Goal: Information Seeking & Learning: Find specific page/section

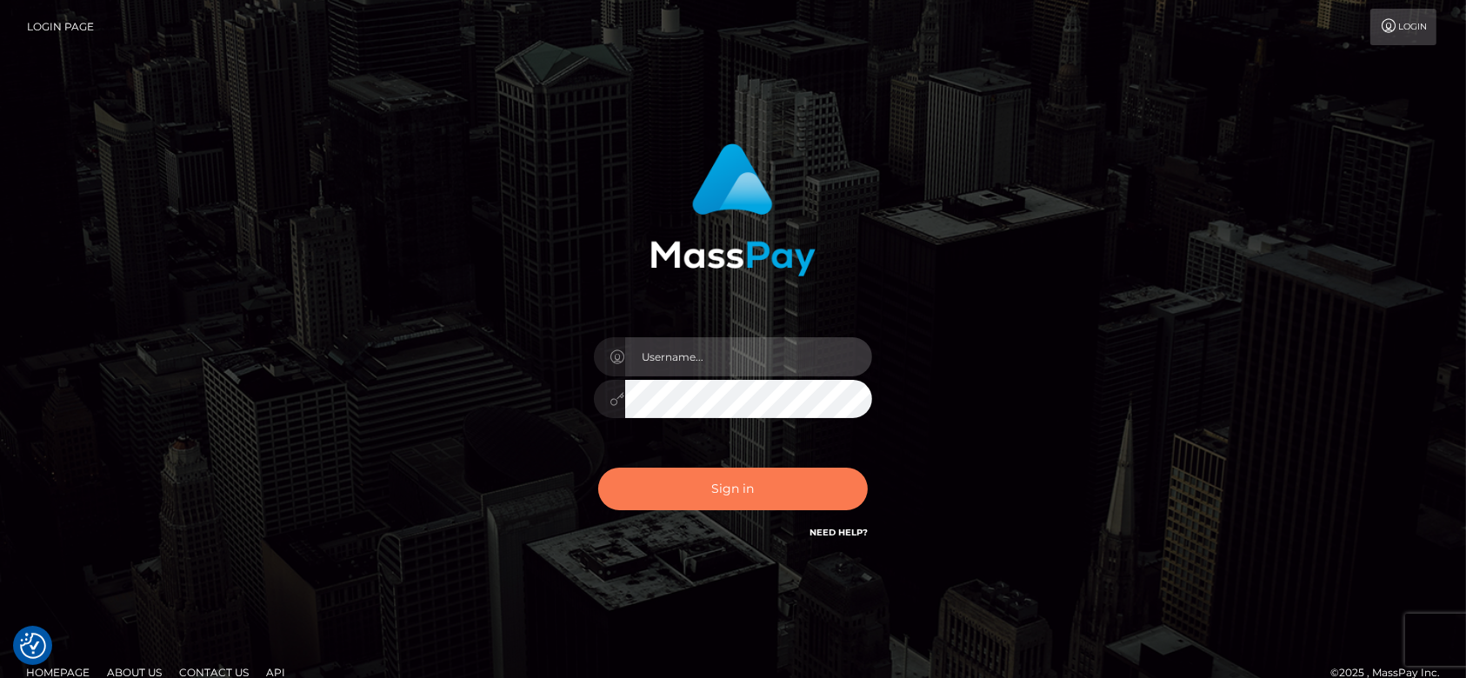
type input "[DOMAIN_NAME]"
click at [765, 496] on button "Sign in" at bounding box center [732, 489] width 269 height 43
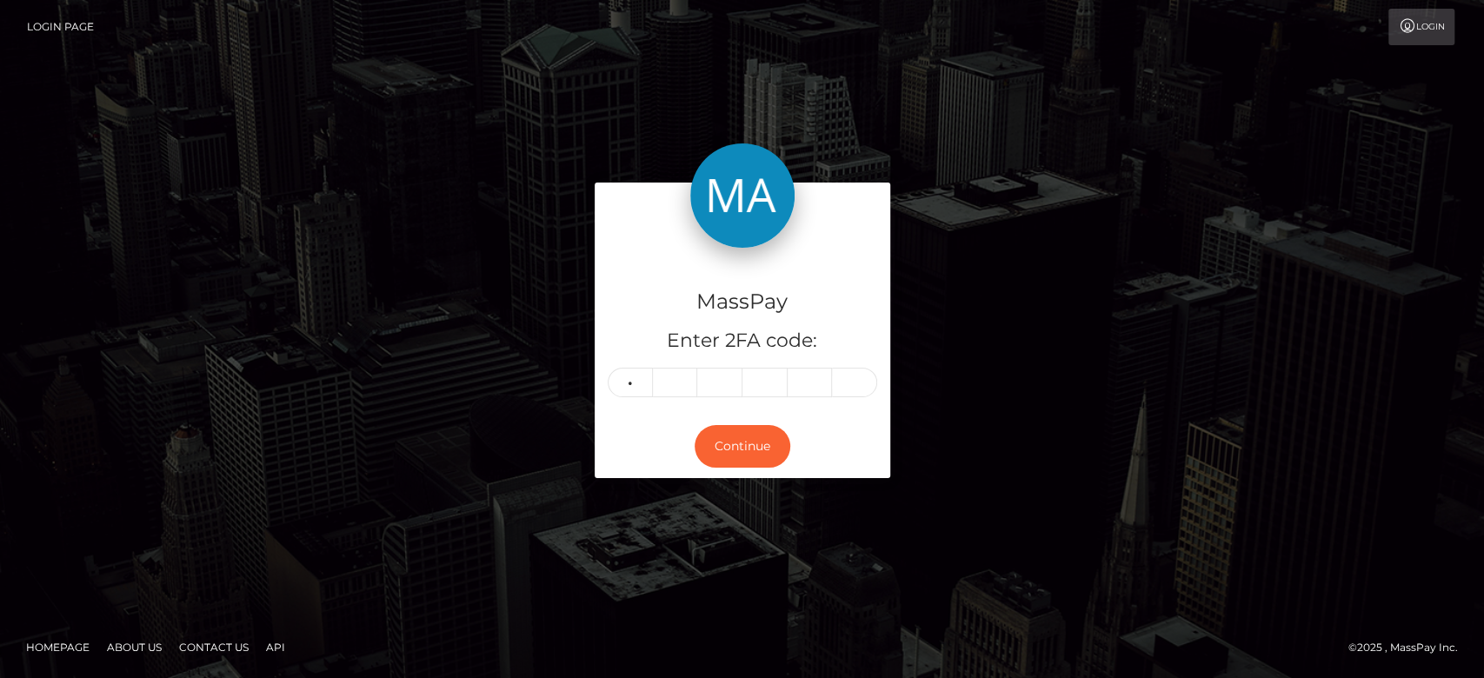
type input "8"
type input "1"
type input "8"
type input "2"
type input "8"
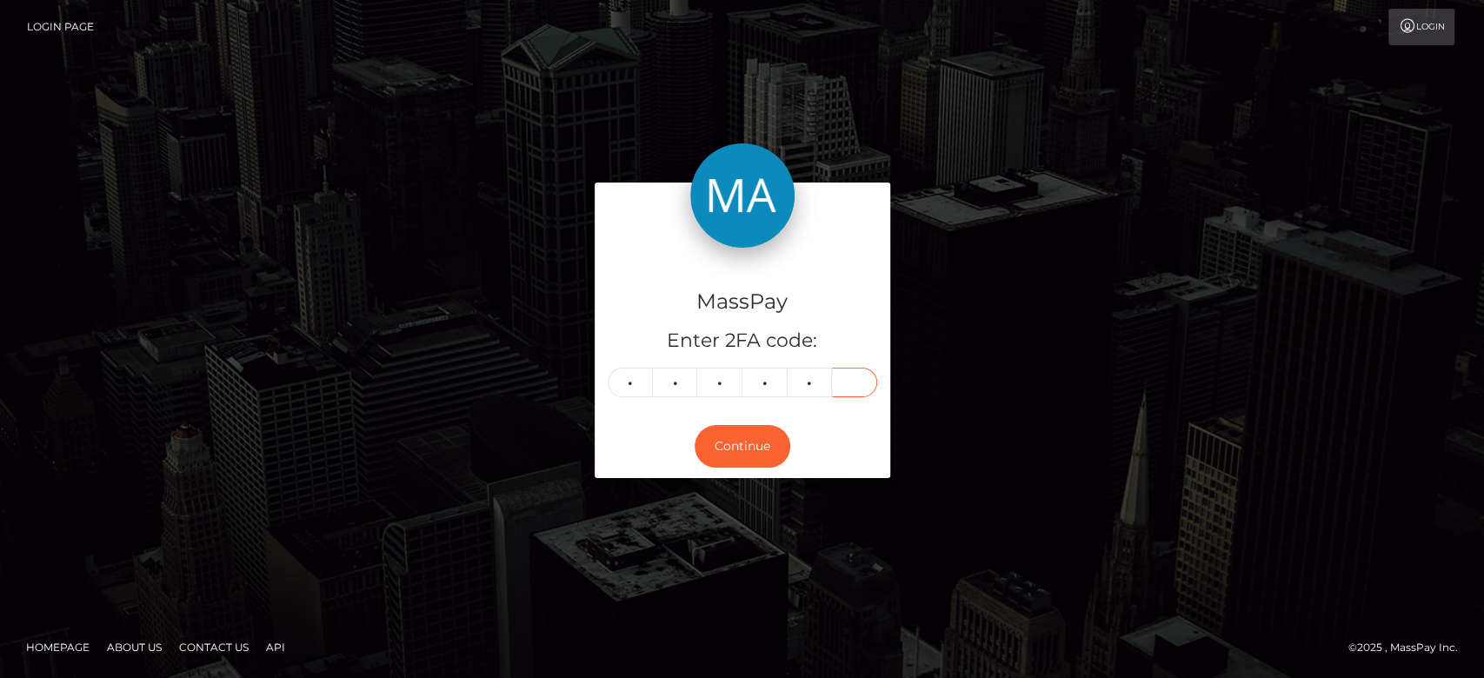
type input "0"
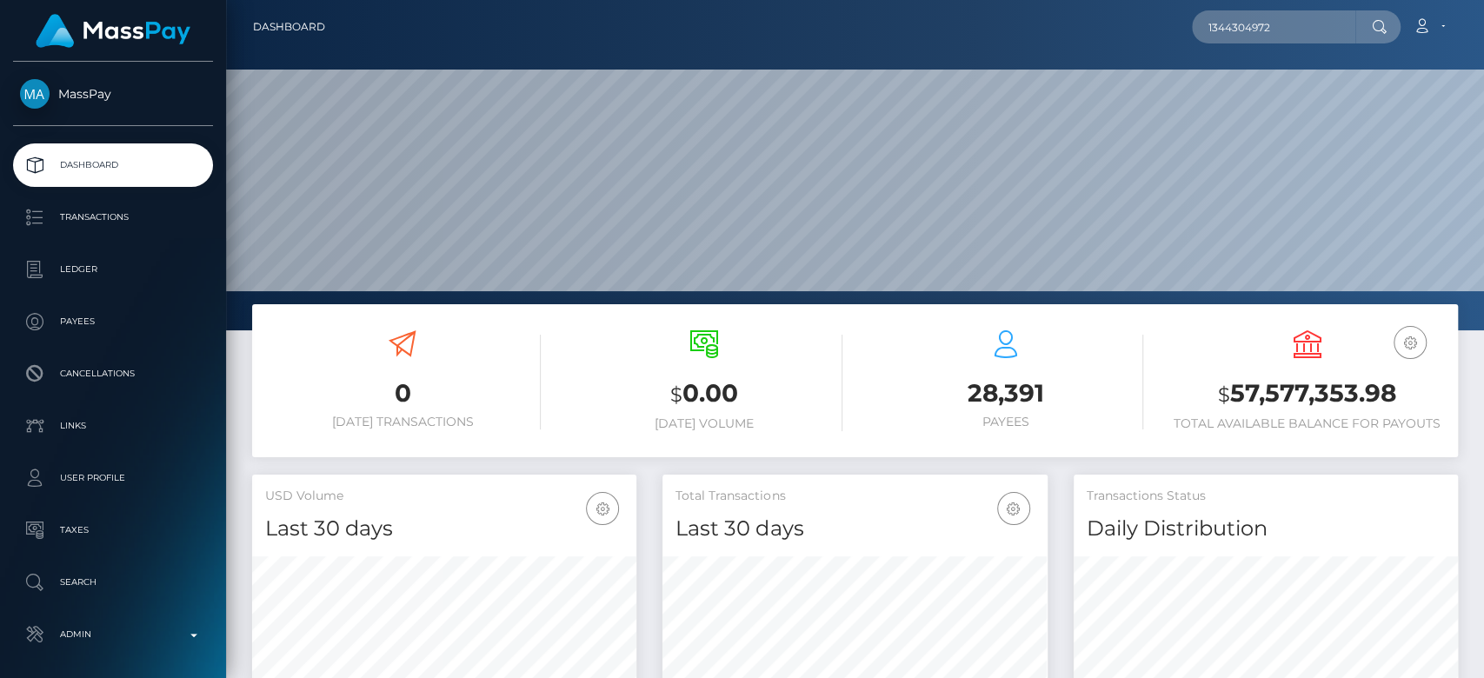
scroll to position [307, 384]
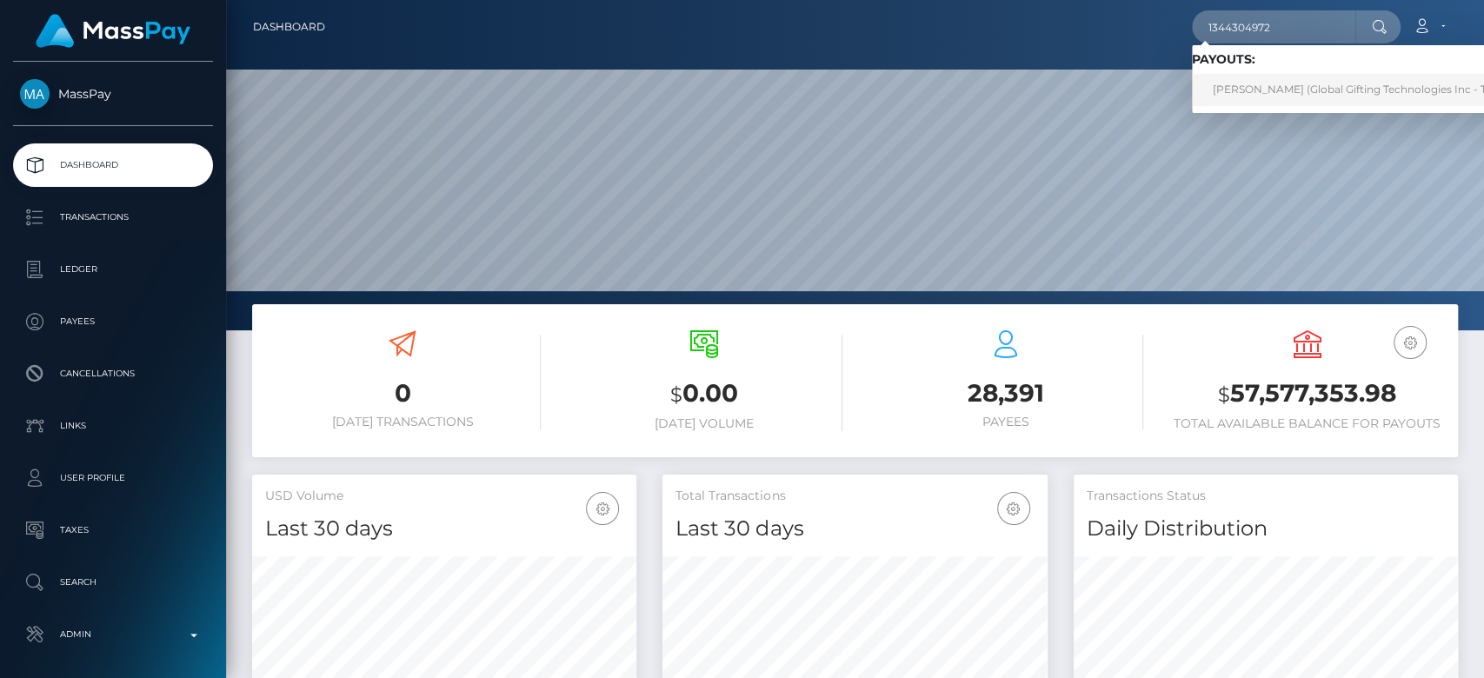
type input "1344304972"
click at [1236, 78] on link "Monika Ferreira (Global Gifting Technologies Inc - Throne)" at bounding box center [1367, 90] width 350 height 32
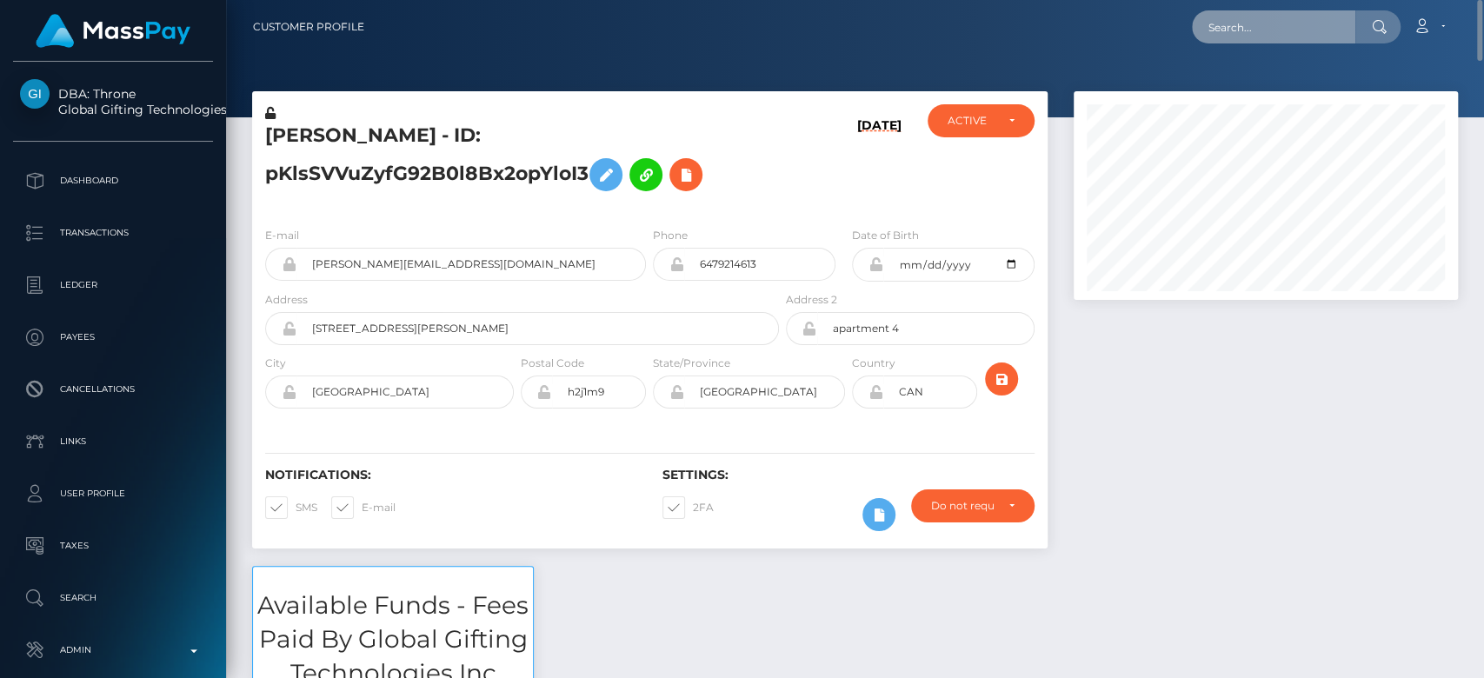
click at [1267, 28] on input "text" at bounding box center [1273, 26] width 163 height 33
paste input "RNhDzC72RpO65P2zLx0syA"
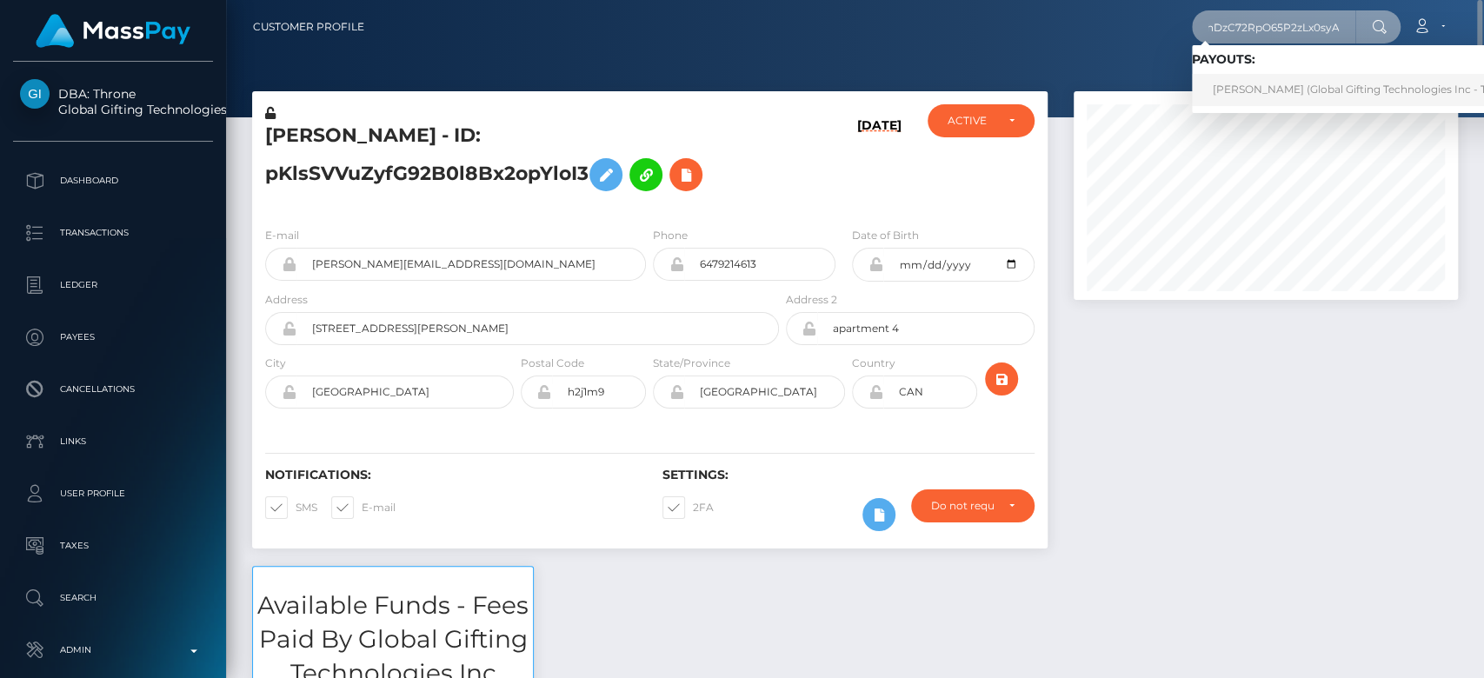
type input "RNhDzC72RpO65P2zLx0syA"
click at [1278, 88] on link "PAULA BALTRUŠAITYTĖ (Global Gifting Technologies Inc - Throne)" at bounding box center [1367, 90] width 350 height 32
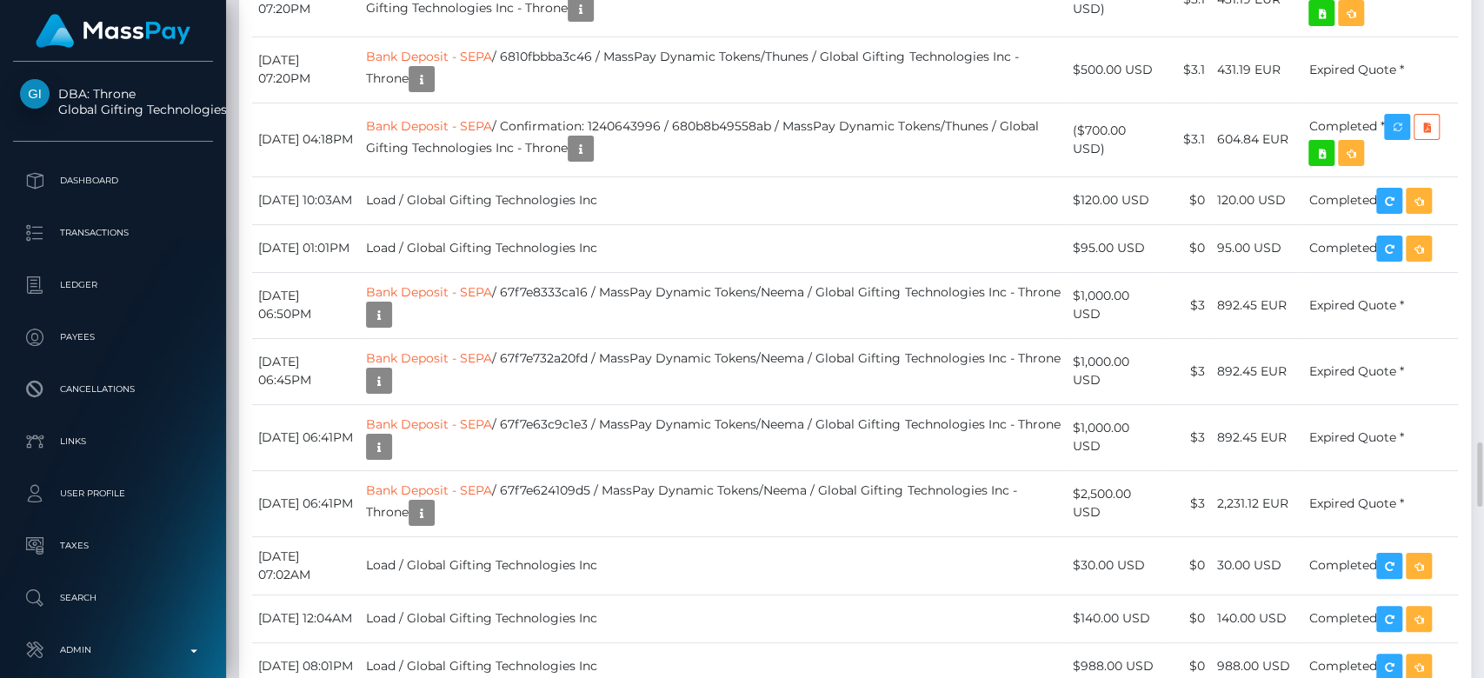
scroll to position [209, 384]
drag, startPoint x: 803, startPoint y: 323, endPoint x: 634, endPoint y: 316, distance: 169.6
copy td "_tkY5V6dTT-iHmcRxGphBQ"
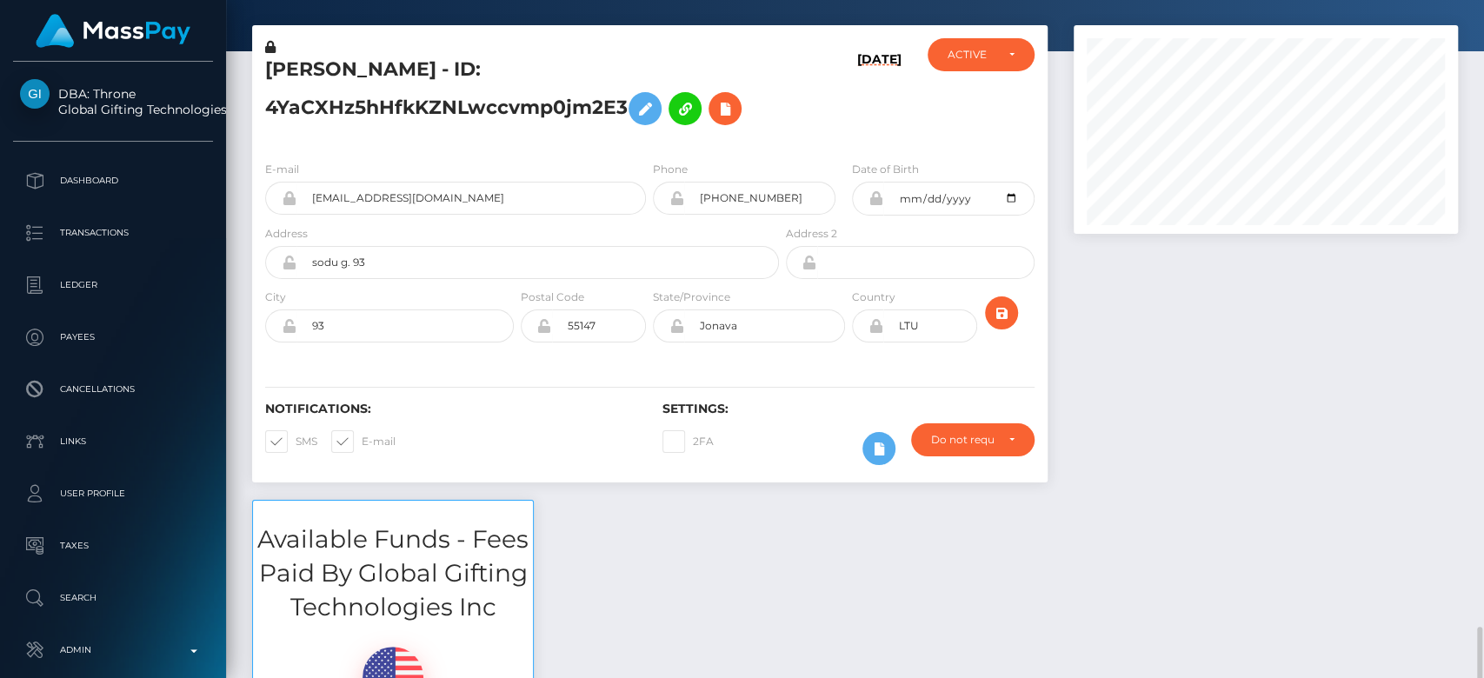
scroll to position [0, 0]
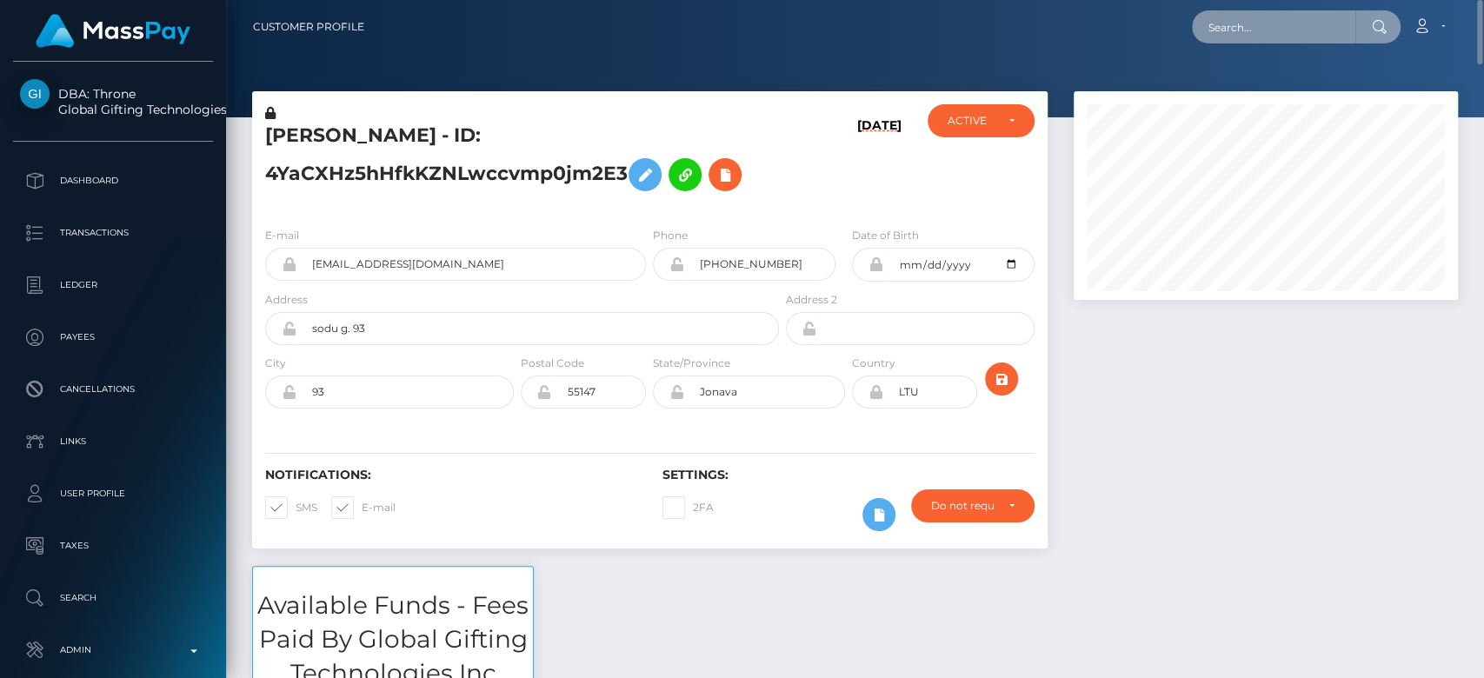
click at [1245, 38] on input "text" at bounding box center [1273, 26] width 163 height 33
paste input "DAVID JEE-YOO LIM - ID: twitch:56524224"
drag, startPoint x: 1286, startPoint y: 28, endPoint x: 1174, endPoint y: 41, distance: 112.0
click at [1174, 41] on div "DAVID JEE-YOO LIM - ID: twitch:56524224 Loading... Loading... Account Edit Prof…" at bounding box center [917, 27] width 1079 height 37
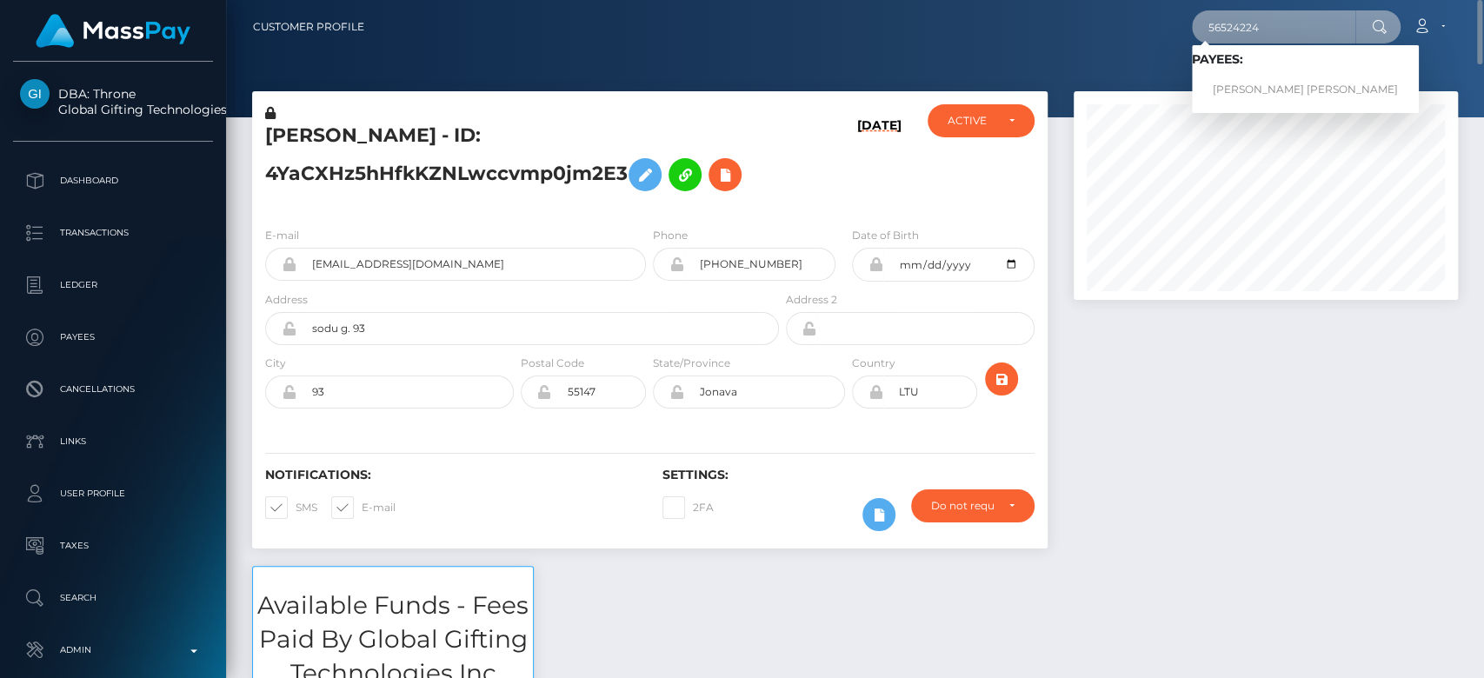
type input "56524224"
click at [1311, 82] on link "DAVID JEE-YOO LIM" at bounding box center [1305, 90] width 227 height 32
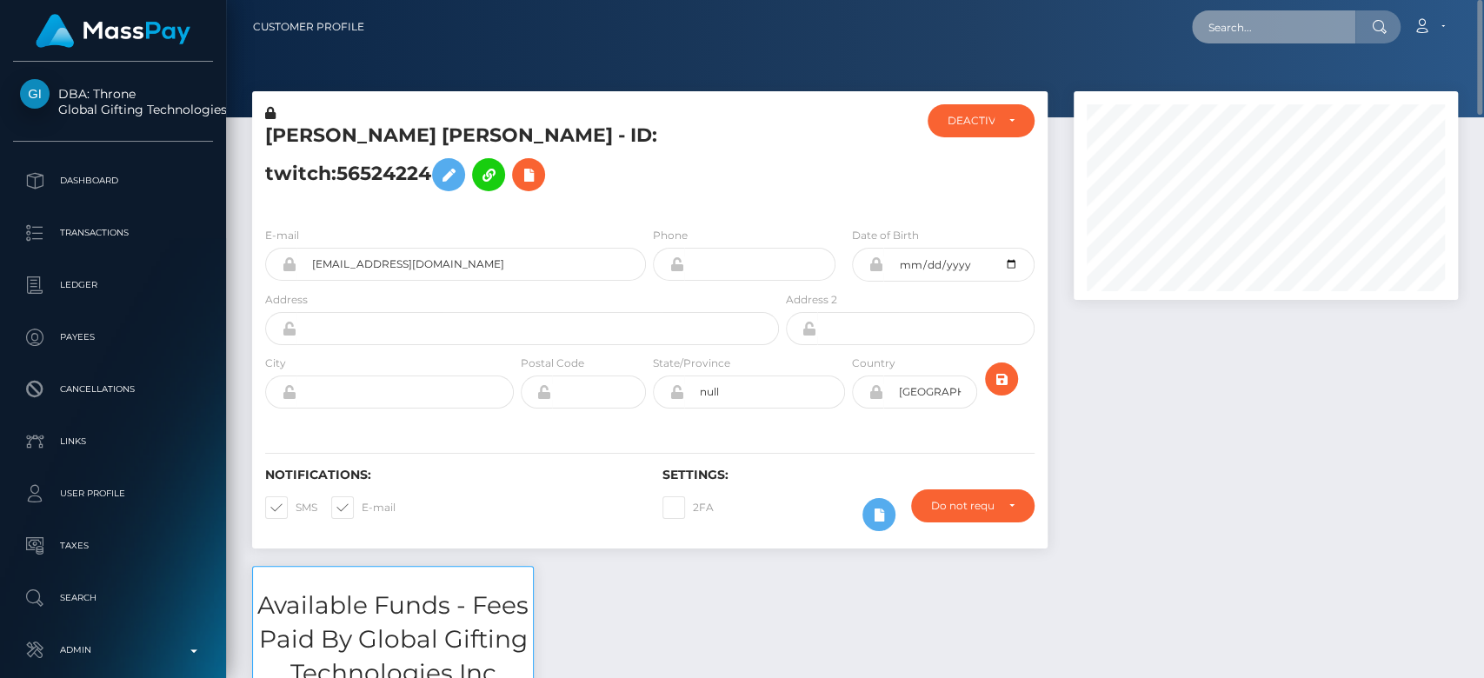
click at [1247, 27] on input "text" at bounding box center [1273, 26] width 163 height 33
paste input "erikapanderson1435@gmail.com"
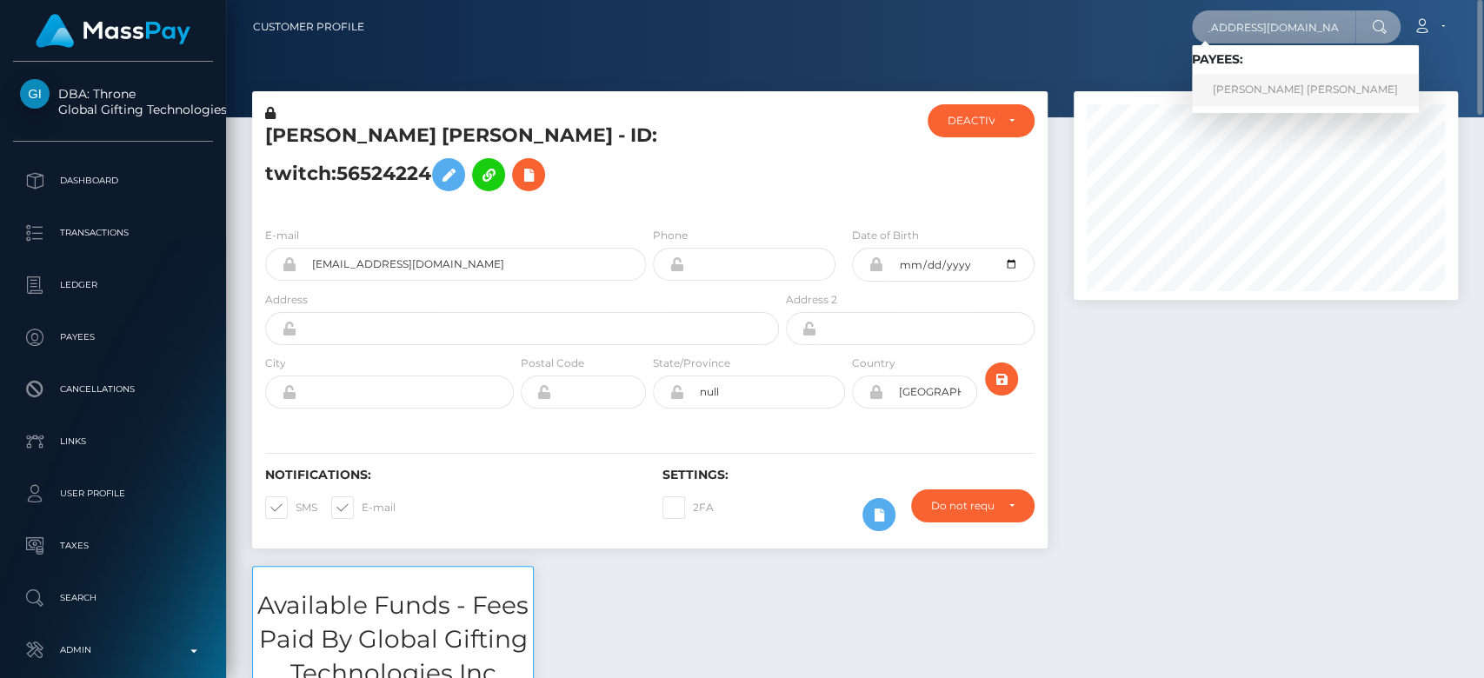
type input "erikapanderson1435@gmail.com"
click at [1257, 85] on link "ERIKA PAIGE ANDERSON" at bounding box center [1305, 90] width 227 height 32
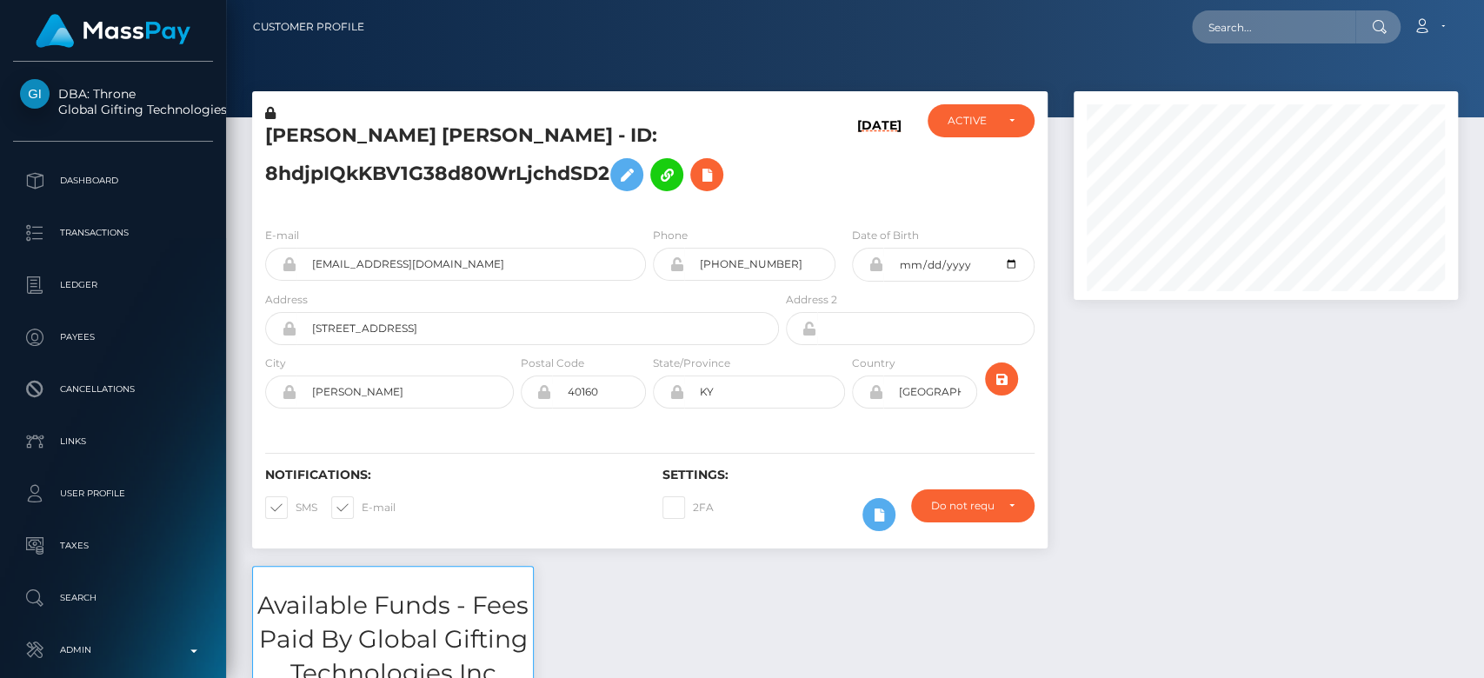
scroll to position [209, 384]
click at [1171, 431] on div at bounding box center [1266, 328] width 410 height 475
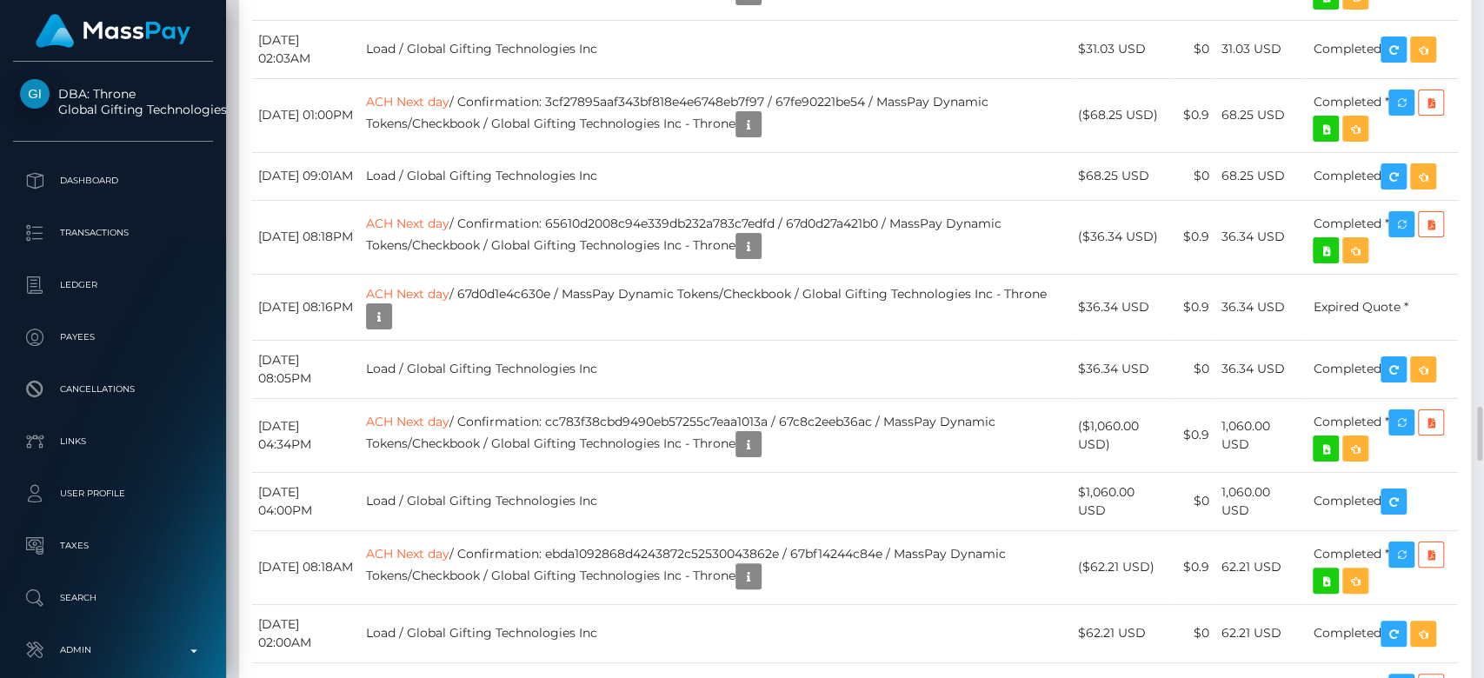
scroll to position [5057, 0]
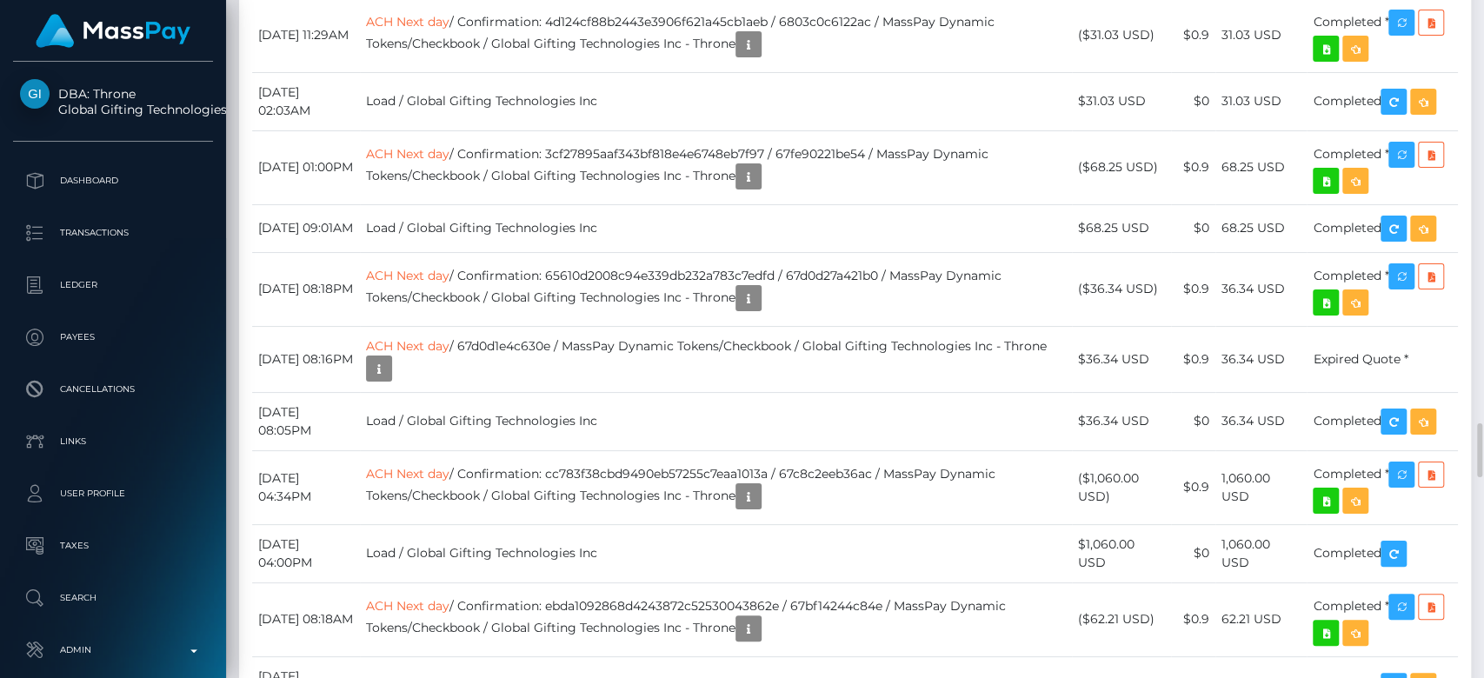
scroll to position [4995, 0]
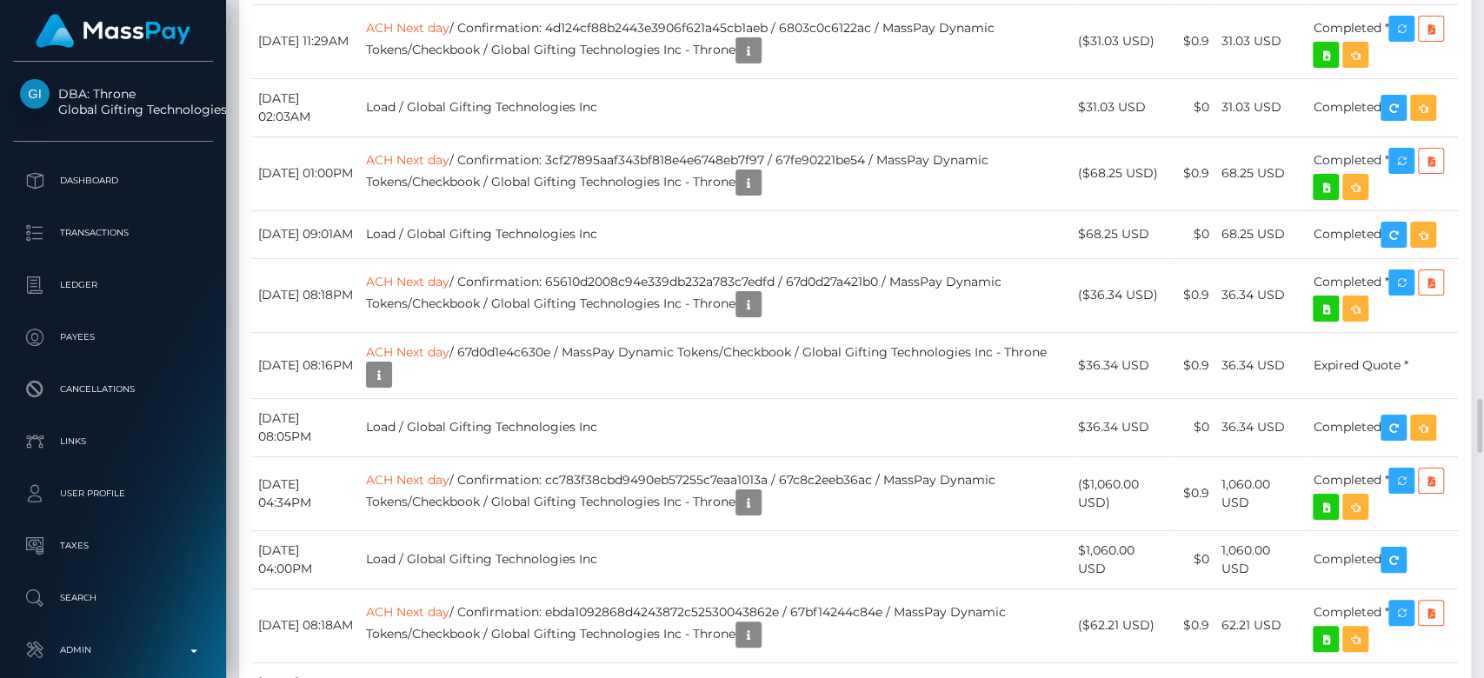
drag, startPoint x: 986, startPoint y: 453, endPoint x: 1007, endPoint y: 462, distance: 22.9
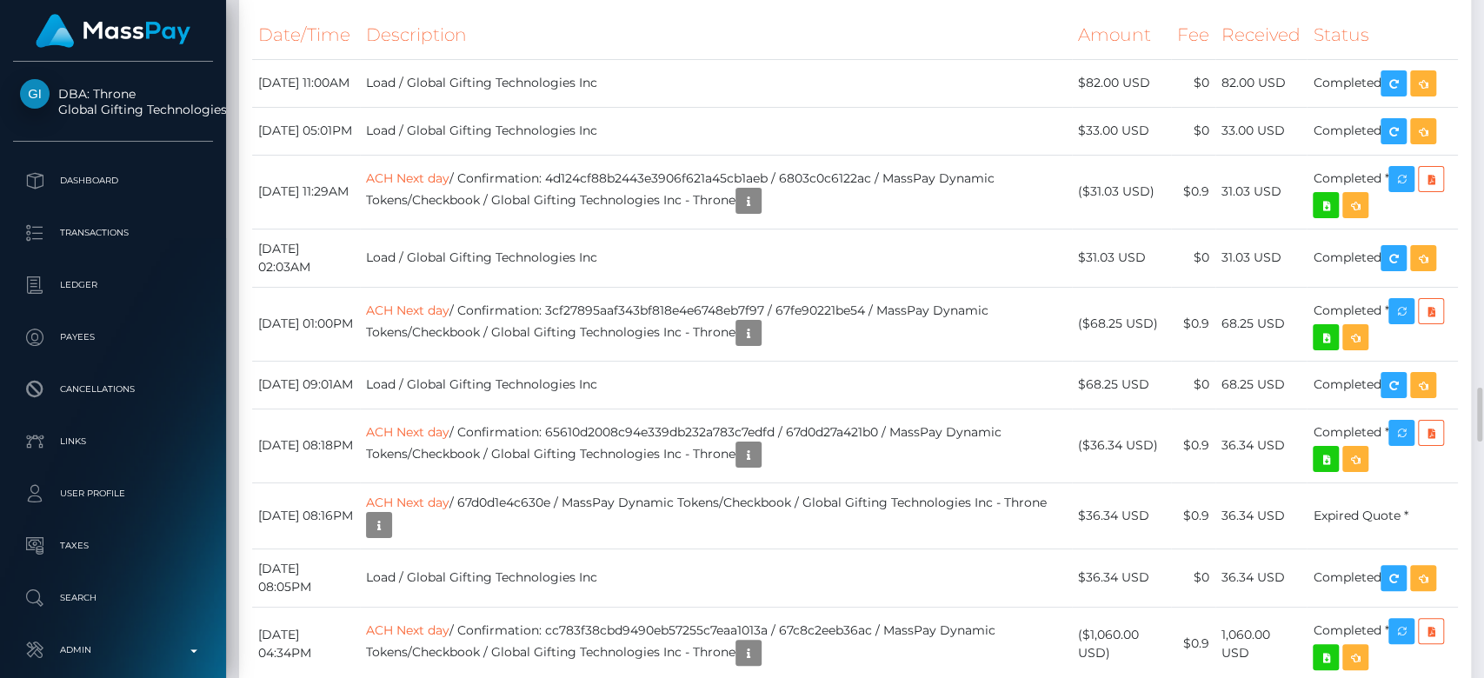
scroll to position [4842, 0]
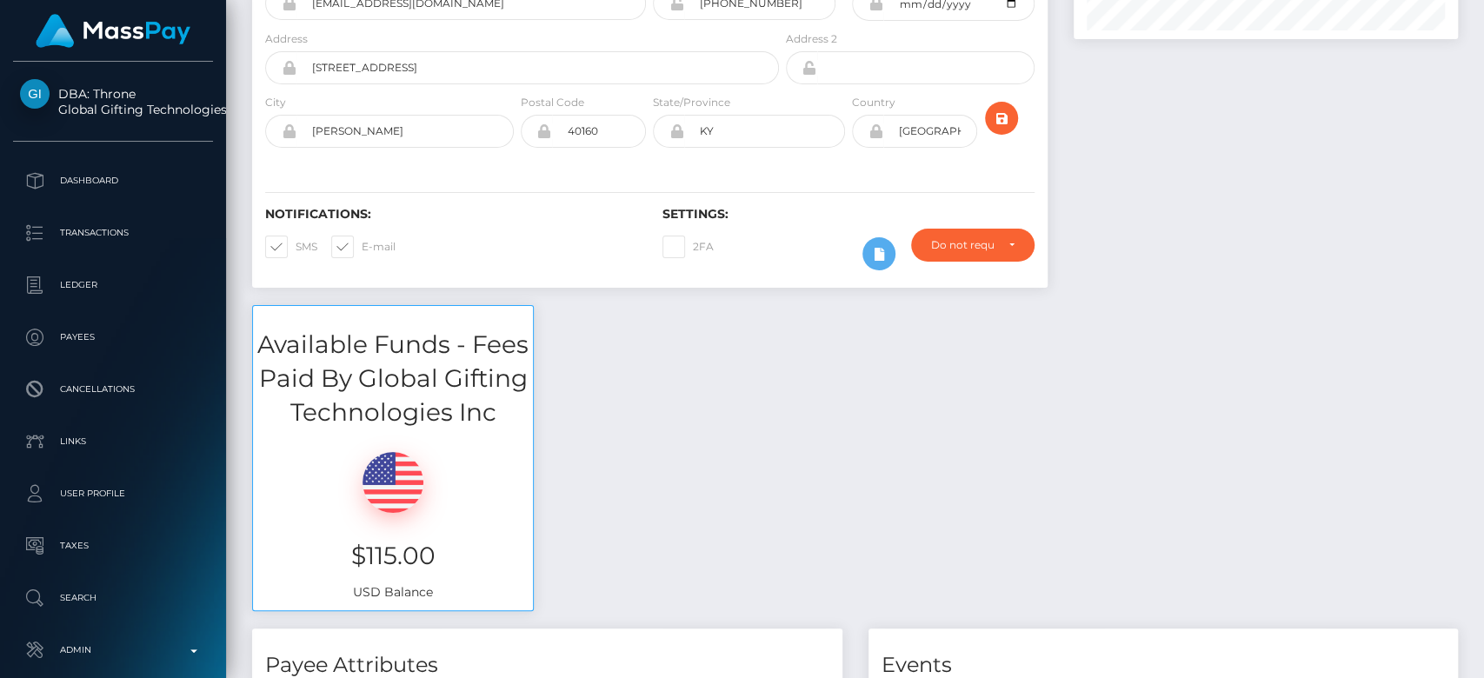
scroll to position [0, 0]
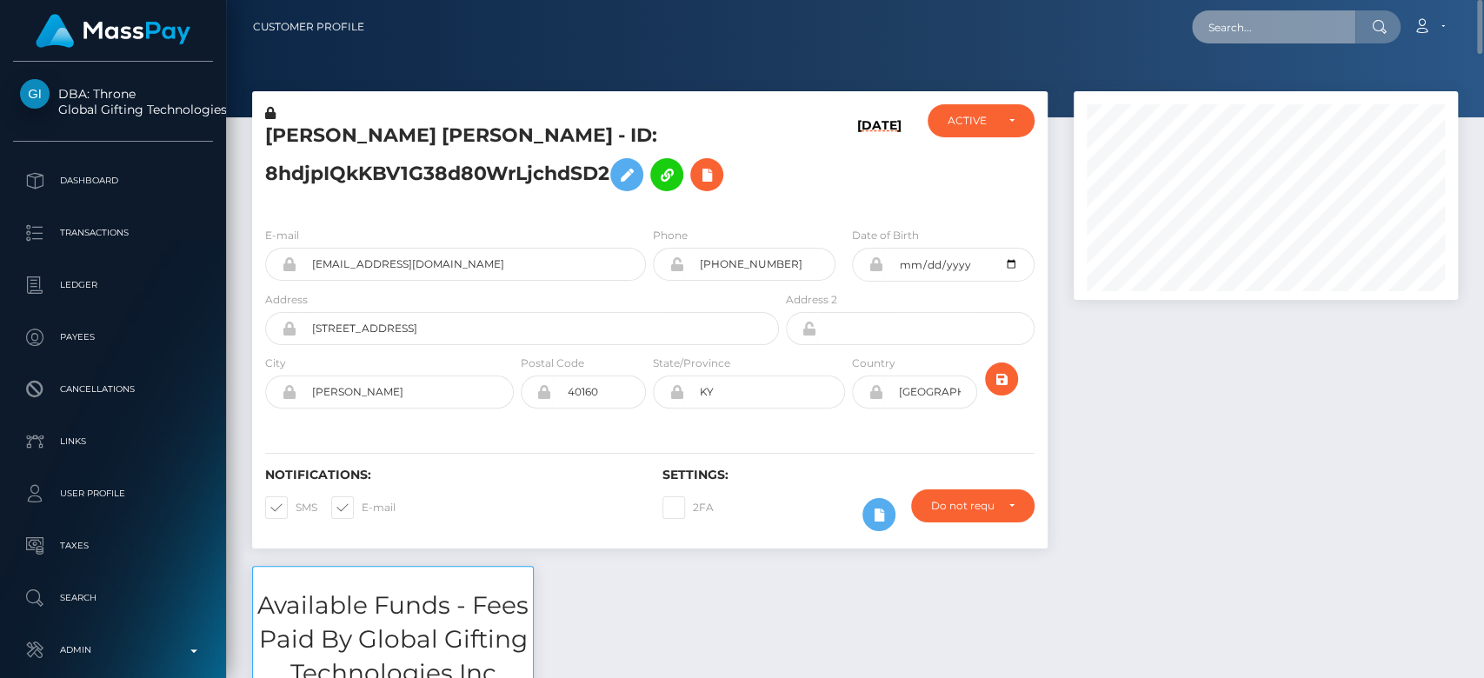
click at [1270, 19] on input "text" at bounding box center [1273, 26] width 163 height 33
paste input "[EMAIL_ADDRESS][DOMAIN_NAME]"
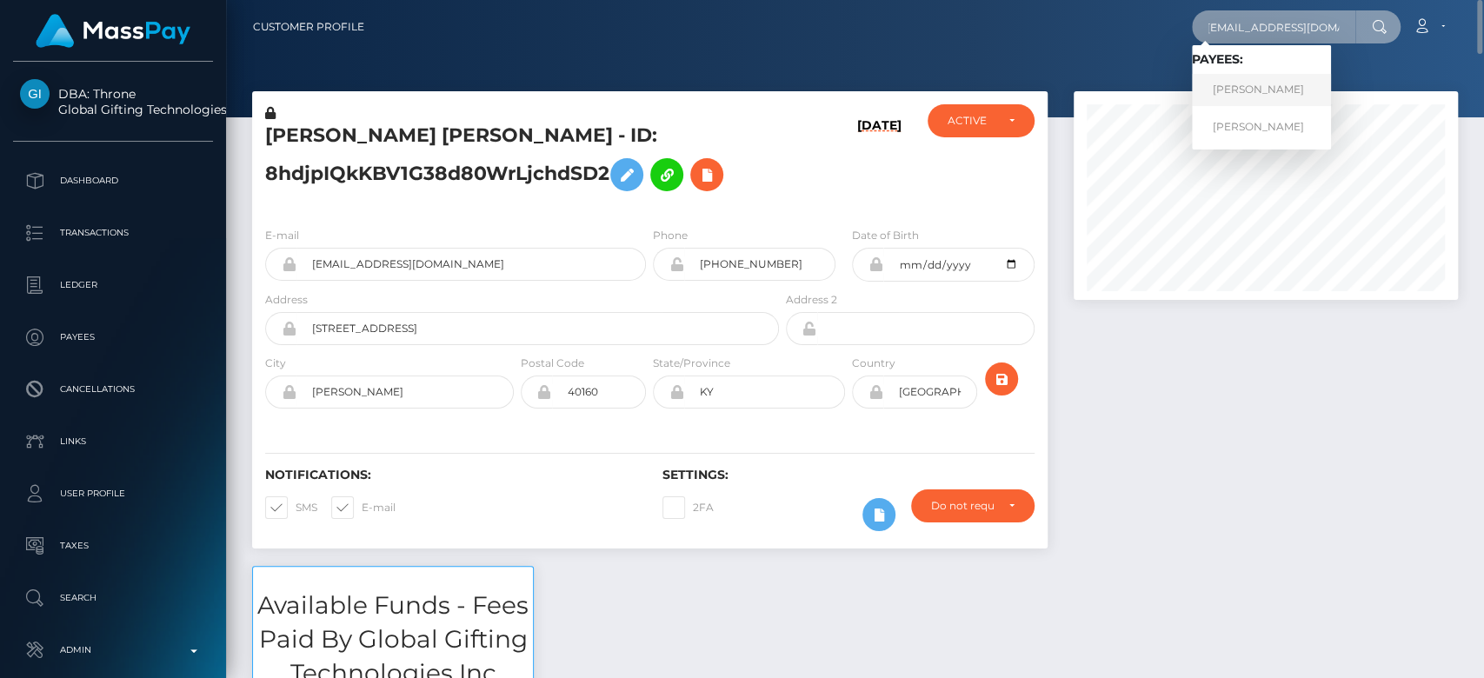
type input "[EMAIL_ADDRESS][DOMAIN_NAME]"
click at [1281, 84] on link "Maria Zvyagina" at bounding box center [1261, 90] width 139 height 32
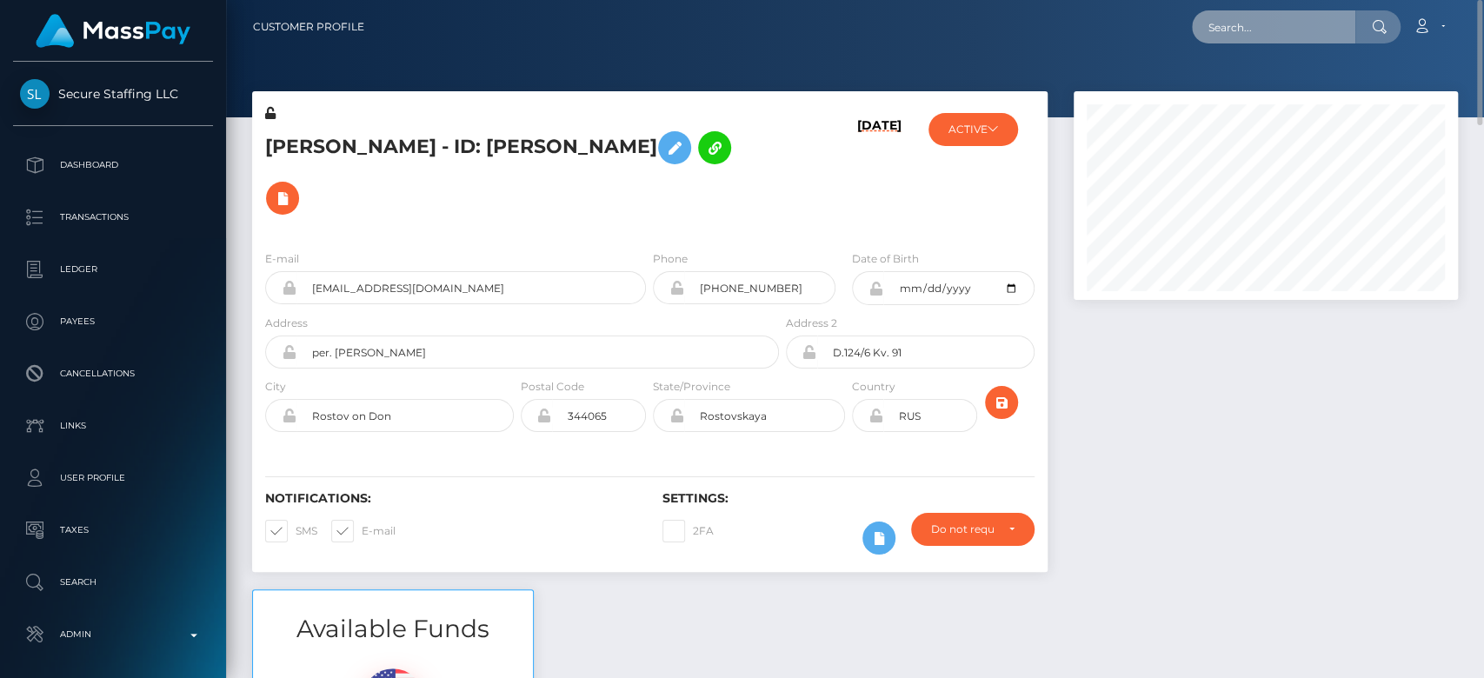
click at [1329, 14] on input "text" at bounding box center [1273, 26] width 163 height 33
paste input "[EMAIL_ADDRESS][DOMAIN_NAME]"
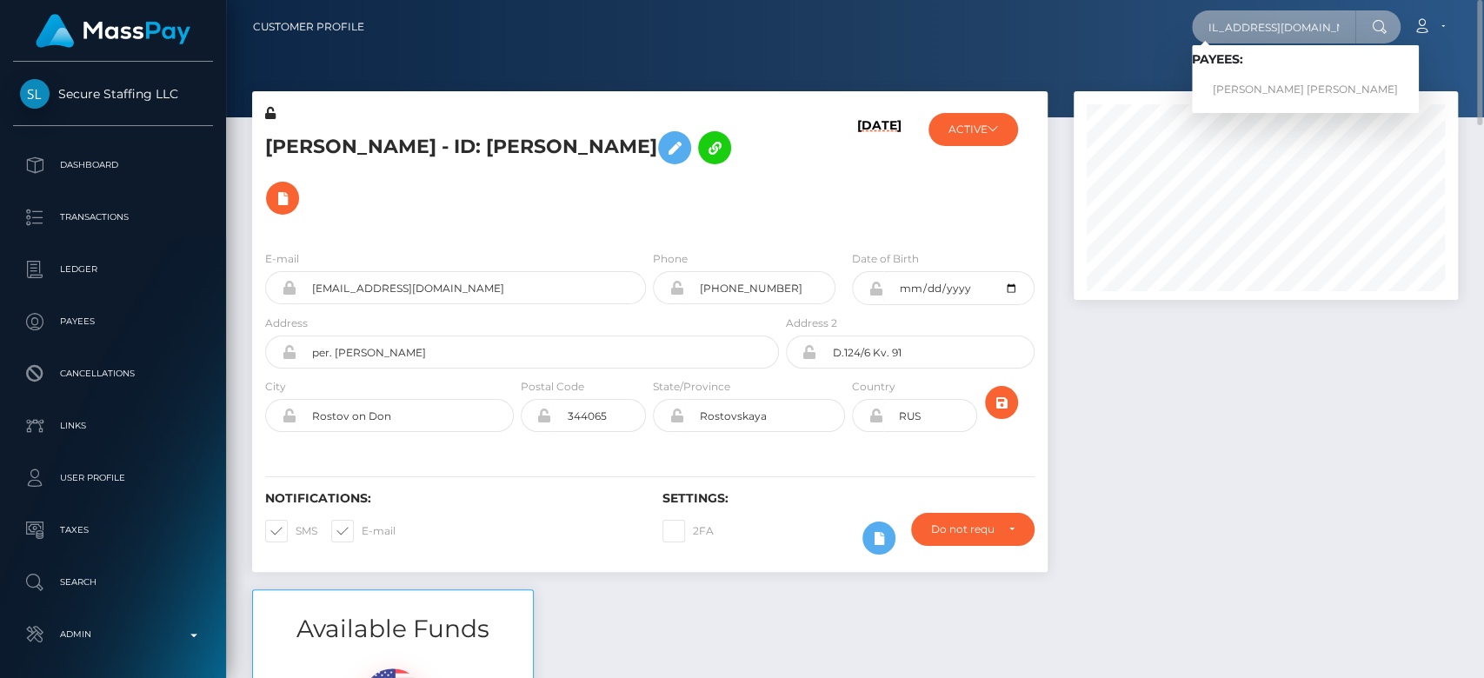
type input "[EMAIL_ADDRESS][DOMAIN_NAME]"
click at [1280, 74] on link "[PERSON_NAME] [PERSON_NAME]" at bounding box center [1305, 90] width 227 height 32
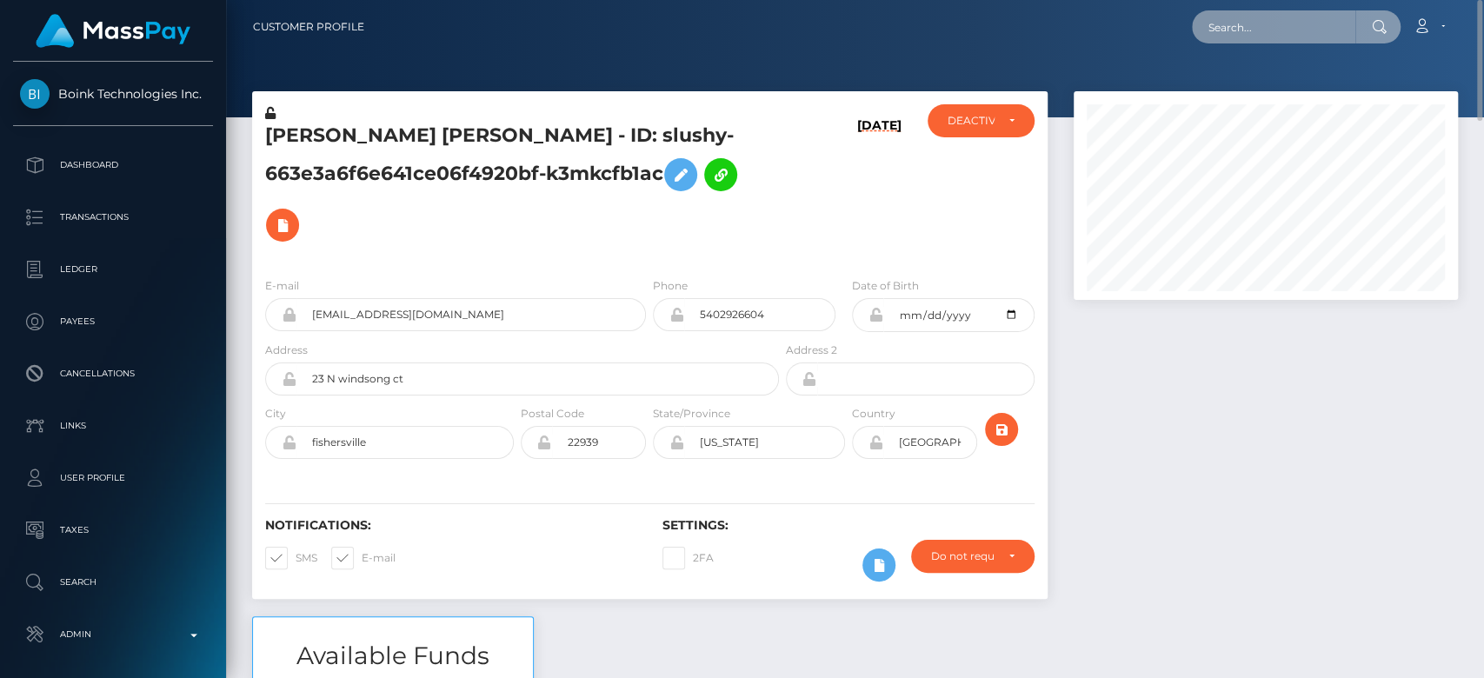
click at [1217, 17] on input "text" at bounding box center [1273, 26] width 163 height 33
paste input "7c5f1eab-db64-47b7-973f-20f6902cdc63"
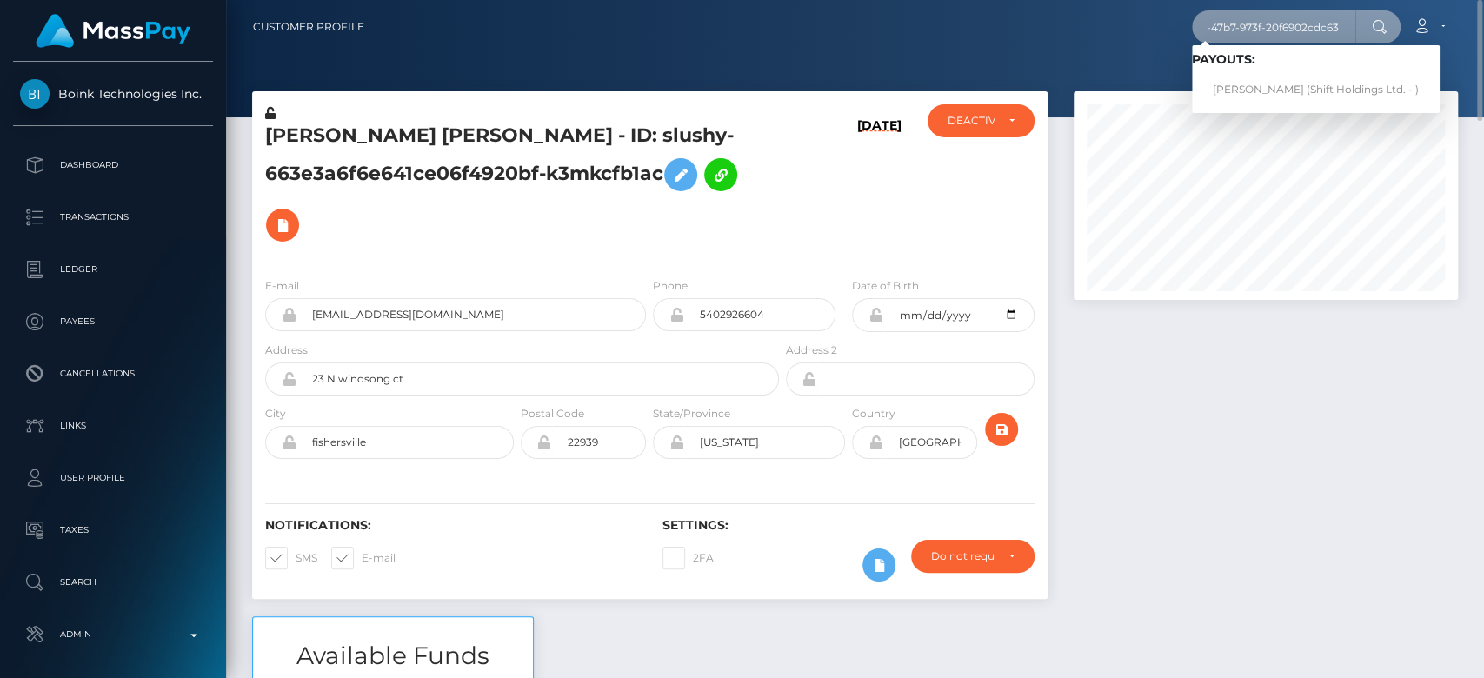
type input "7c5f1eab-db64-47b7-973f-20f6902cdc63"
click at [1250, 84] on link "Guilherme Pescuma (Shift Holdings Ltd. - )" at bounding box center [1316, 90] width 248 height 32
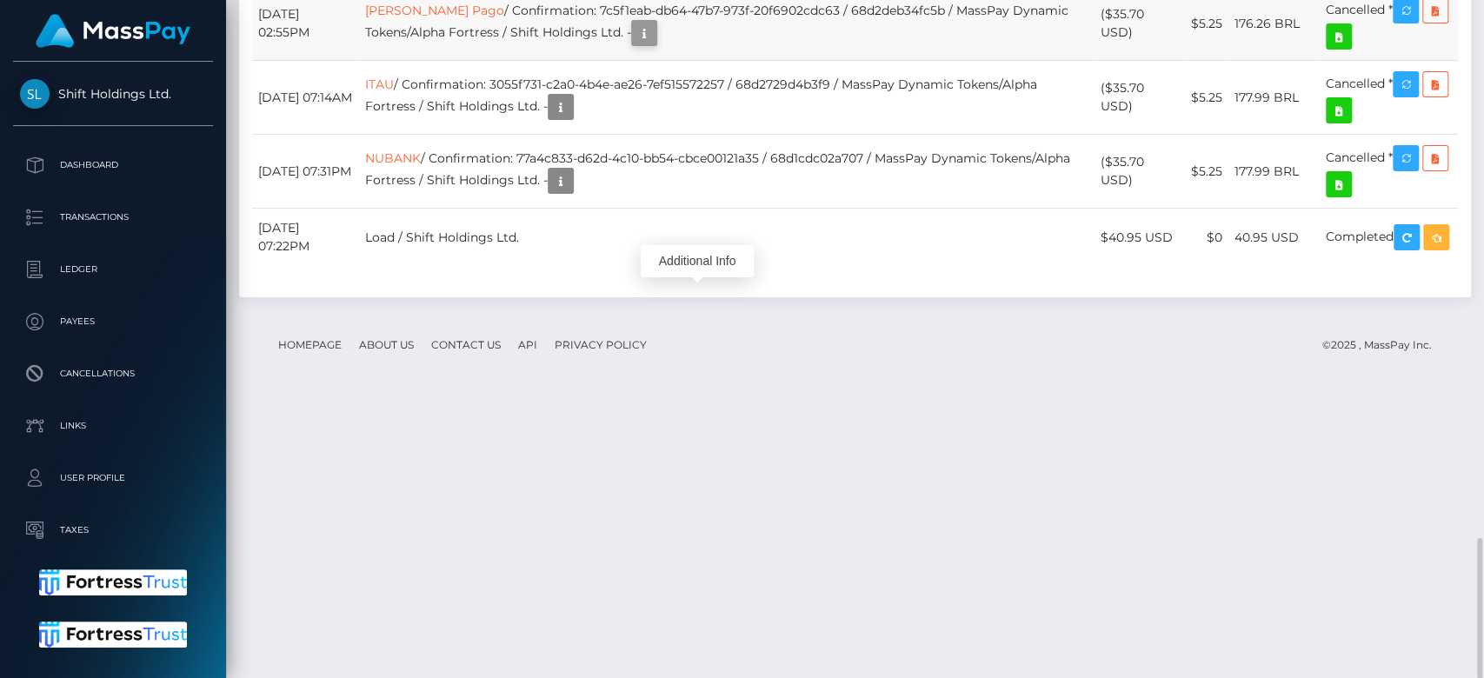
scroll to position [209, 384]
click at [657, 46] on button "button" at bounding box center [644, 33] width 26 height 26
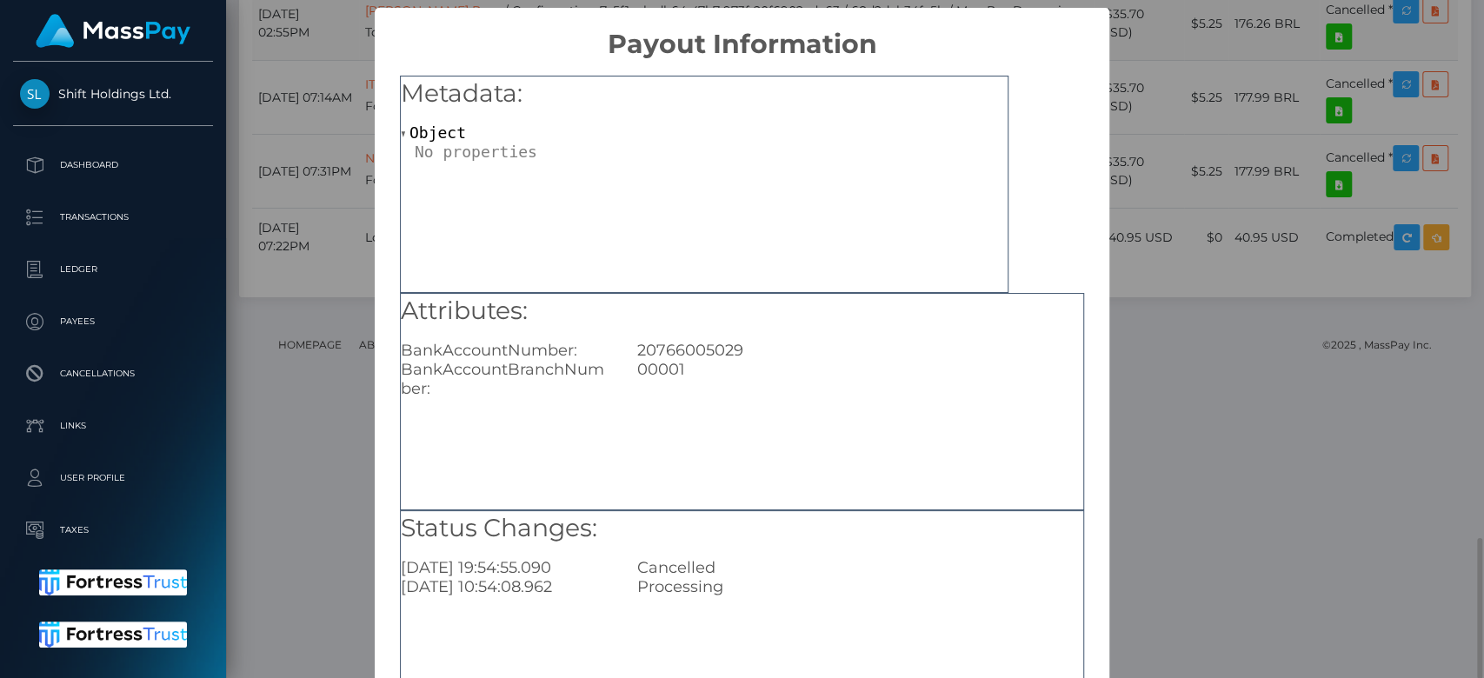
scroll to position [0, 0]
drag, startPoint x: 746, startPoint y: 355, endPoint x: 621, endPoint y: 352, distance: 125.2
click at [624, 352] on div "20766005029" at bounding box center [860, 350] width 472 height 19
copy div "20766005029"
click at [1255, 284] on div "× Payout Information Metadata: Object Attributes: BankAccountNumber: 2076600502…" at bounding box center [742, 339] width 1484 height 678
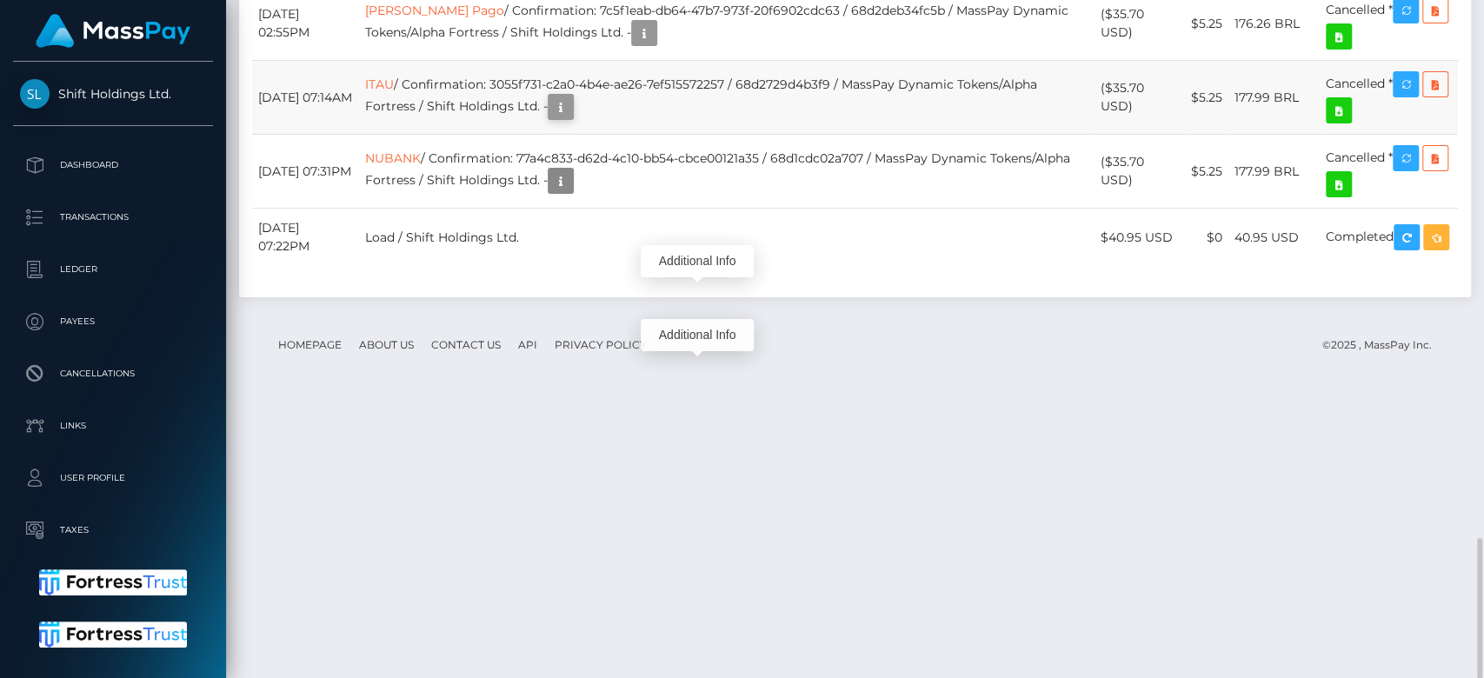
scroll to position [209, 384]
click at [571, 118] on icon "button" at bounding box center [560, 107] width 21 height 22
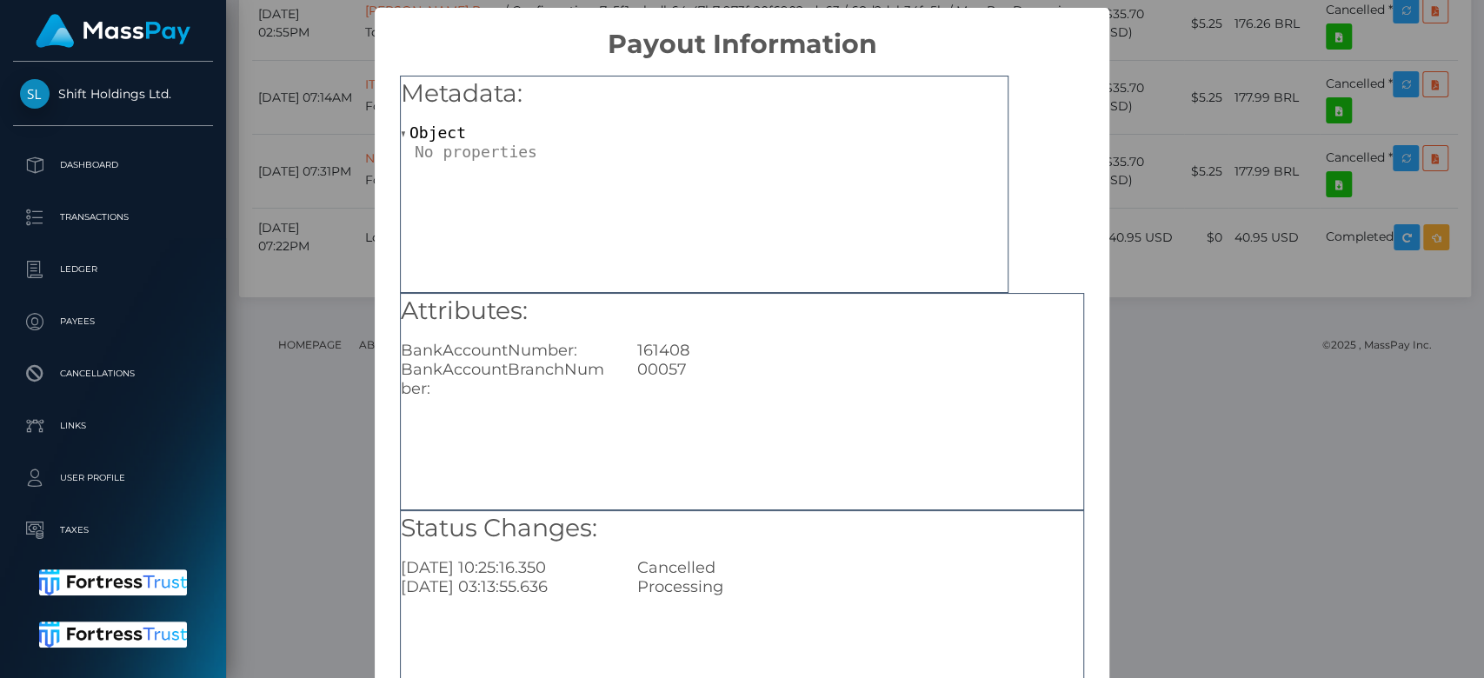
scroll to position [0, 0]
click at [319, 307] on div "× Payout Information Metadata: Object Attributes: BankAccountNumber: 161408 Ban…" at bounding box center [742, 339] width 1484 height 678
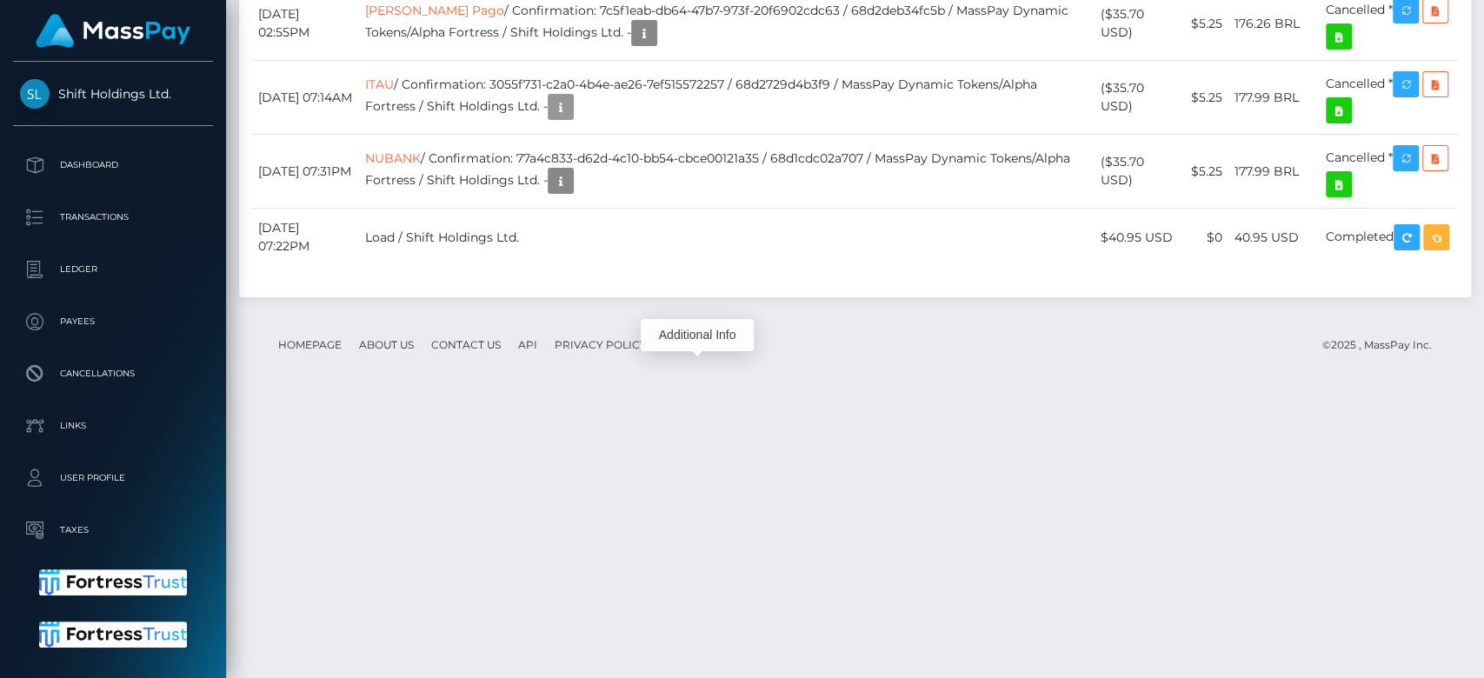
scroll to position [209, 384]
click at [695, 193] on div "Transactions History * Transactions date/time are shown in payee's local timezo…" at bounding box center [855, 71] width 1232 height 452
click at [571, 192] on icon "button" at bounding box center [560, 181] width 21 height 22
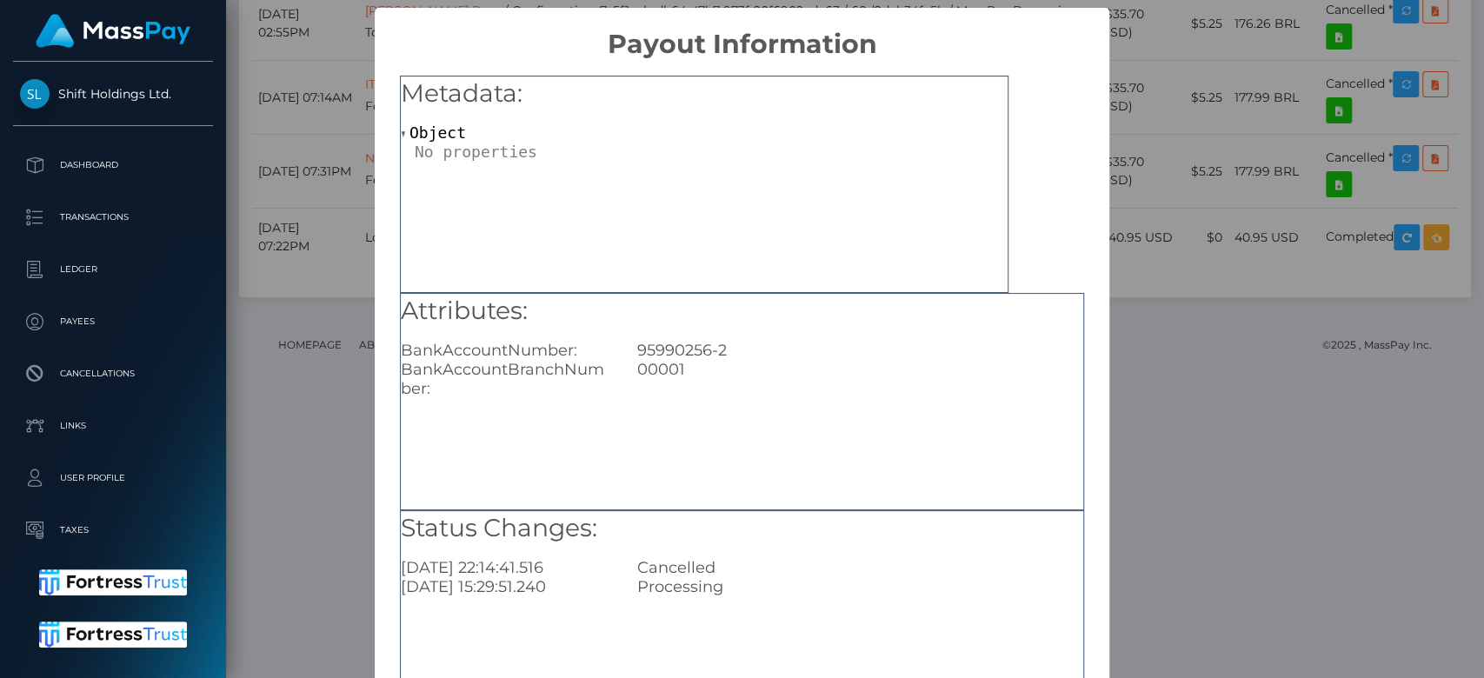
click at [686, 351] on div "95990256-2" at bounding box center [860, 350] width 472 height 19
copy div "95990256-2"
click at [1185, 177] on div "× Payout Information Metadata: Object Attributes: BankAccountNumber: 95990256-2…" at bounding box center [742, 339] width 1484 height 678
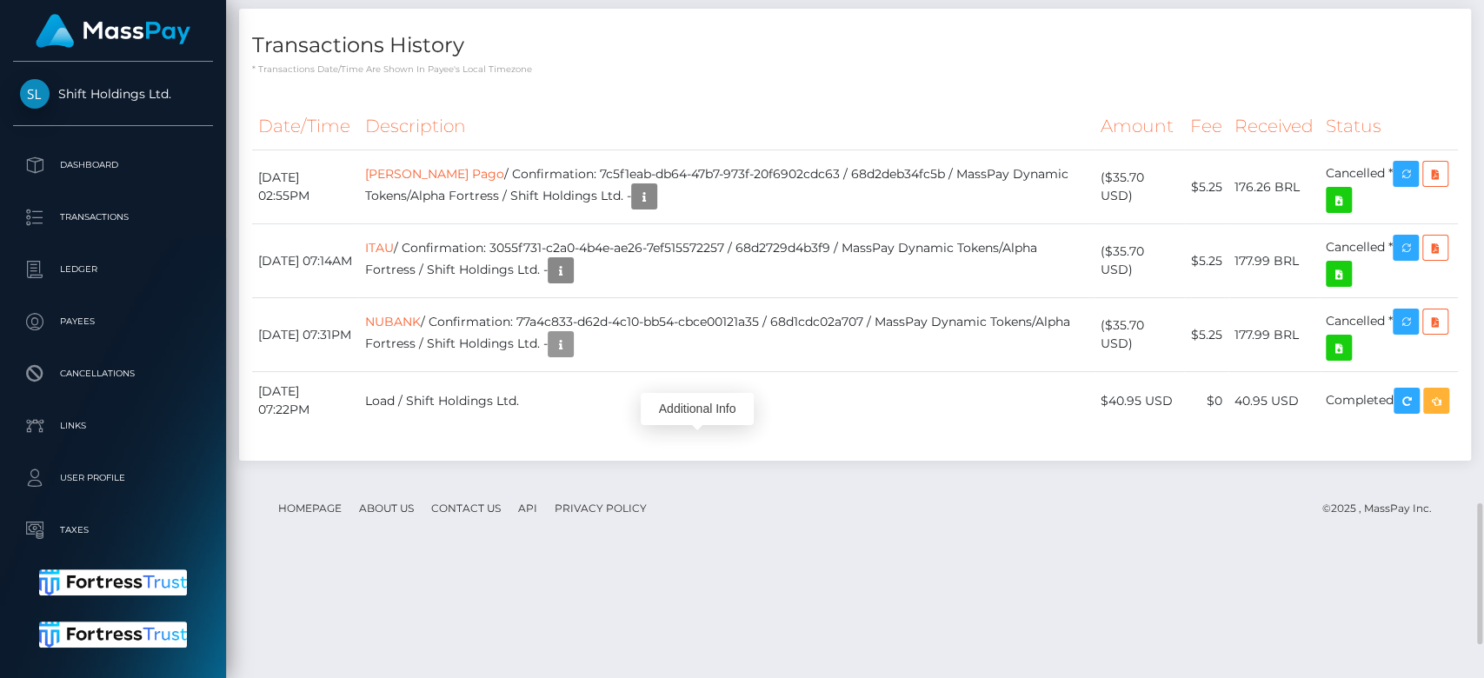
scroll to position [2583, 0]
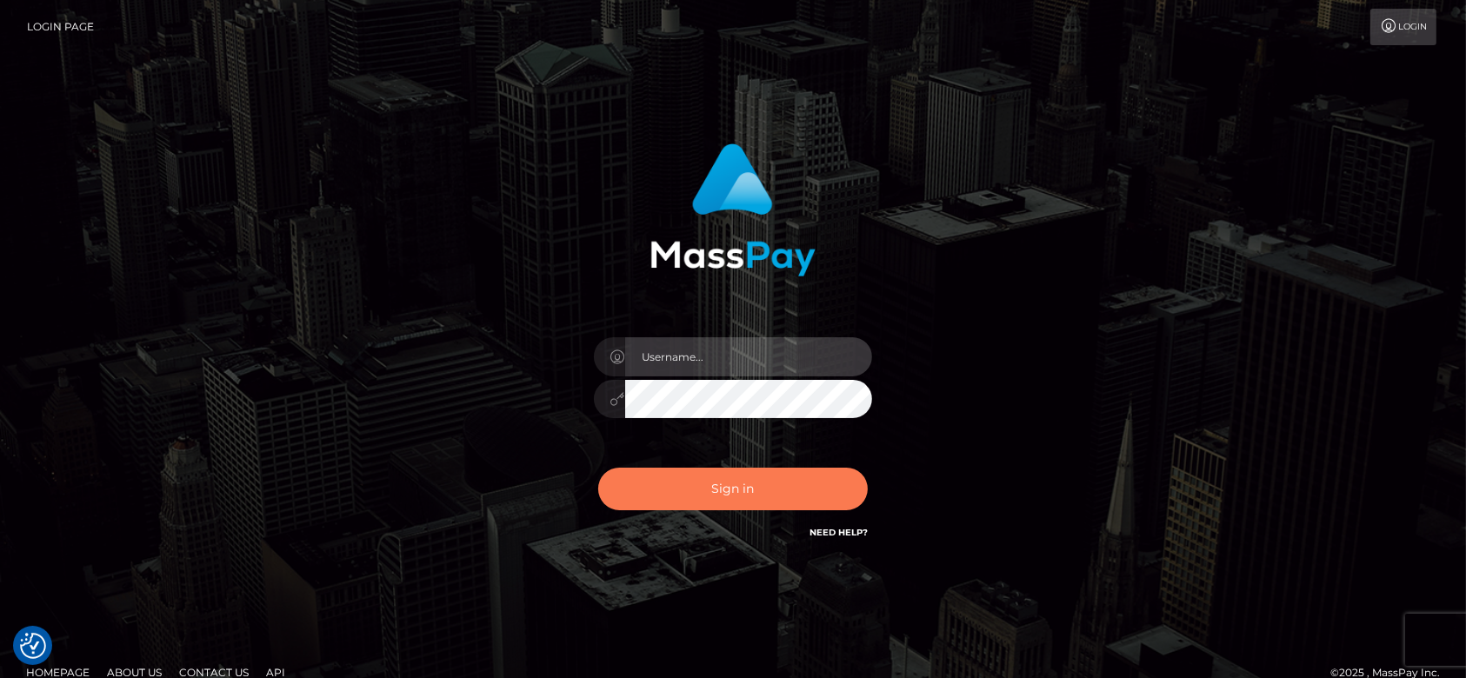
type input "fr.es"
click at [765, 482] on button "Sign in" at bounding box center [732, 489] width 269 height 43
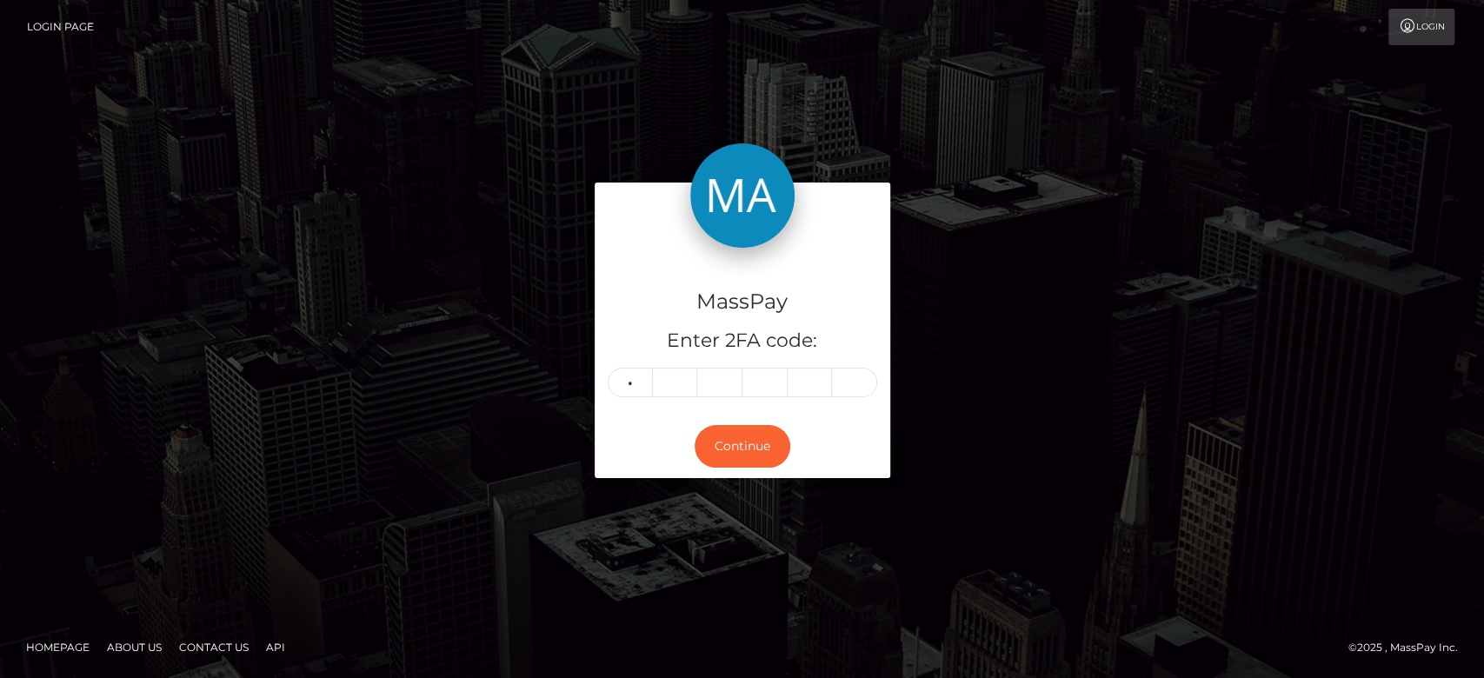
type input "6"
type input "5"
type input "8"
type input "2"
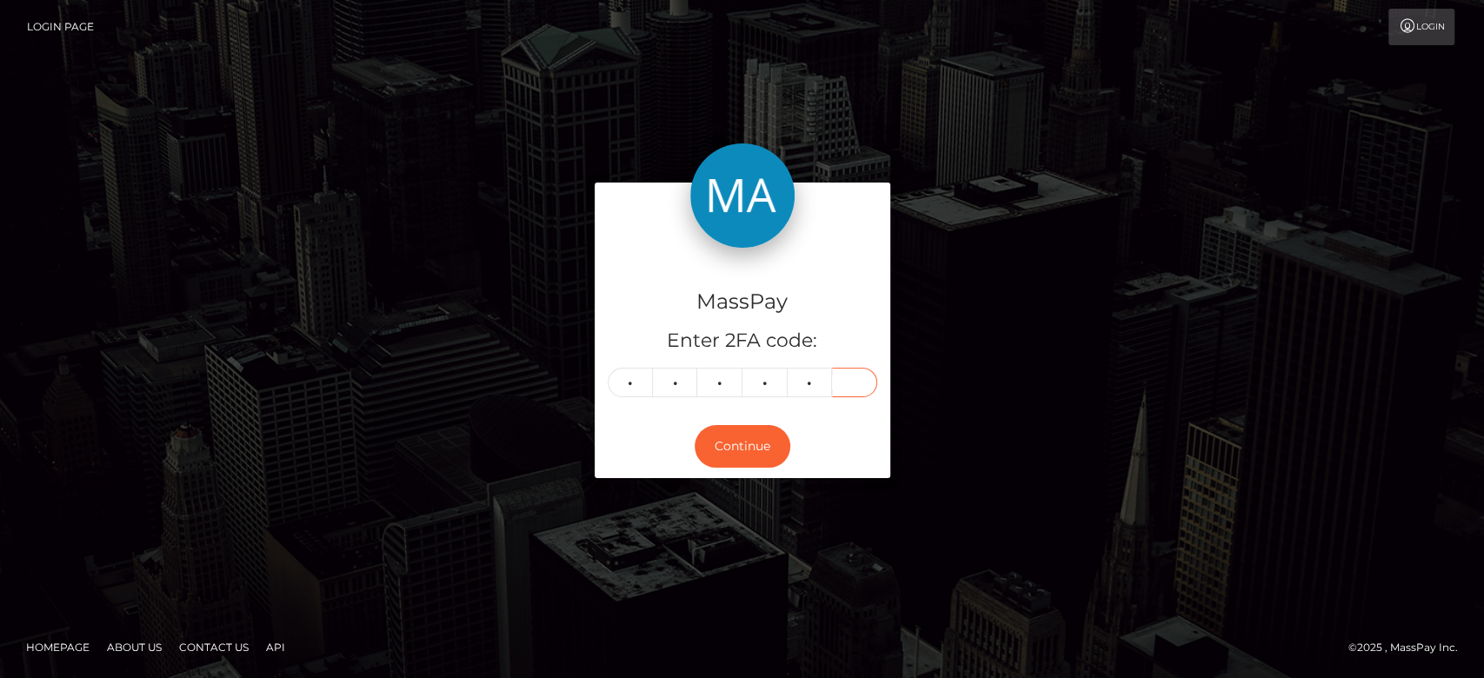
type input "1"
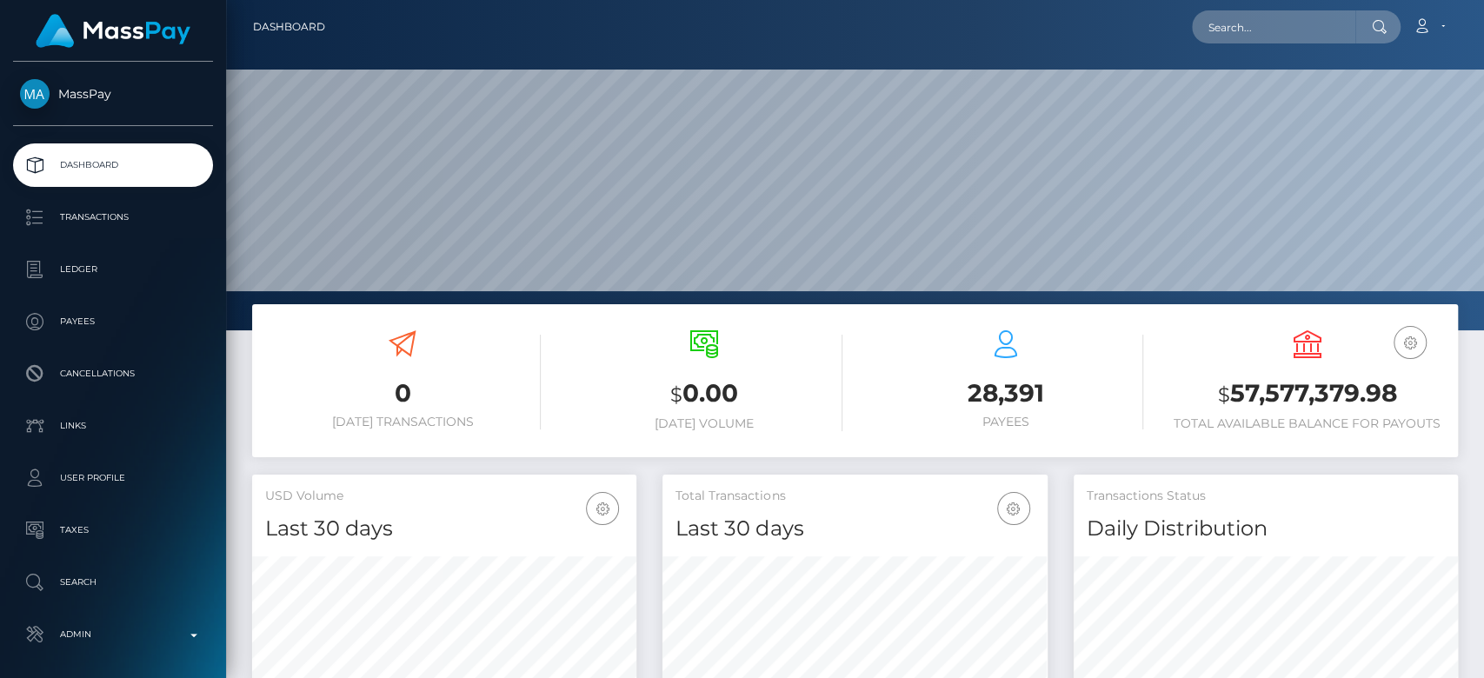
scroll to position [307, 384]
click at [1287, 24] on input "text" at bounding box center [1273, 26] width 163 height 33
paste input "[EMAIL_ADDRESS][DOMAIN_NAME]"
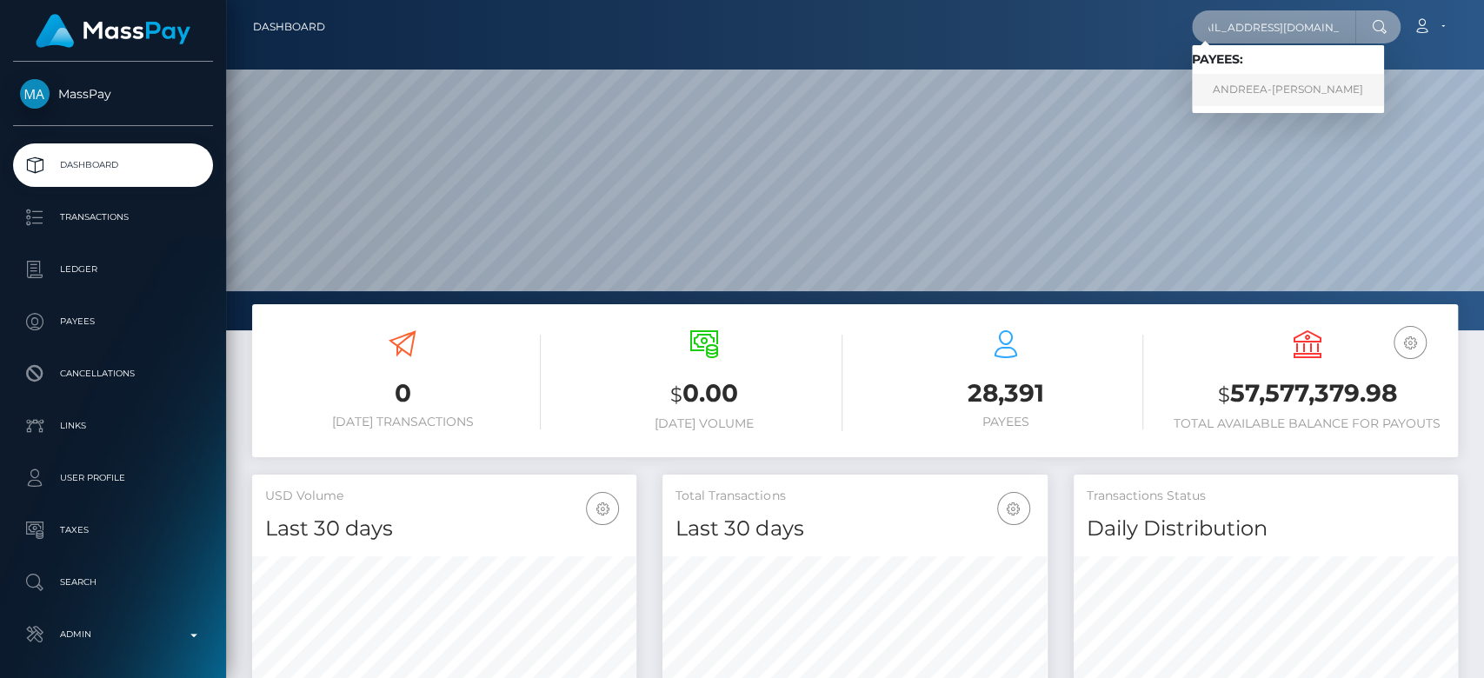
type input "[EMAIL_ADDRESS][DOMAIN_NAME]"
click at [1240, 99] on link "ANDREEA-MIRUNA EPURE" at bounding box center [1288, 90] width 192 height 32
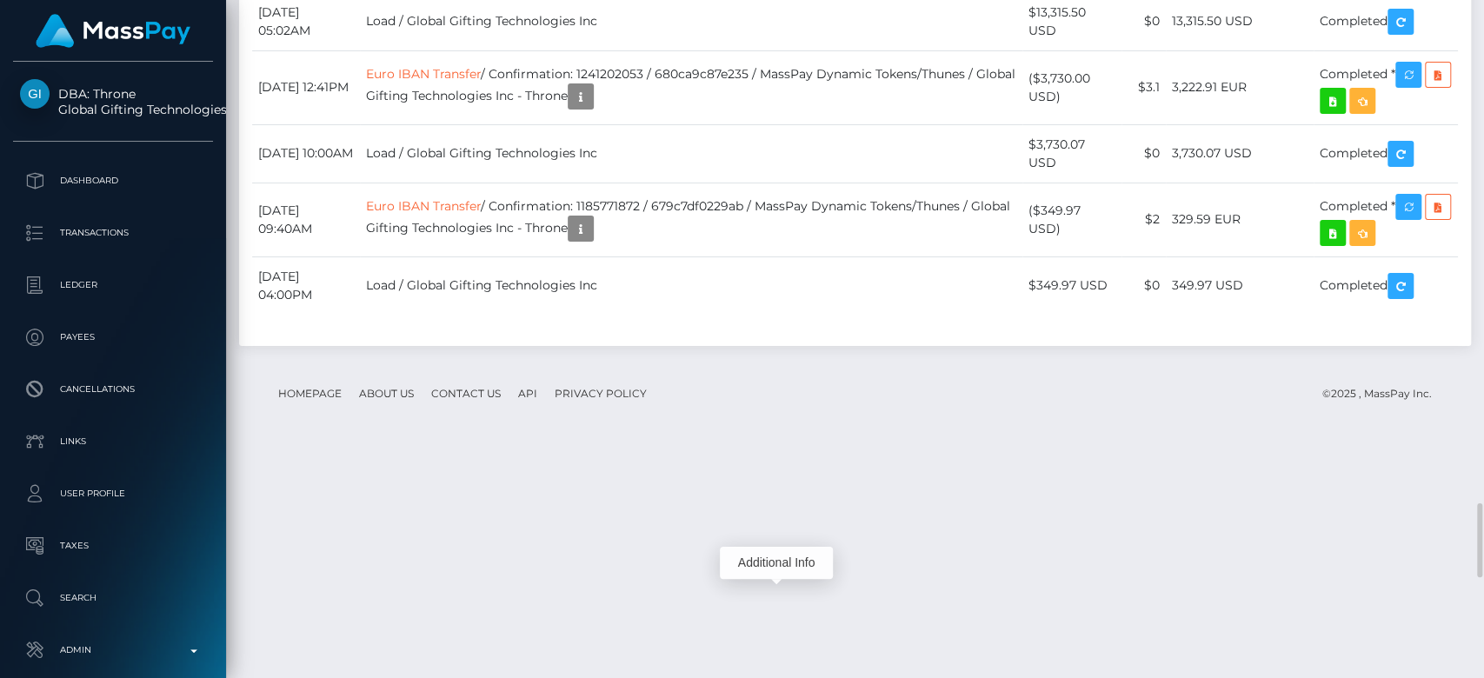
scroll to position [209, 384]
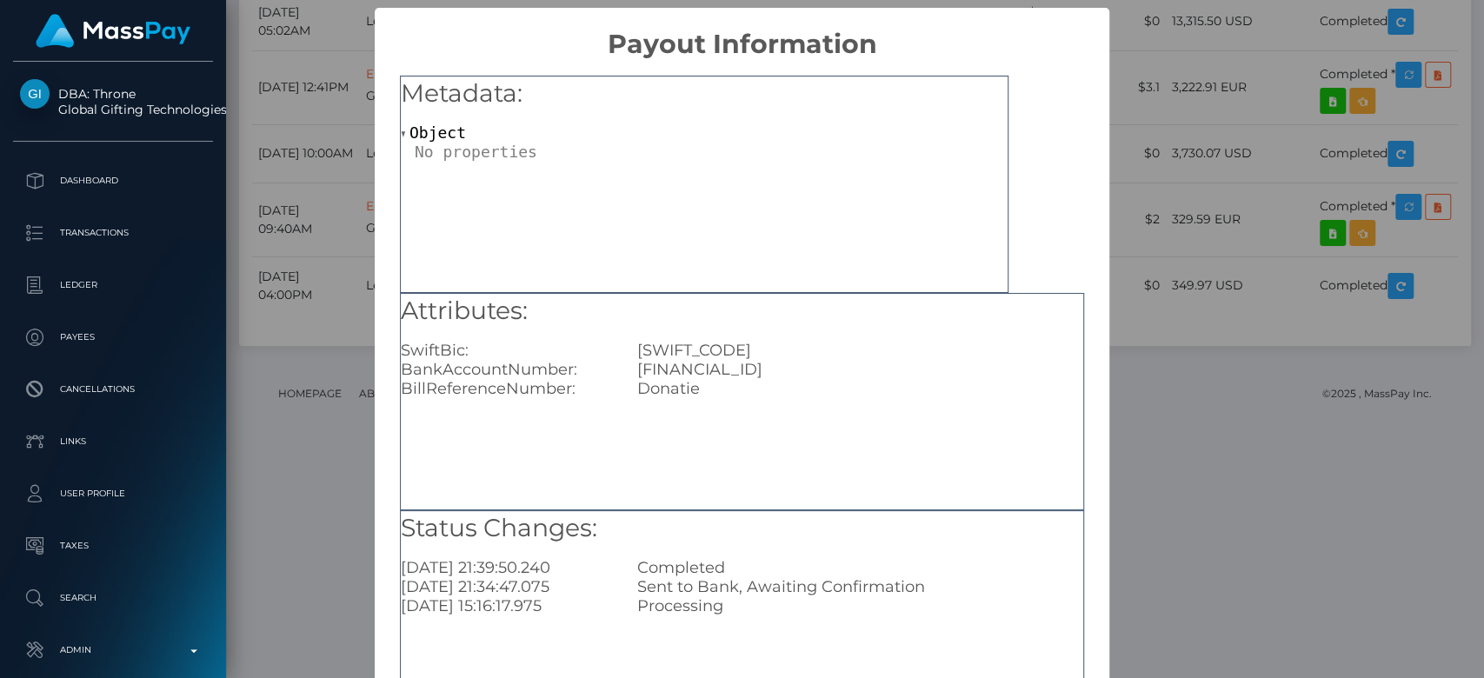
scroll to position [34, 0]
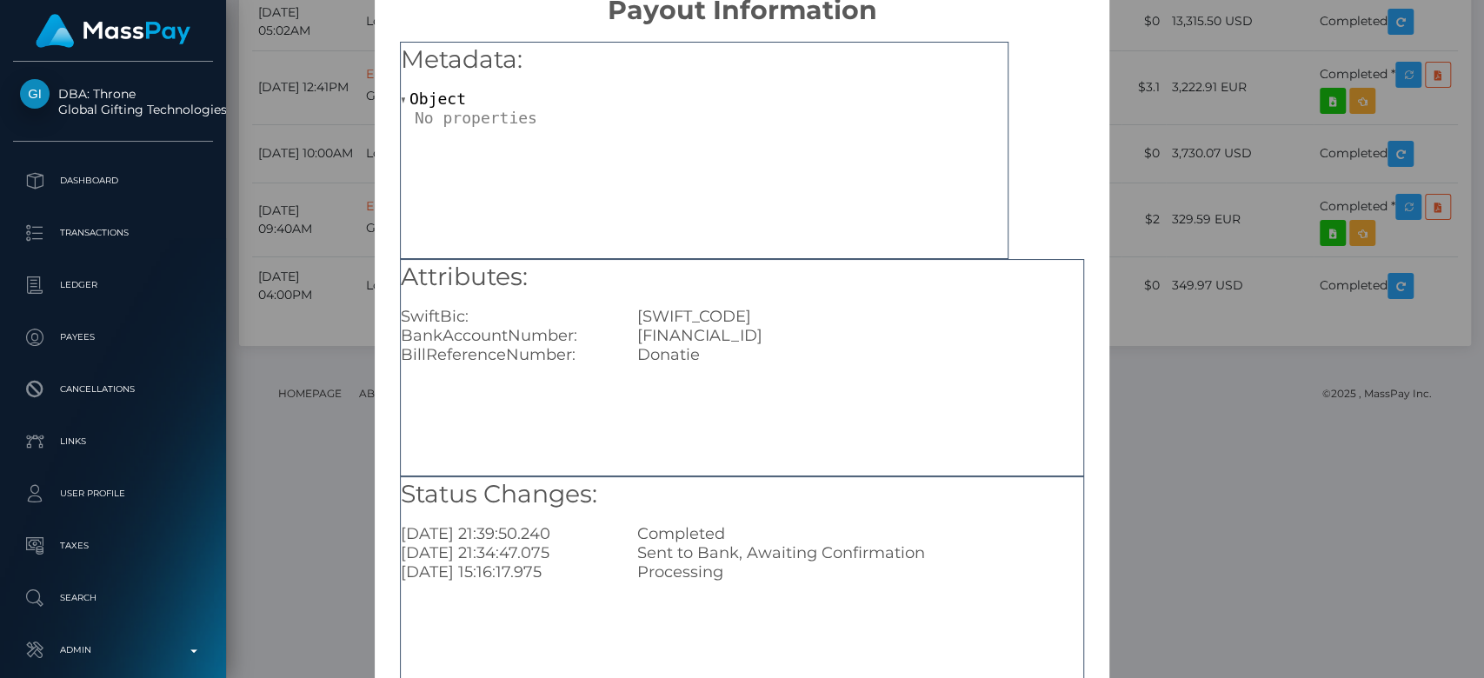
click at [1153, 351] on div "× Payout Information Metadata: Object Attributes: SwiftBic: [SWIFT_CODE] BankAc…" at bounding box center [742, 339] width 1484 height 678
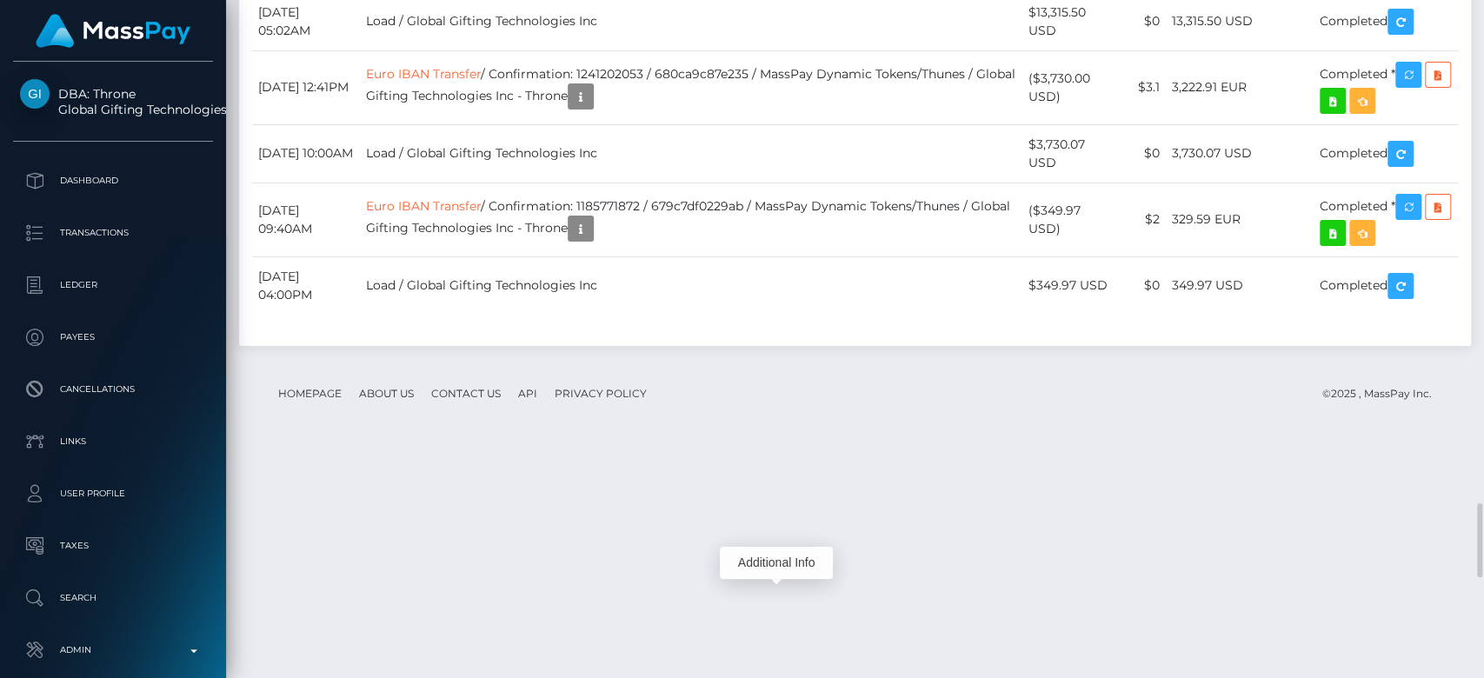
scroll to position [209, 384]
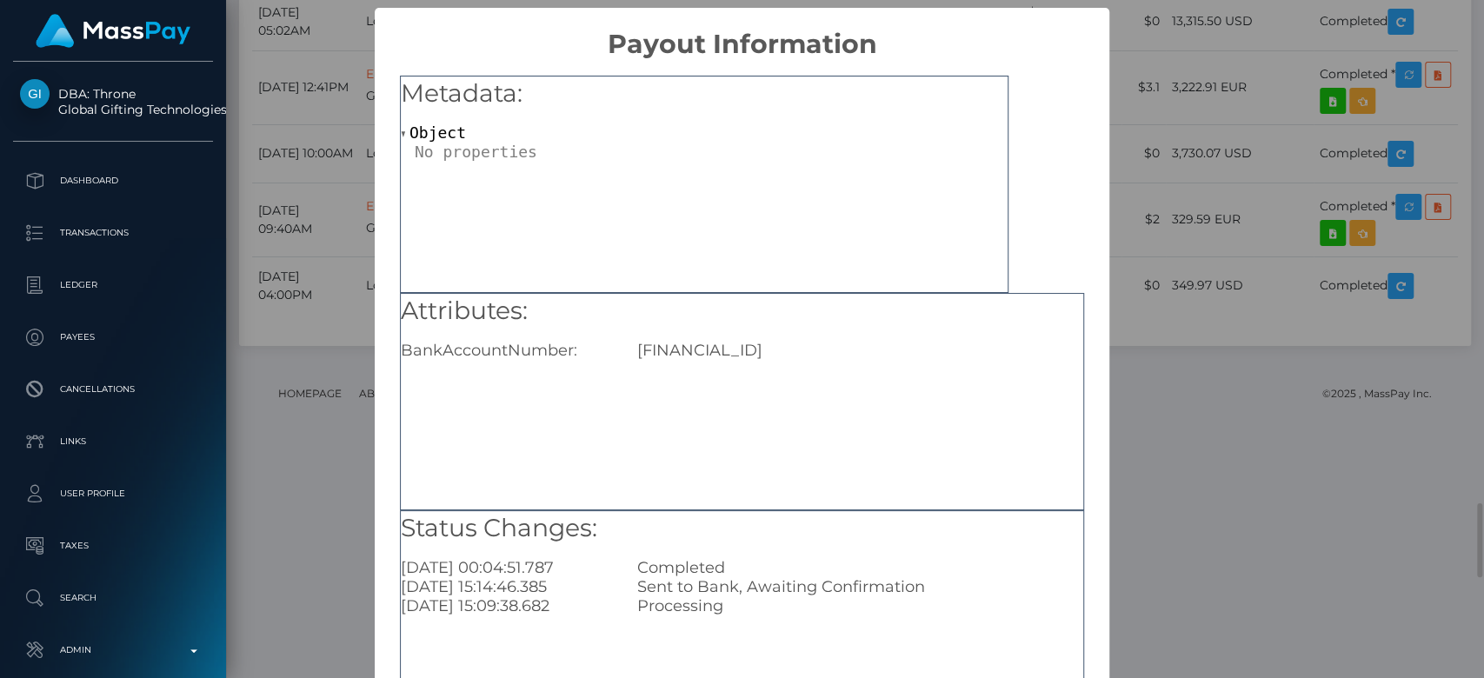
scroll to position [0, 0]
click at [1144, 410] on div "× Payout Information Metadata: Object Attributes: BankAccountNumber: [FINANCIAL…" at bounding box center [742, 339] width 1484 height 678
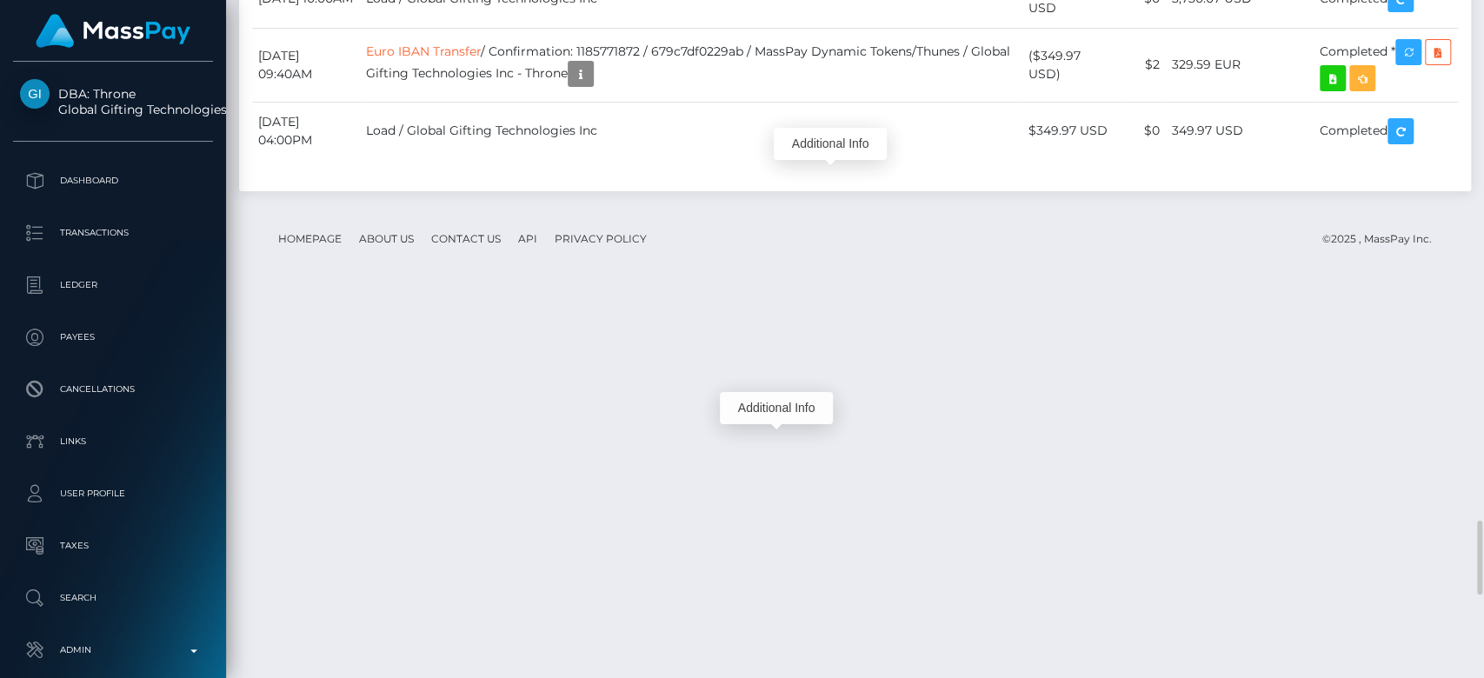
scroll to position [209, 384]
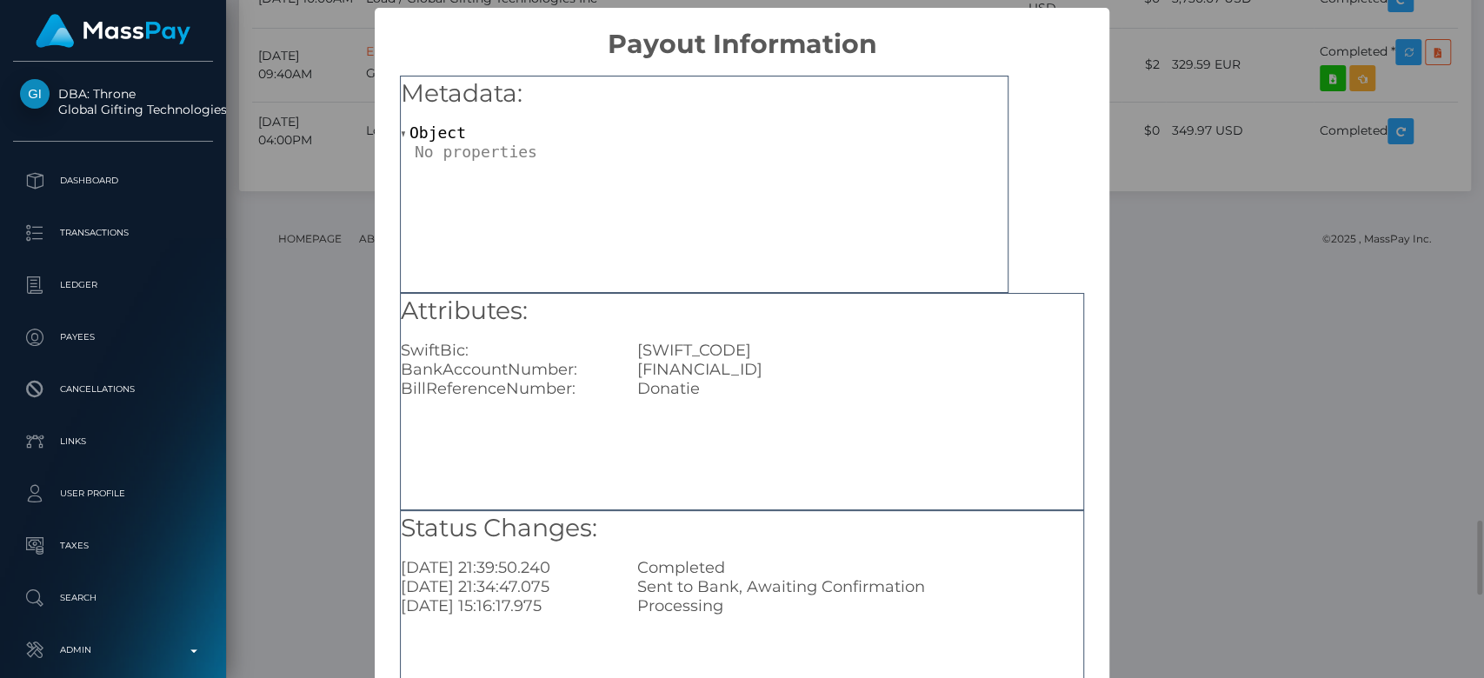
scroll to position [0, 0]
click at [1191, 416] on div "× Payout Information Metadata: Object Attributes: SwiftBic: [SWIFT_CODE] BankAc…" at bounding box center [742, 339] width 1484 height 678
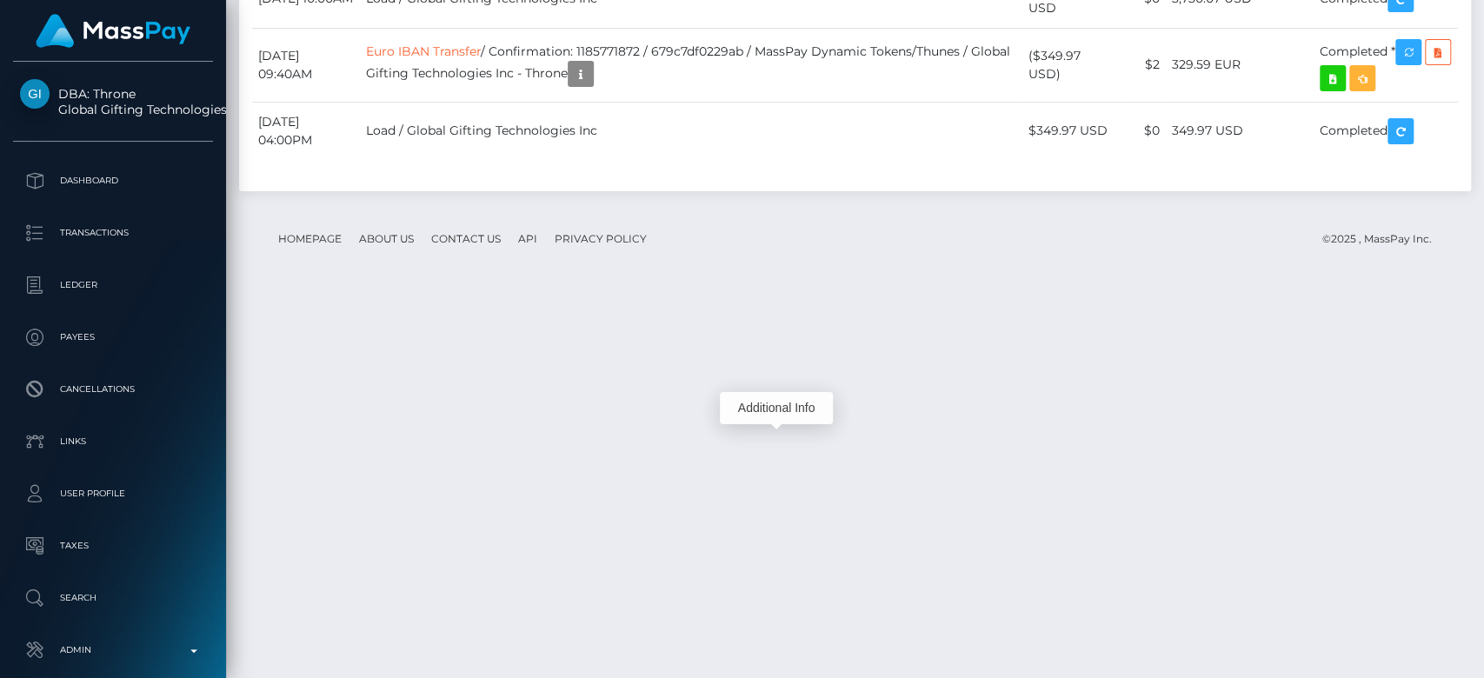
scroll to position [209, 384]
drag, startPoint x: 841, startPoint y: 318, endPoint x: 779, endPoint y: 439, distance: 136.1
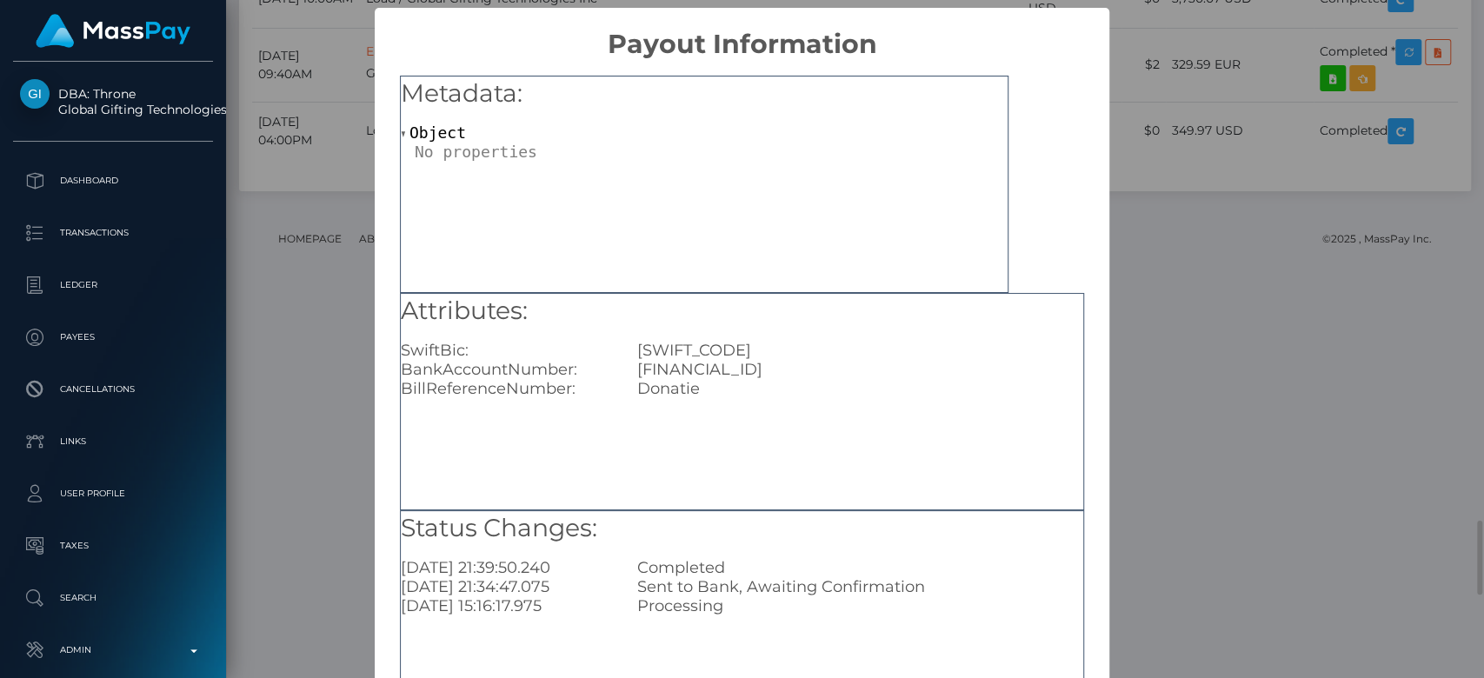
scroll to position [0, 0]
drag, startPoint x: 577, startPoint y: 396, endPoint x: 396, endPoint y: 397, distance: 180.8
click at [396, 397] on div "BillReferenceNumber:" at bounding box center [506, 388] width 236 height 19
copy div "BillReferenceNumber:"
click at [1200, 66] on div "× Payout Information Metadata: Object Attributes: SwiftBic: RZBRROBU BankAccoun…" at bounding box center [742, 339] width 1484 height 678
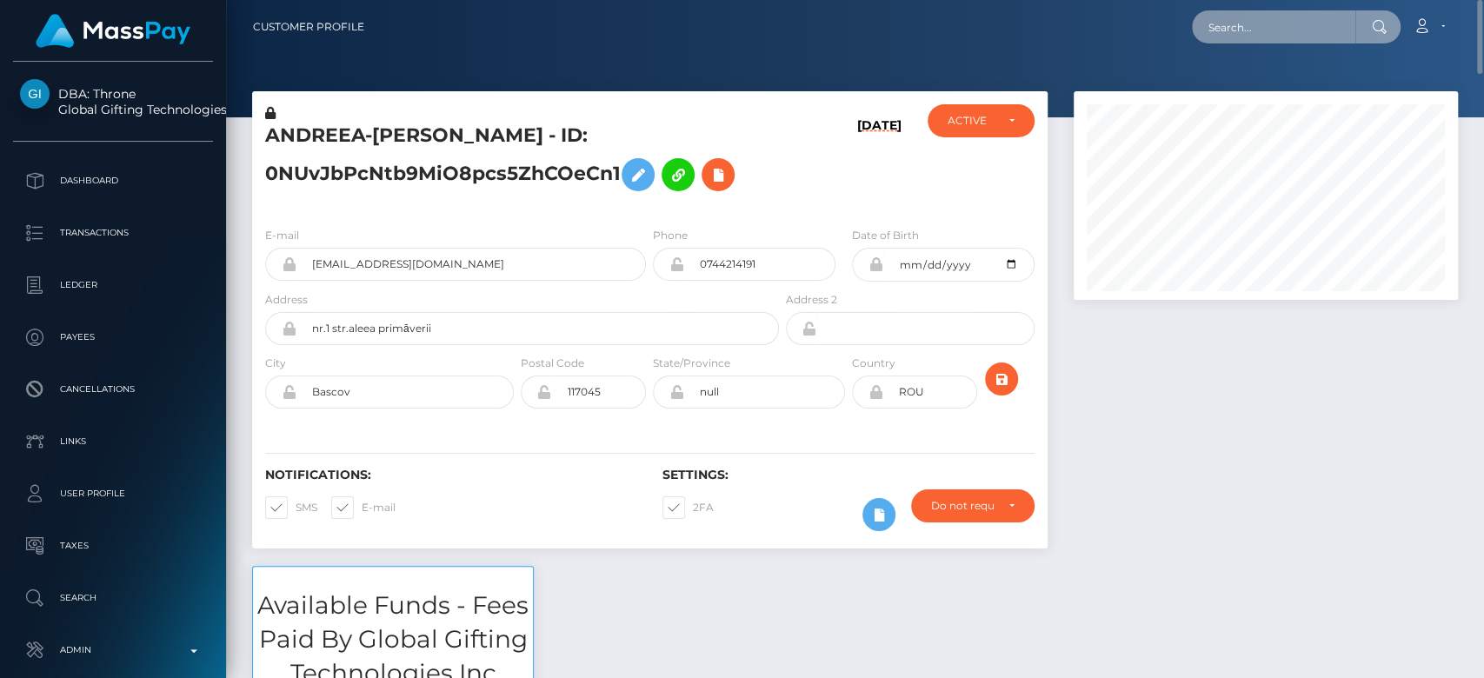
click at [1252, 31] on input "text" at bounding box center [1273, 26] width 163 height 33
paste input "youdawg@hotmail.com"
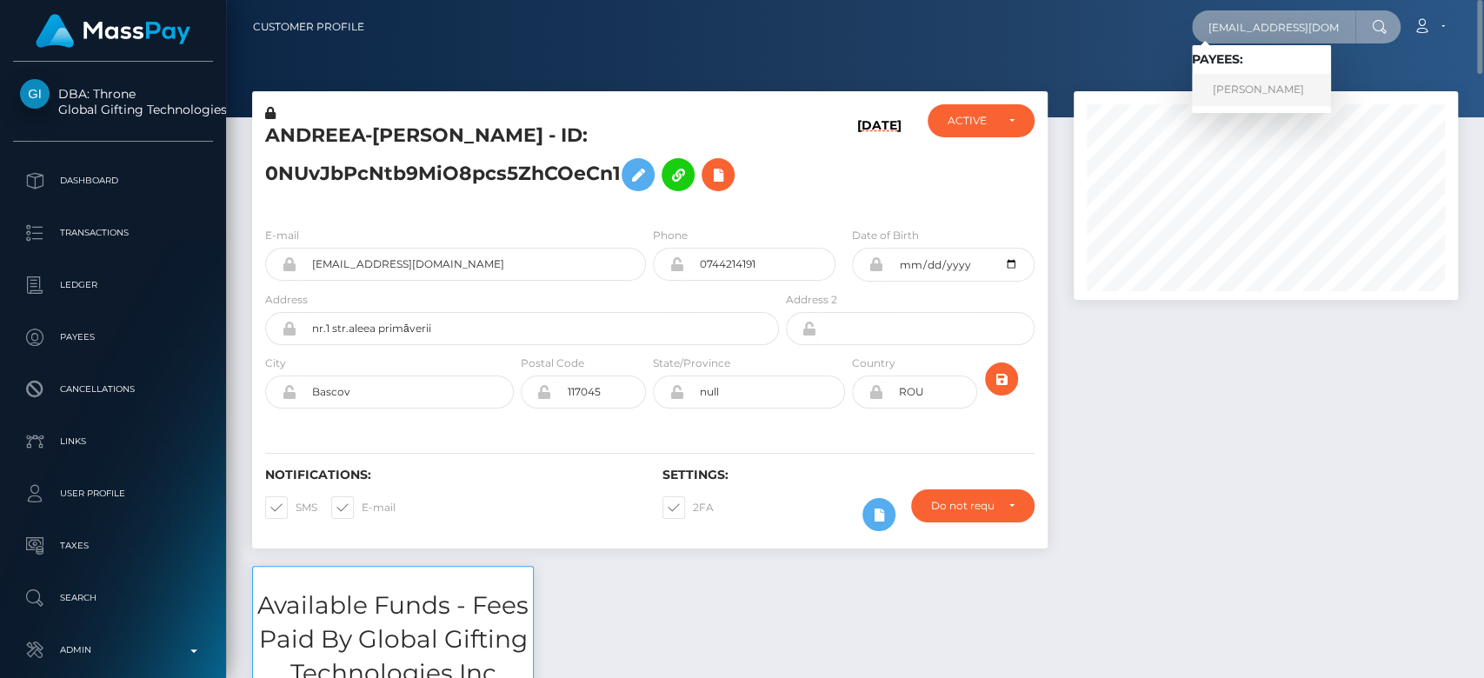
type input "youdawg@hotmail.com"
click at [1256, 80] on link "Brenda Lockhart" at bounding box center [1261, 90] width 139 height 32
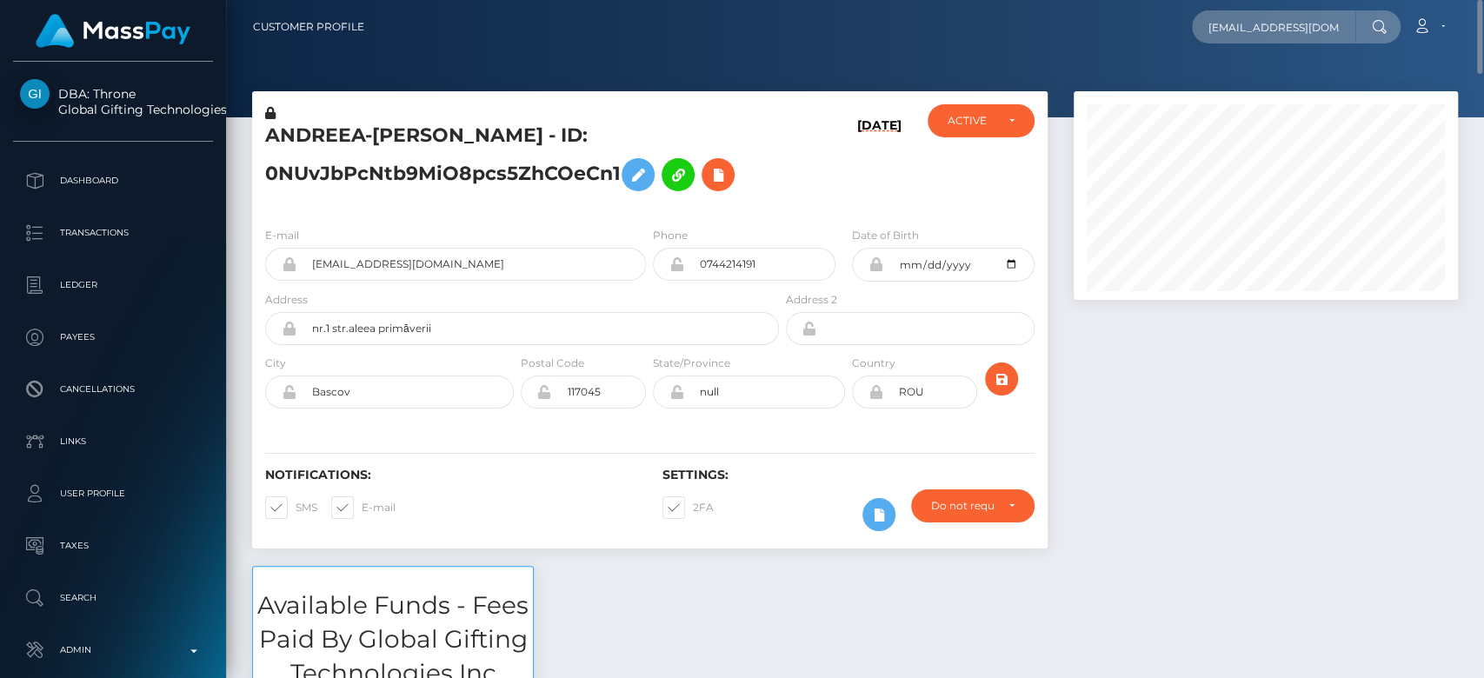
click at [1107, 377] on div at bounding box center [1266, 328] width 410 height 475
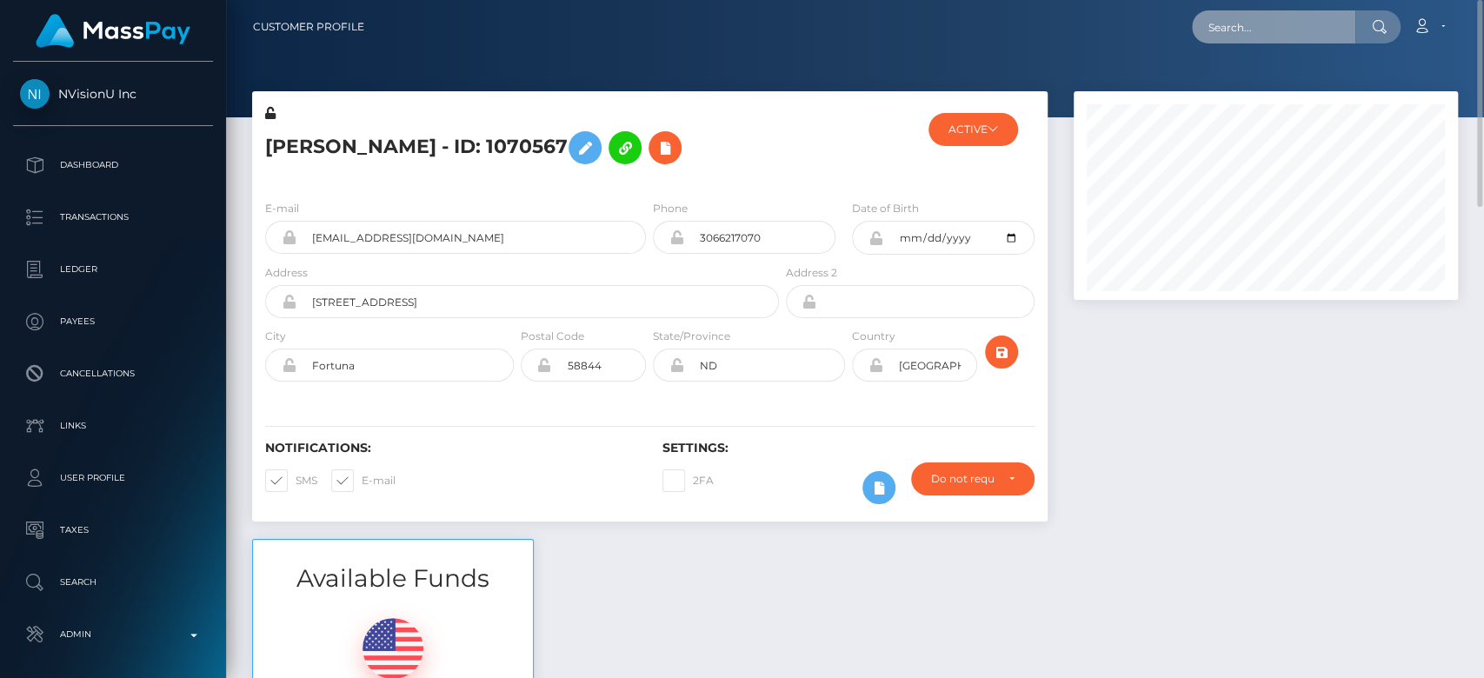
click at [1247, 33] on input "text" at bounding box center [1273, 26] width 163 height 33
paste input "[EMAIL_ADDRESS][DOMAIN_NAME]"
type input "[EMAIL_ADDRESS][DOMAIN_NAME]"
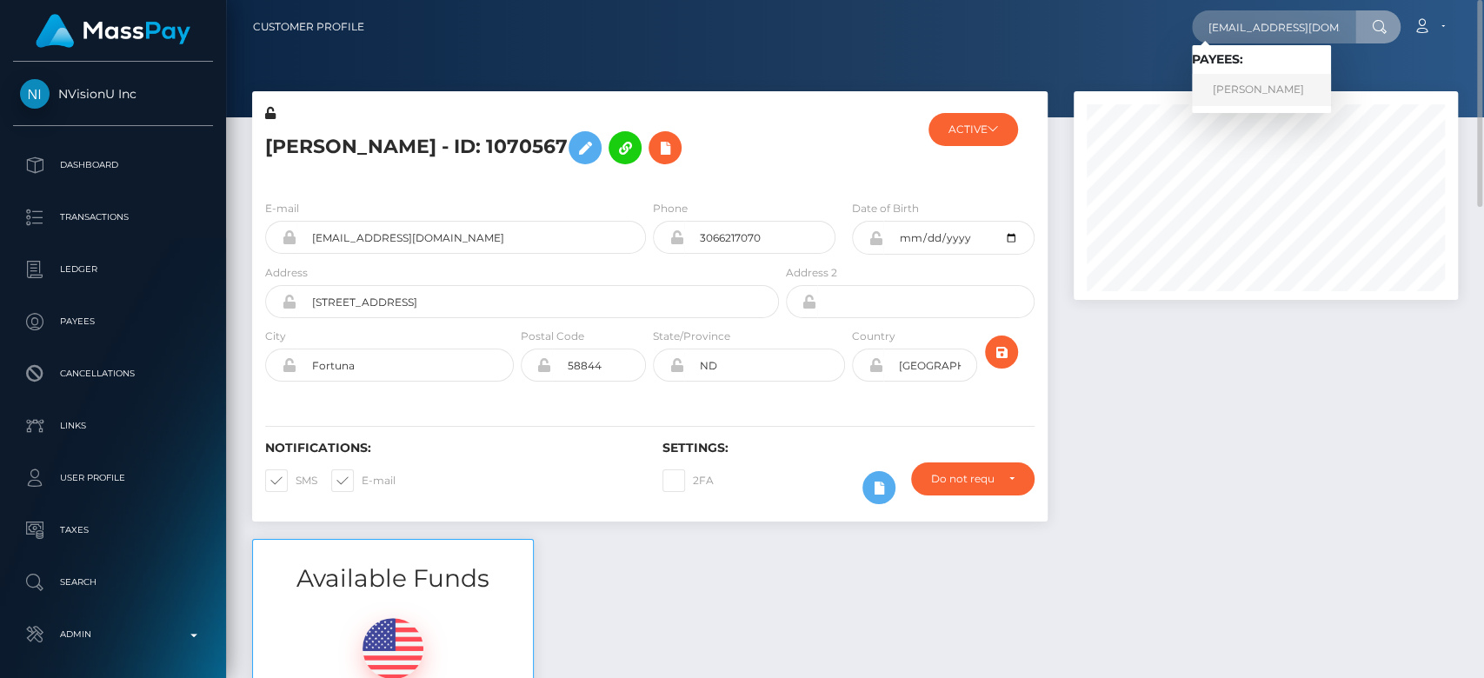
click at [1269, 78] on link "[PERSON_NAME]" at bounding box center [1261, 90] width 139 height 32
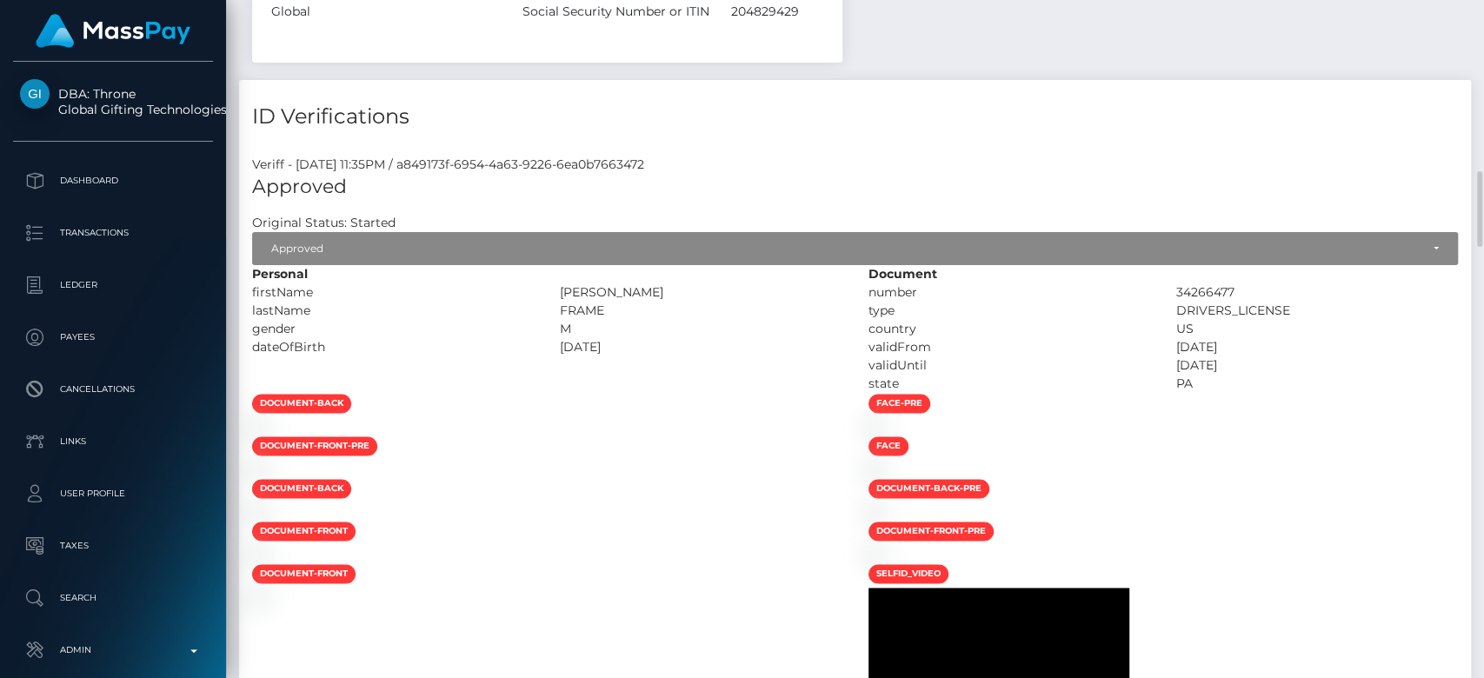
scroll to position [1667, 0]
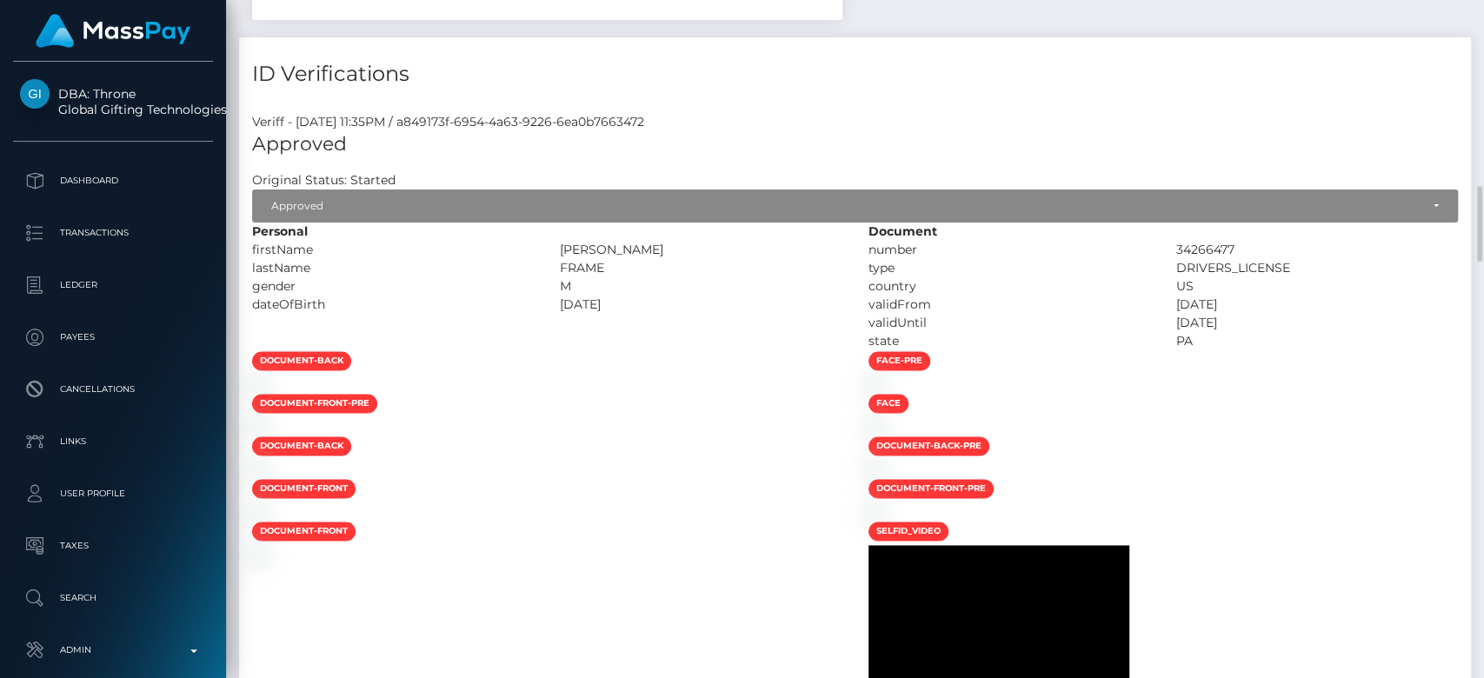
click at [444, 241] on div "firstName" at bounding box center [393, 250] width 308 height 18
click at [503, 113] on div "Veriff - December 9, 2024 11:35PM / a849173f-6954-4a63-9226-6ea0b7663472" at bounding box center [855, 122] width 1232 height 18
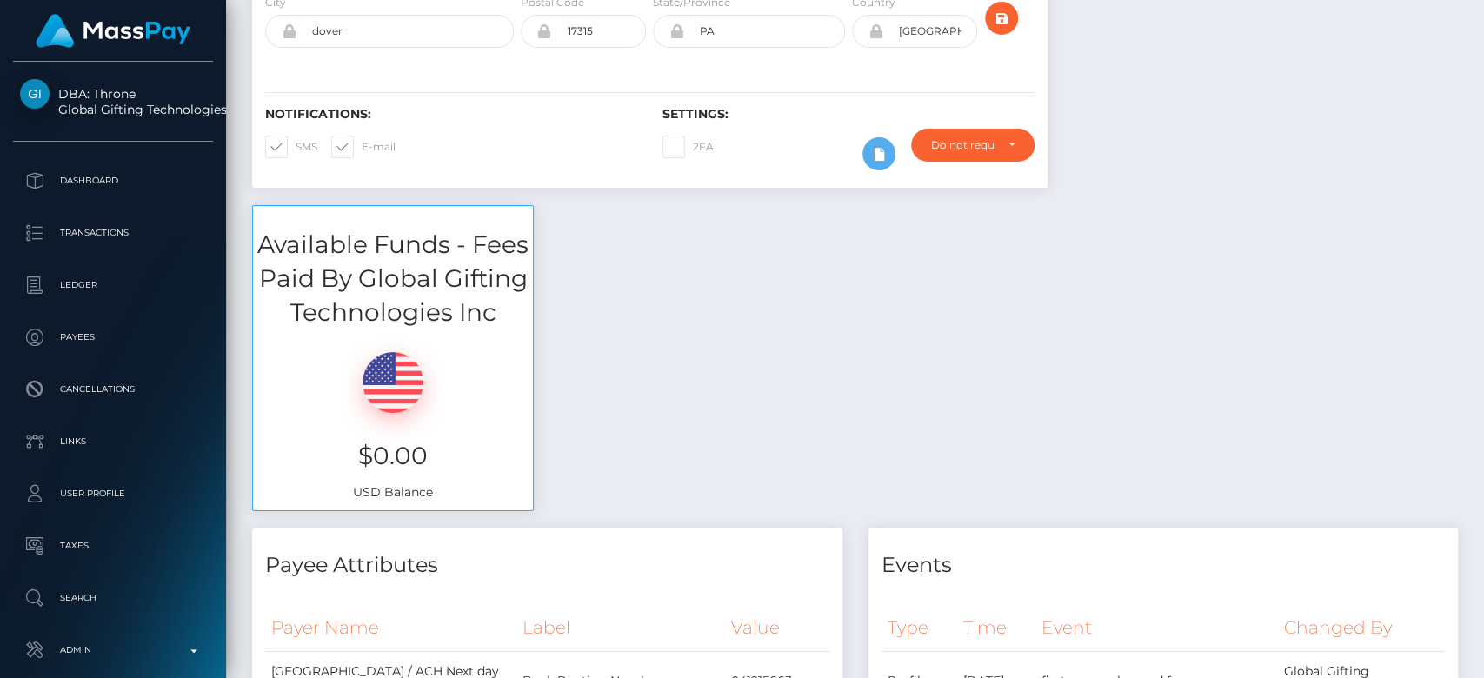
scroll to position [0, 0]
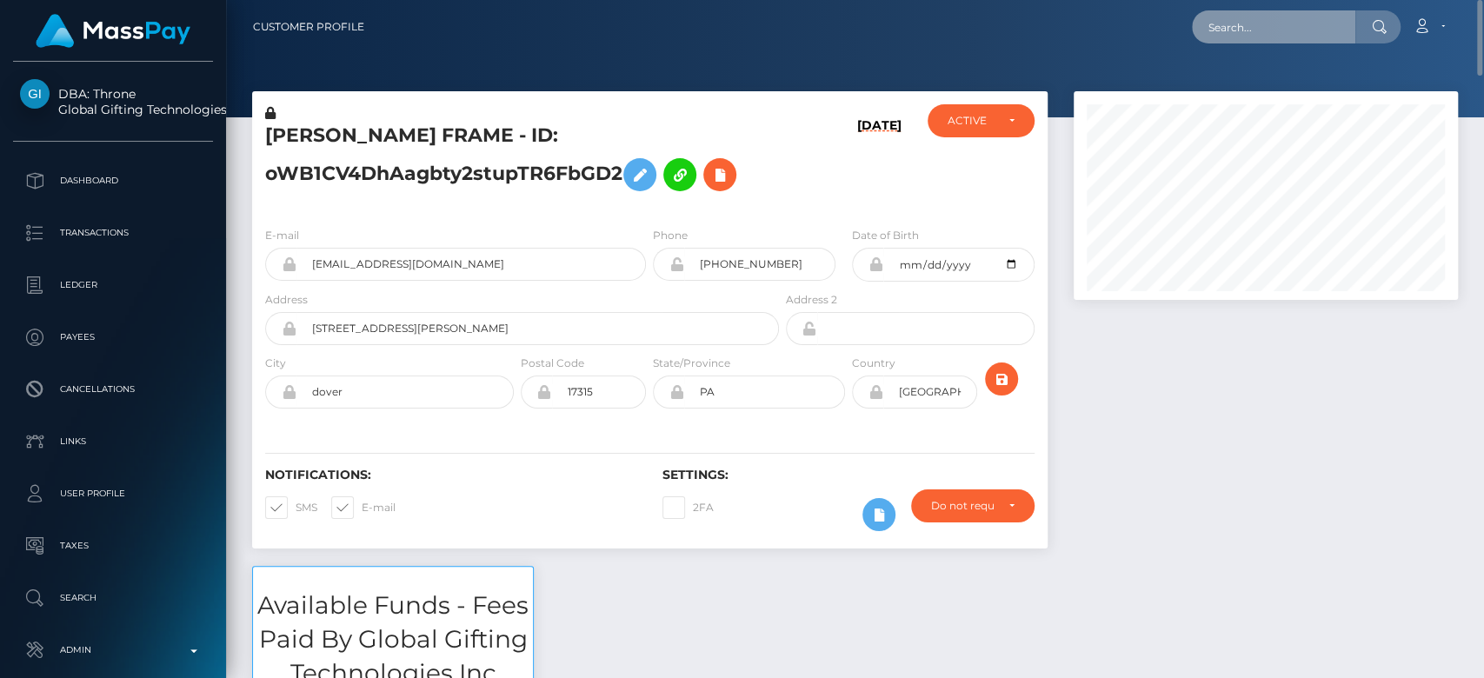
click at [1266, 22] on input "text" at bounding box center [1273, 26] width 163 height 33
paste input "[EMAIL_ADDRESS][DOMAIN_NAME]"
type input "[EMAIL_ADDRESS][DOMAIN_NAME]"
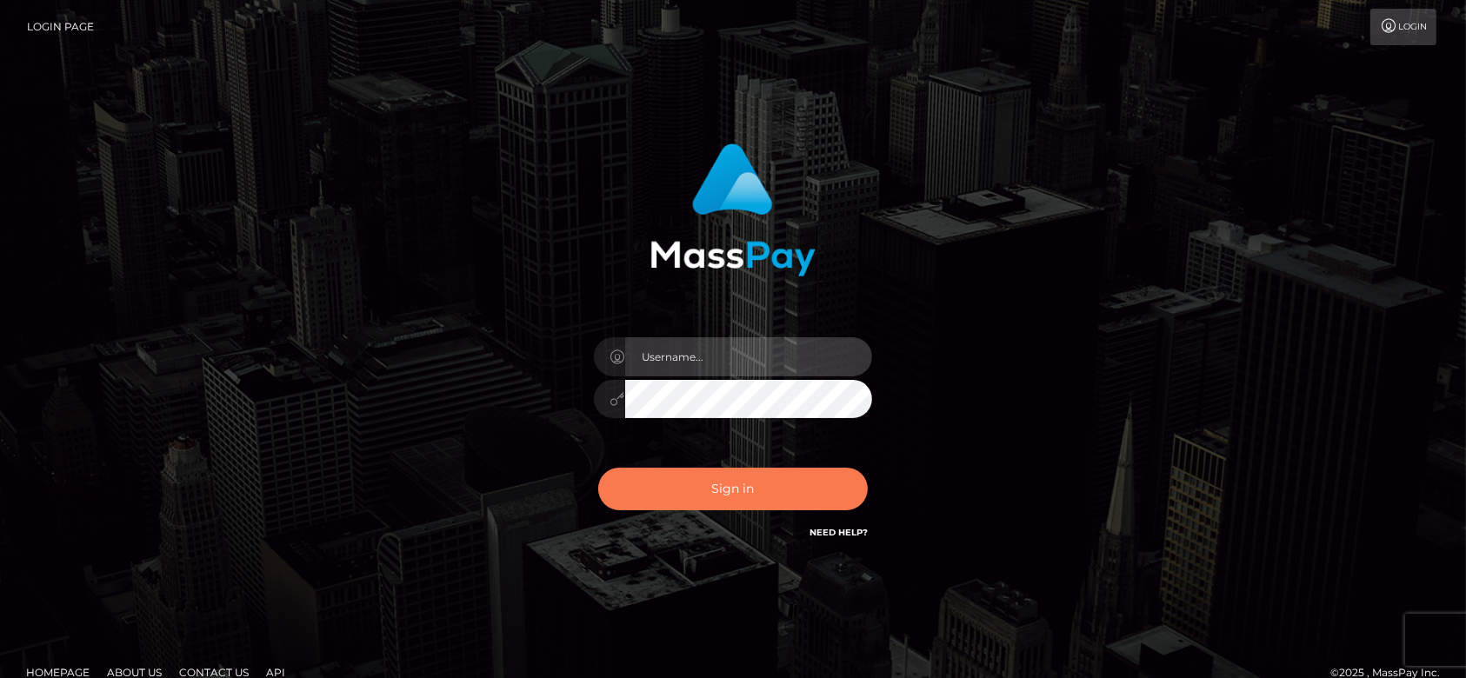
type input "fr.es"
click at [730, 490] on button "Sign in" at bounding box center [732, 489] width 269 height 43
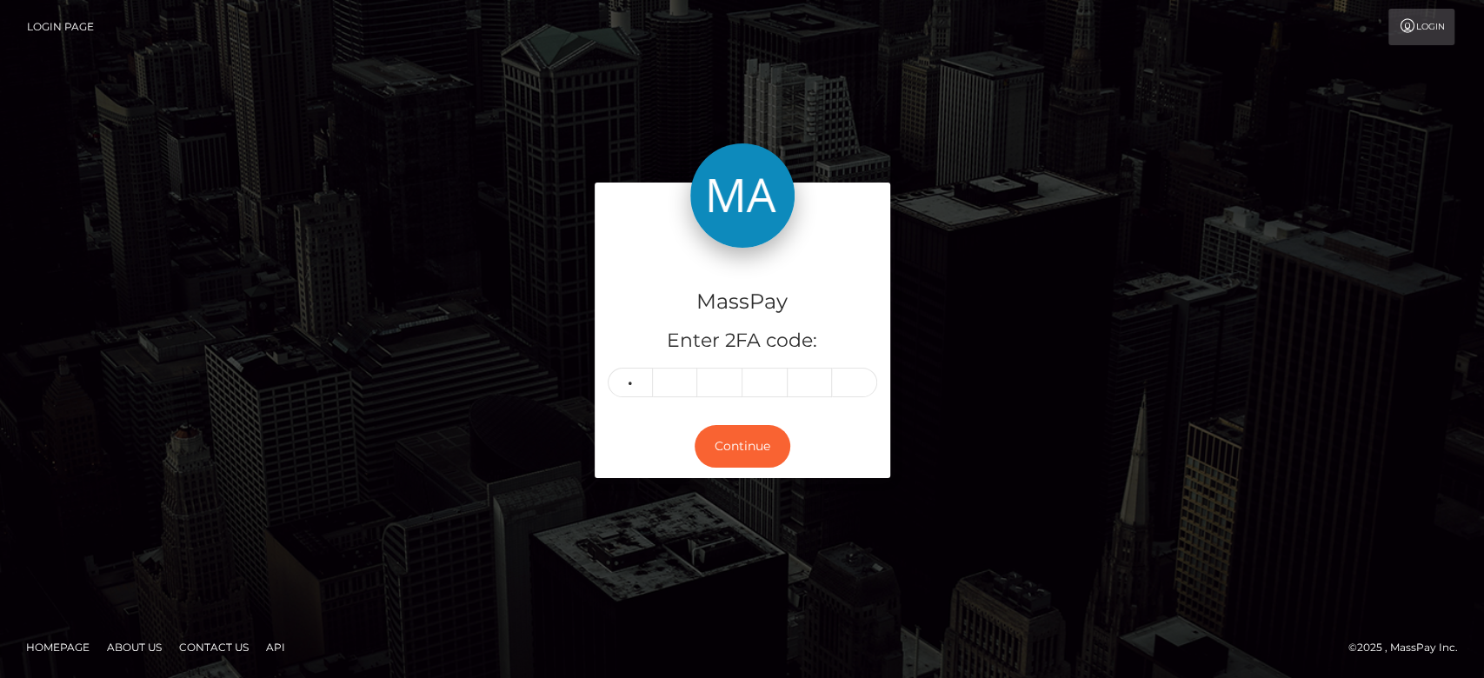
type input "4"
type input "9"
type input "4"
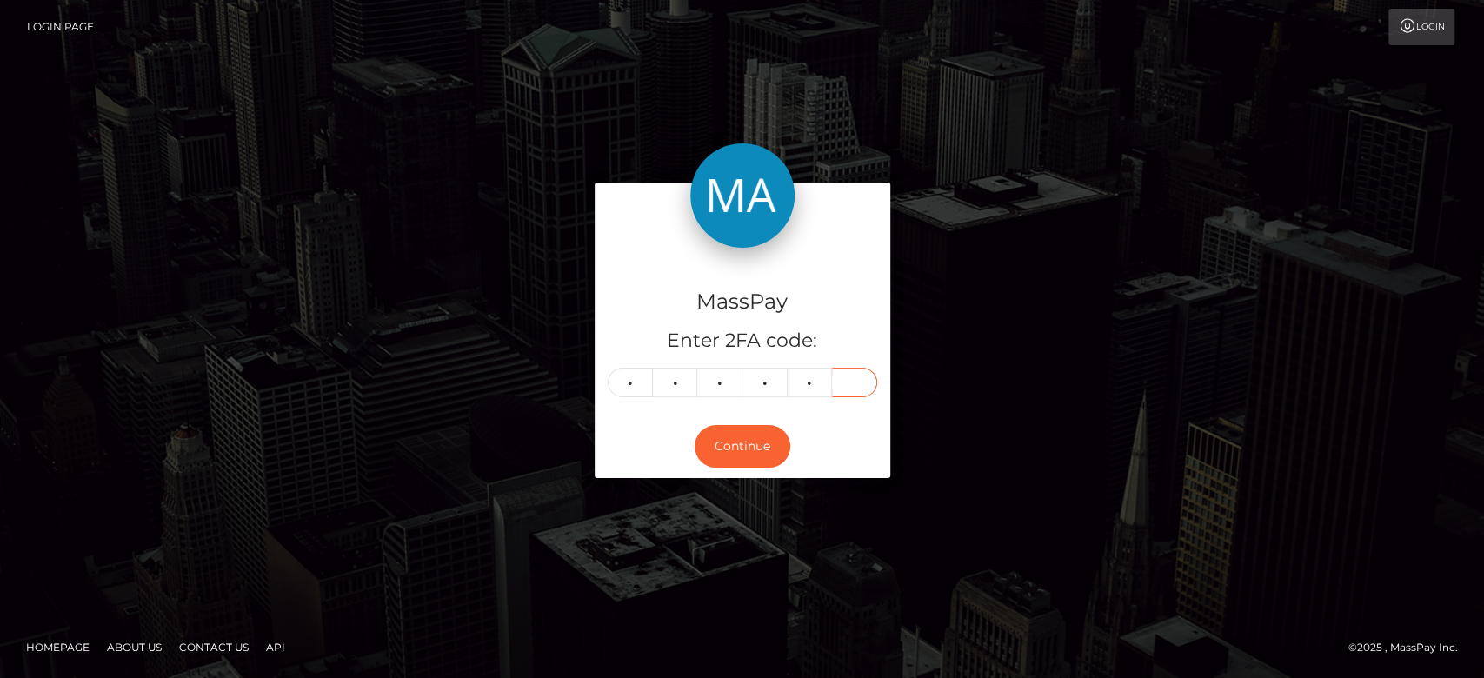
type input "4"
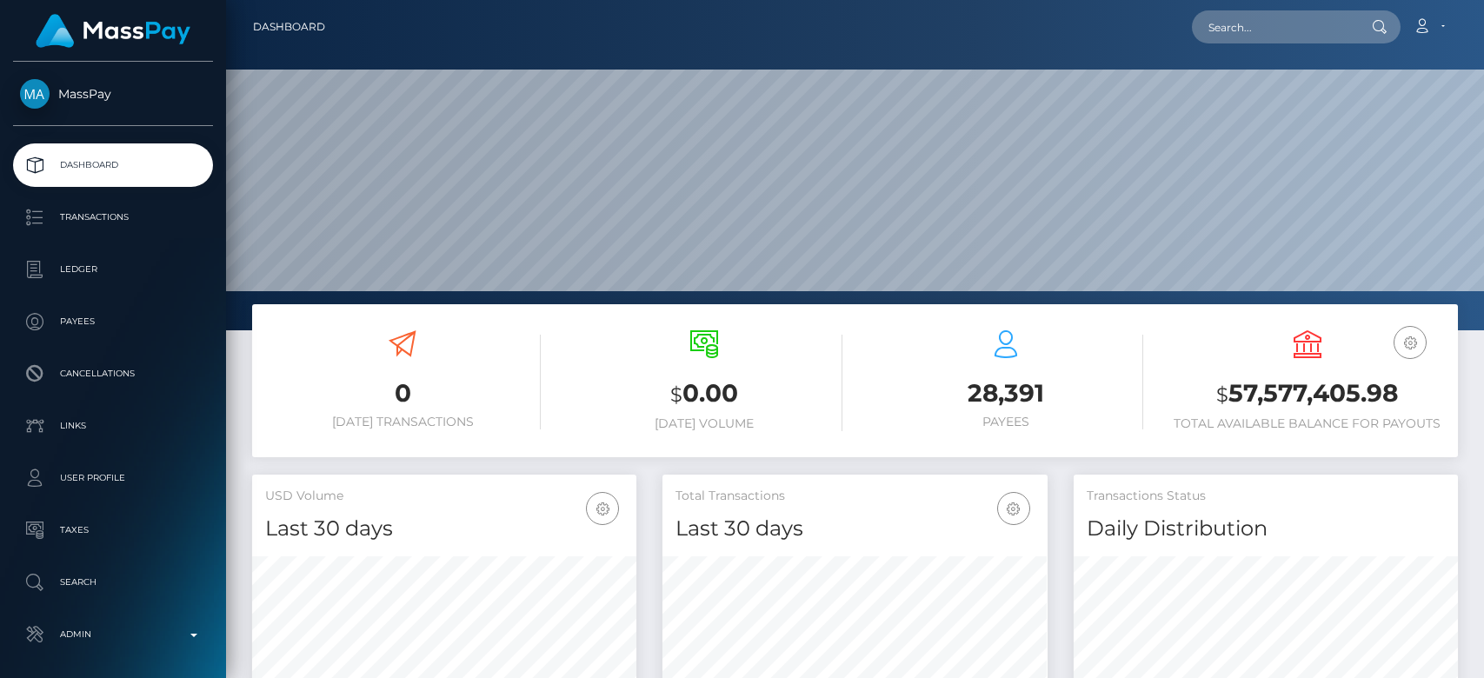
click at [1218, 7] on nav "Dashboard Loading... Loading... Account Edit Profile" at bounding box center [855, 27] width 1258 height 54
click at [1246, 37] on input "text" at bounding box center [1273, 26] width 163 height 33
paste input "mikka971@gmail.com"
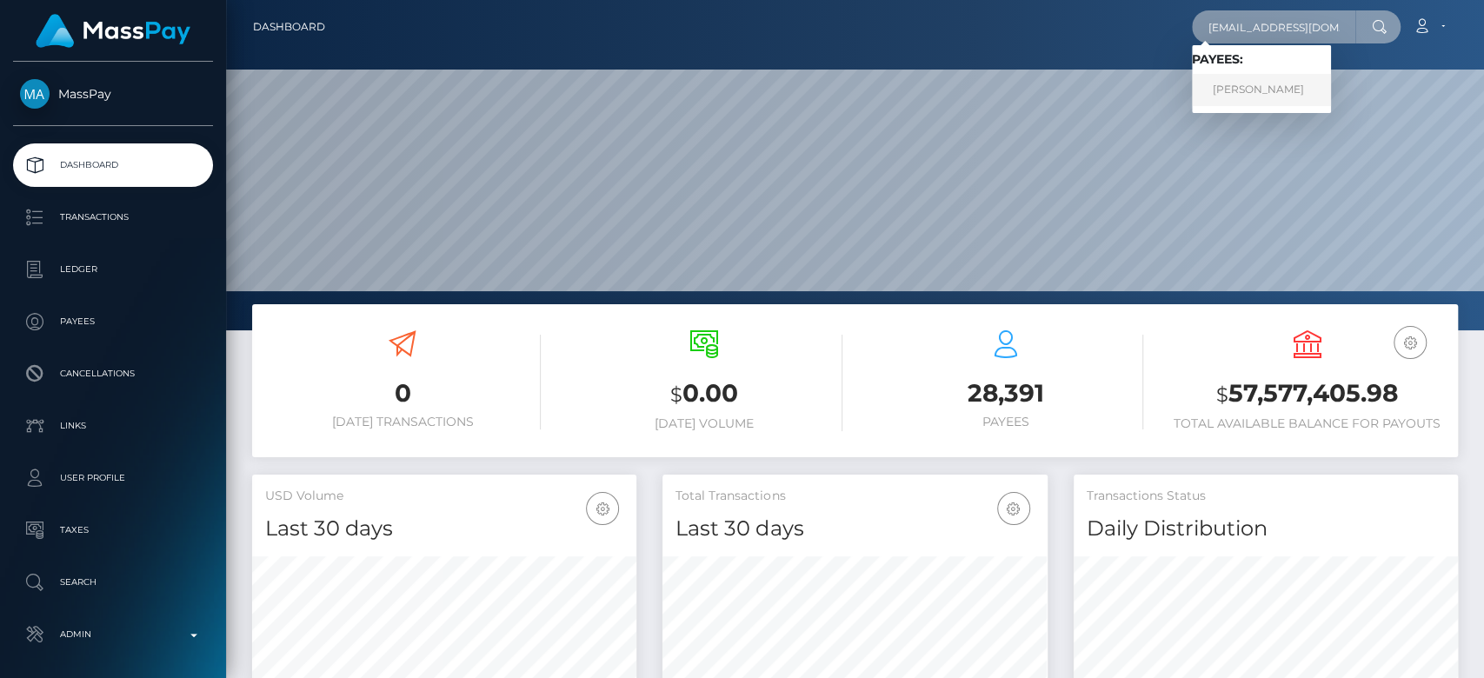
type input "mikka971@gmail.com"
click at [1267, 74] on link "Romane Molton" at bounding box center [1261, 90] width 139 height 32
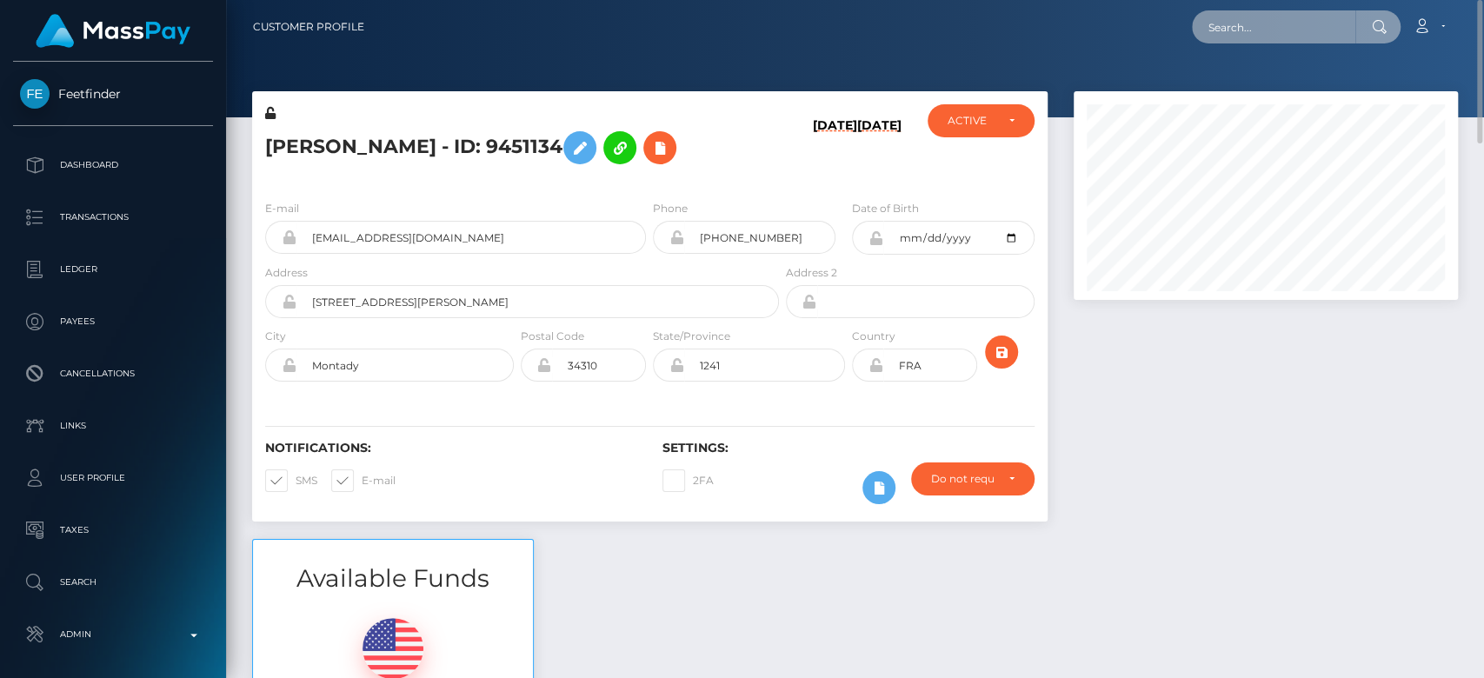
click at [1270, 15] on input "text" at bounding box center [1273, 26] width 163 height 33
paste input "[EMAIL_ADDRESS][DOMAIN_NAME]"
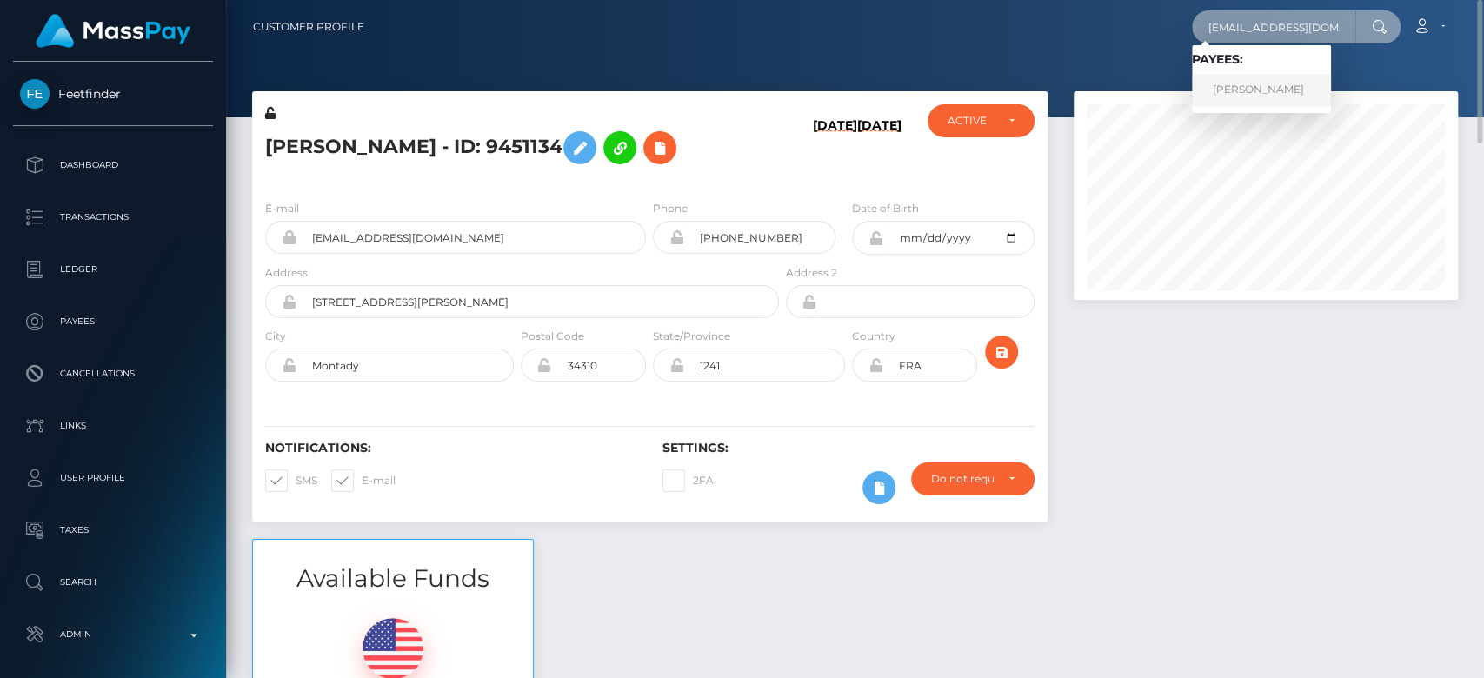
type input "[EMAIL_ADDRESS][DOMAIN_NAME]"
click at [1275, 79] on link "Rolando Santos" at bounding box center [1261, 90] width 139 height 32
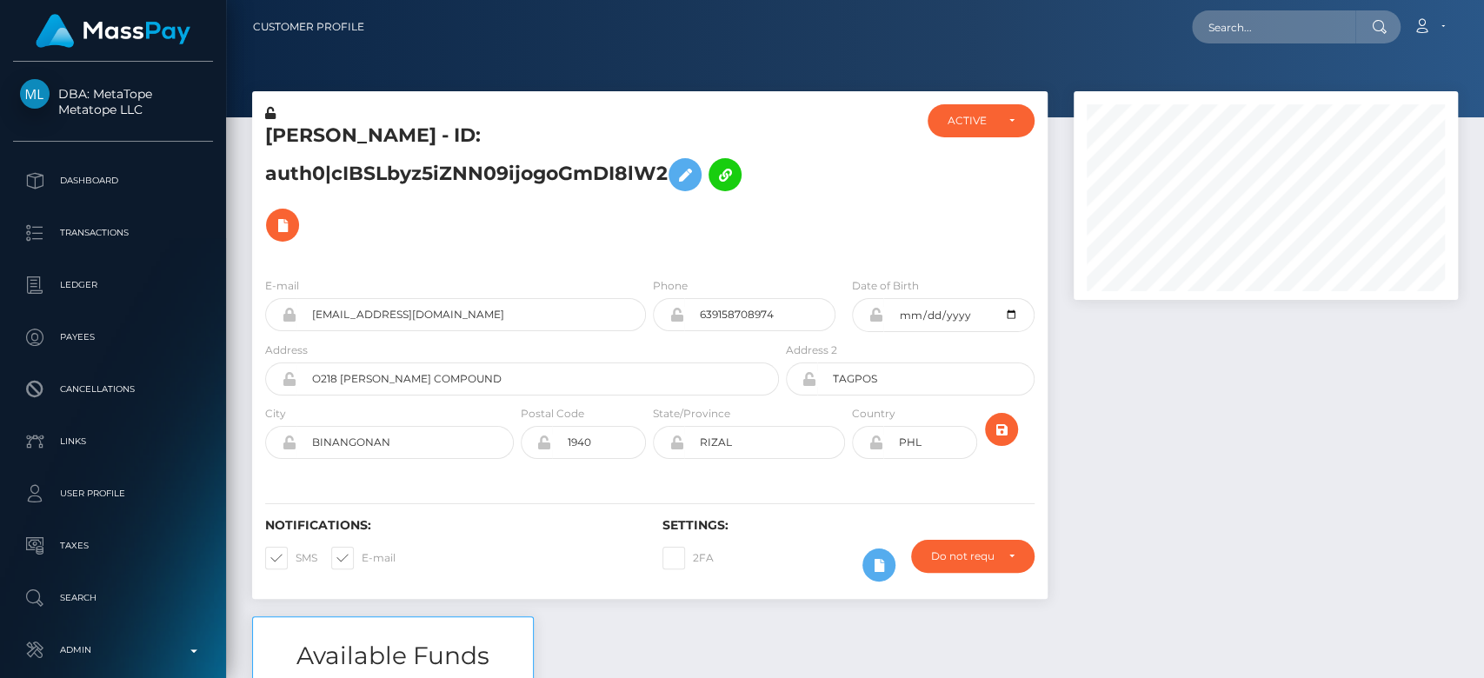
scroll to position [209, 384]
click at [1124, 451] on div at bounding box center [1266, 353] width 410 height 525
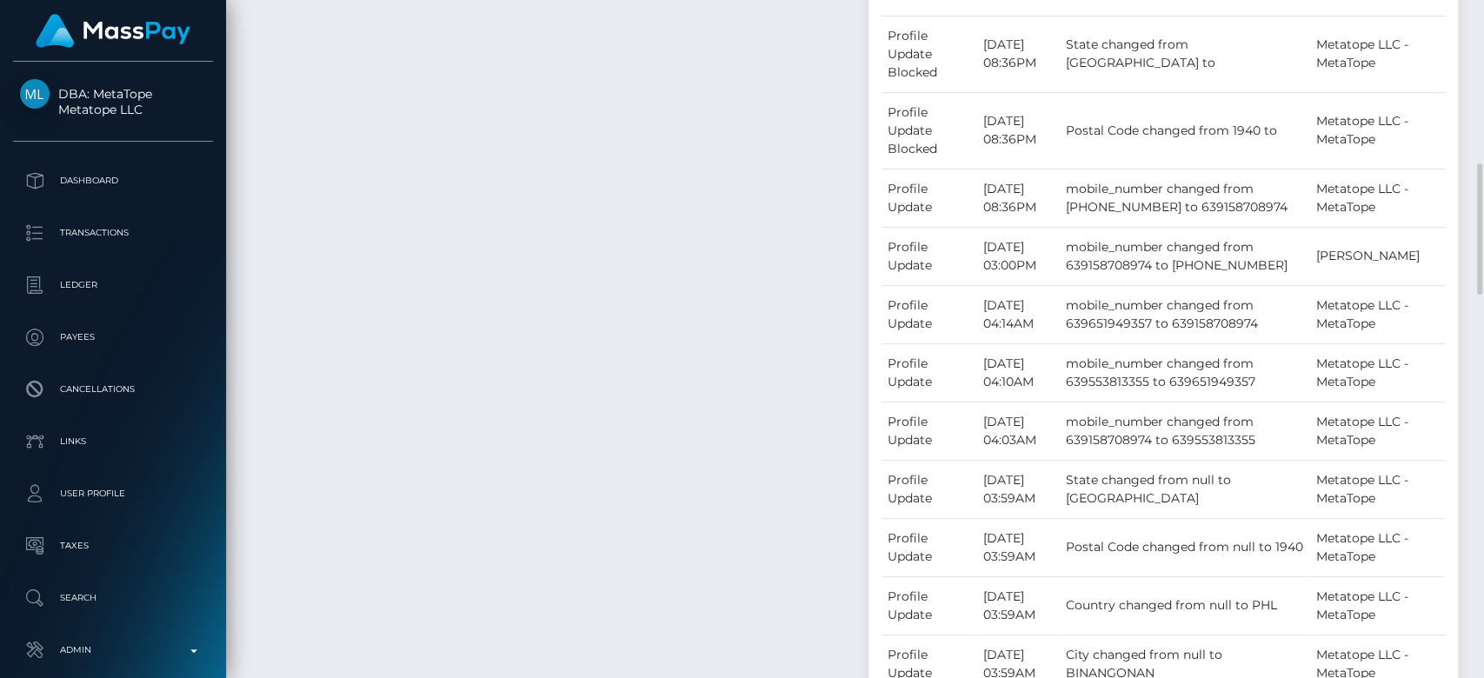
scroll to position [1085, 0]
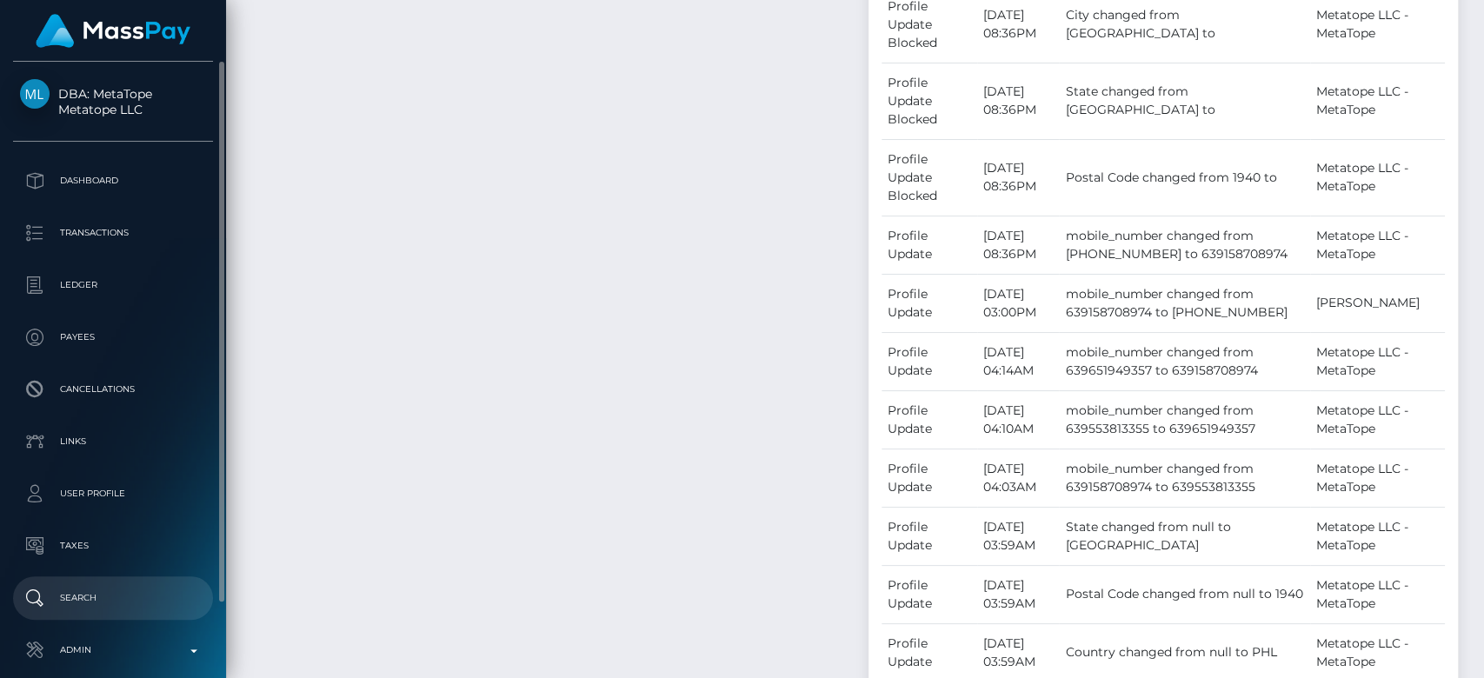
click at [81, 587] on p "Search" at bounding box center [113, 598] width 186 height 26
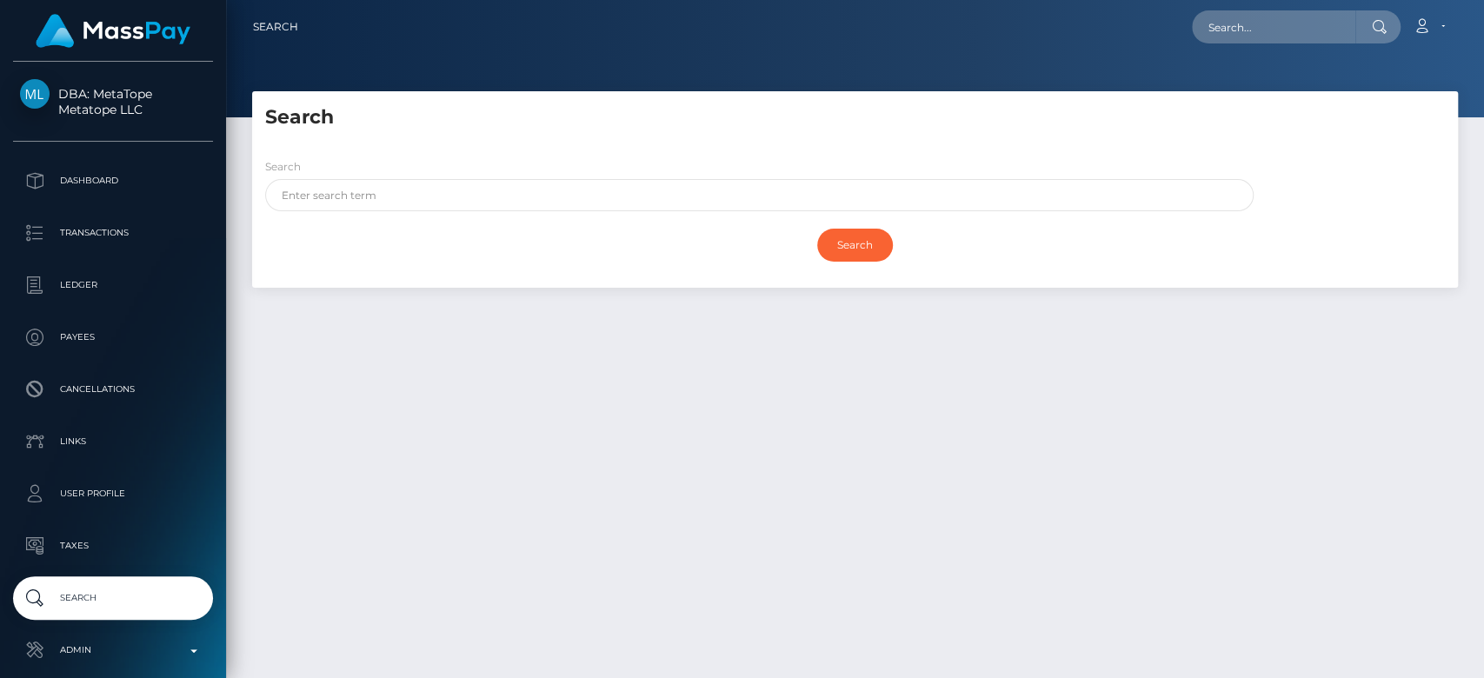
click at [499, 220] on div "Search" at bounding box center [855, 245] width 1180 height 50
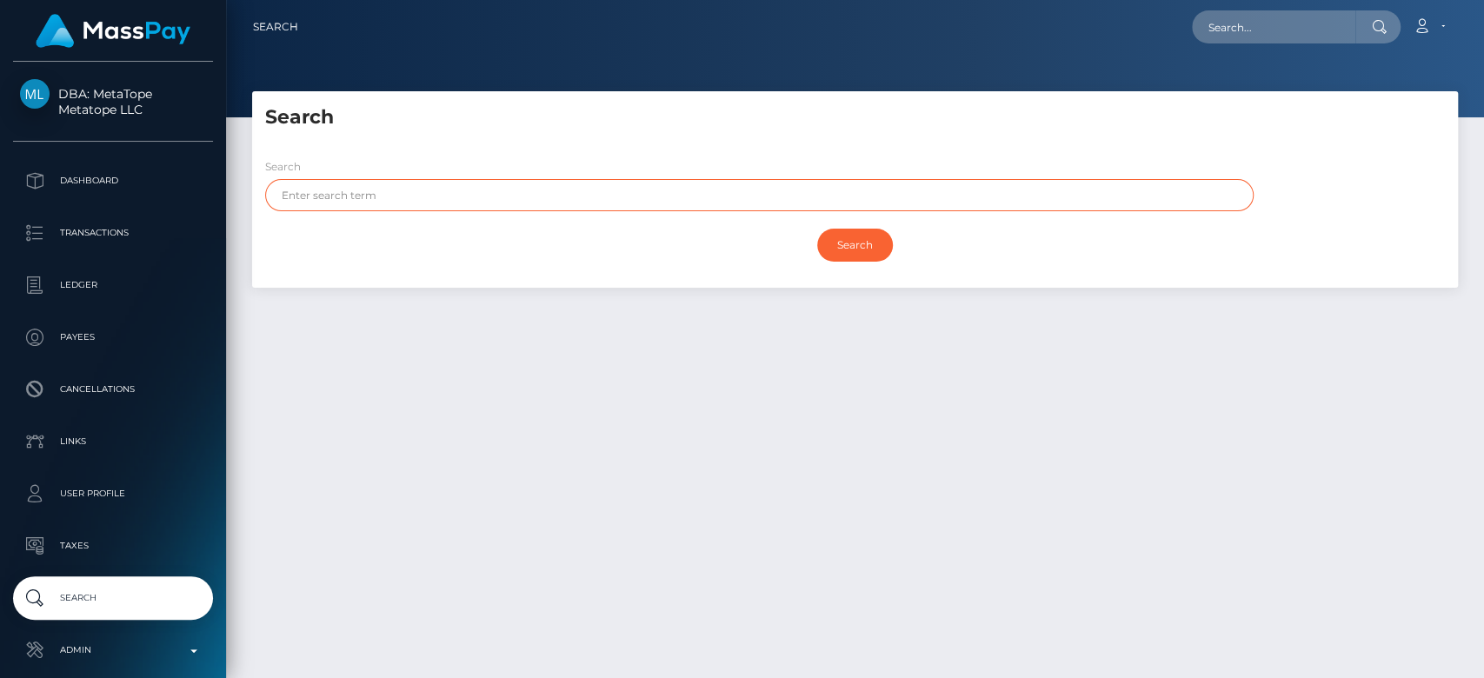
click at [500, 198] on input "text" at bounding box center [759, 195] width 988 height 32
type input "Haigh"
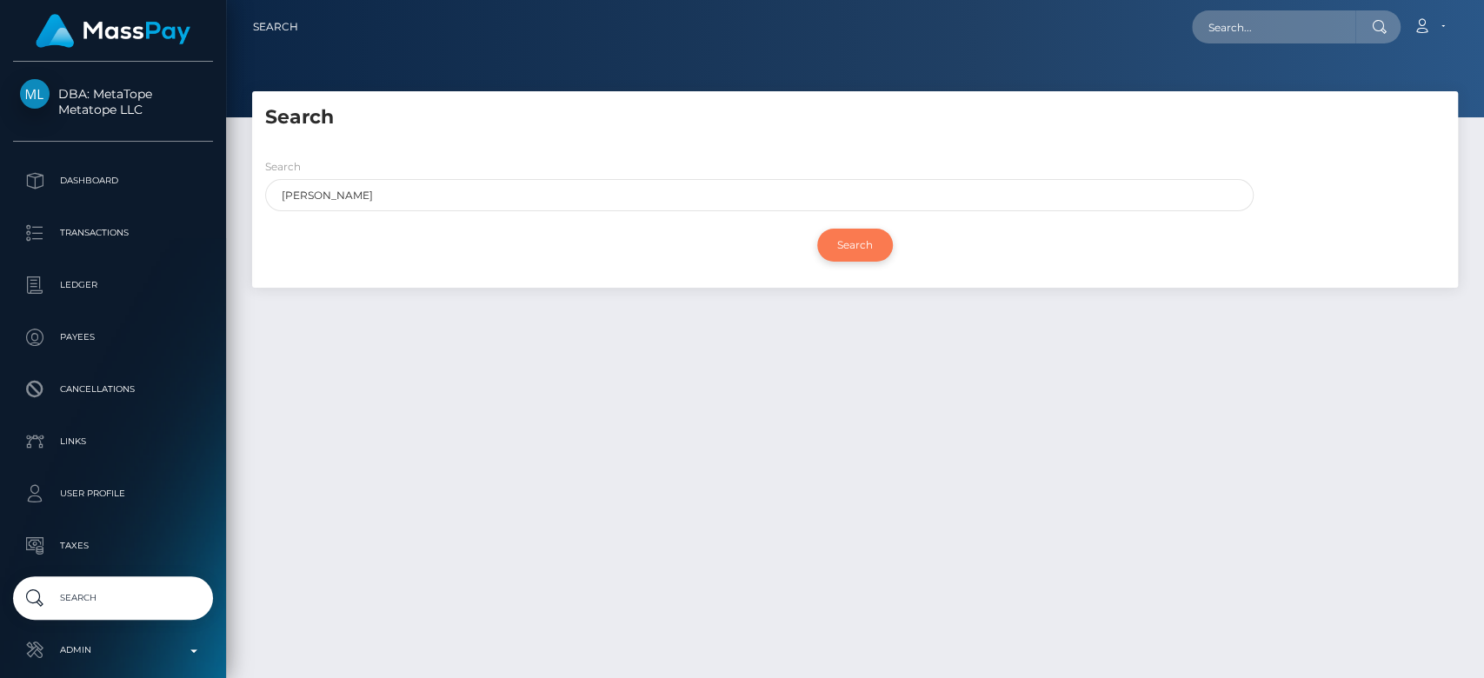
click at [845, 240] on input "Search" at bounding box center [855, 245] width 76 height 33
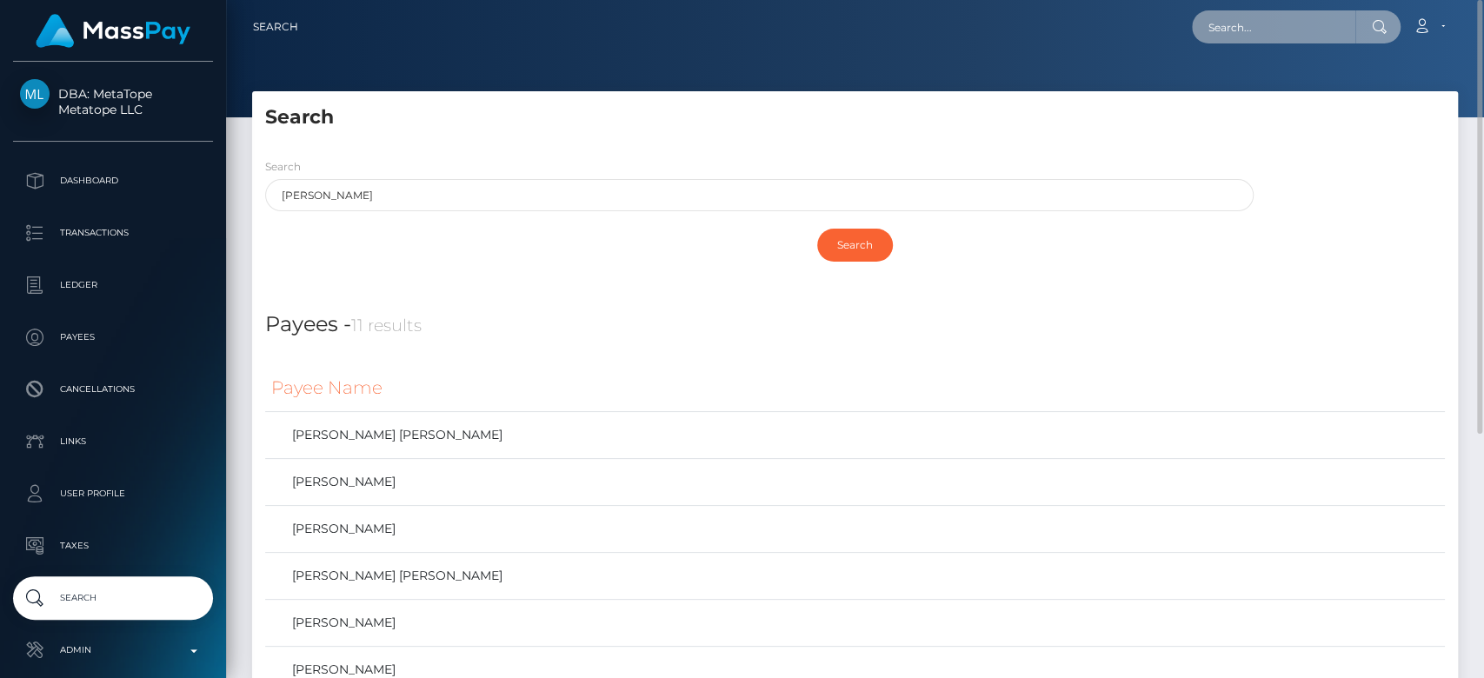
paste input "Brookework03@gmail.com"
click at [1270, 30] on input "Brookework03@gmail.com" at bounding box center [1273, 26] width 163 height 33
type input "Brookework03@gmail.com"
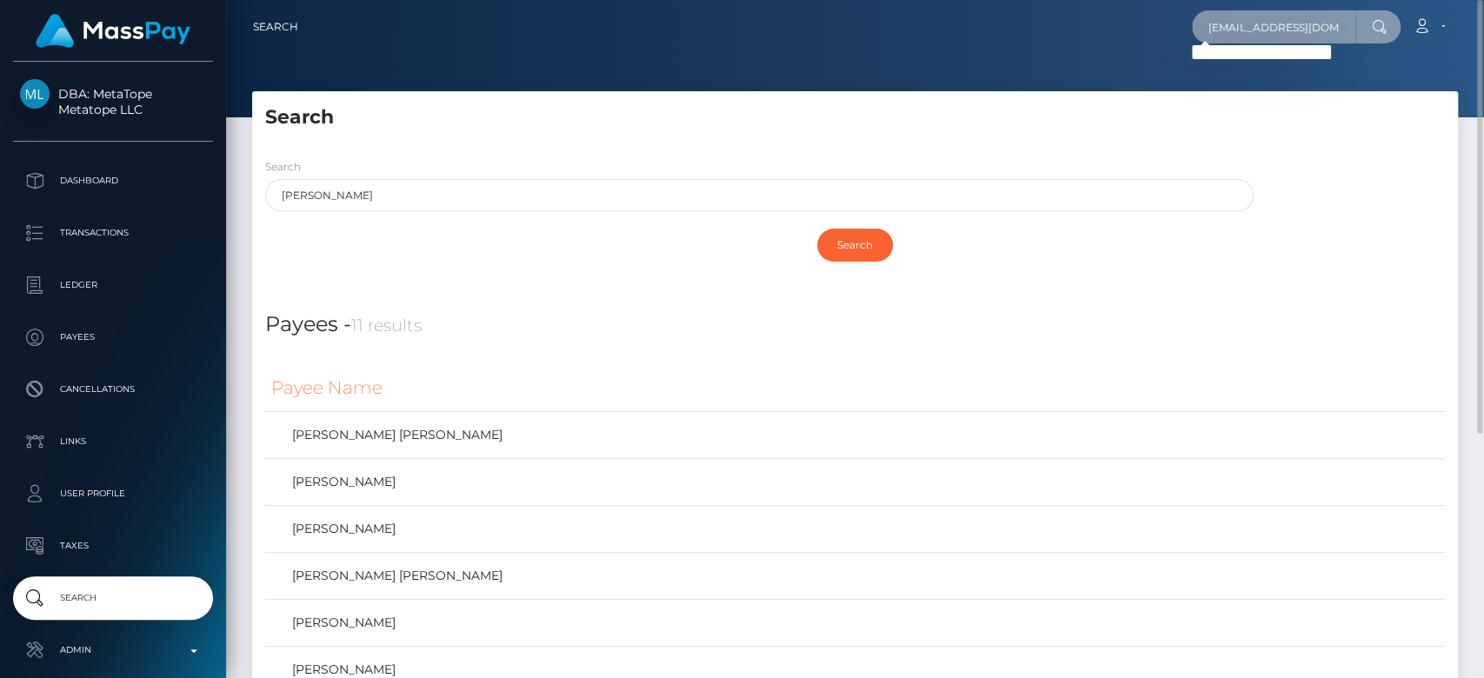
click at [1268, 28] on input "Brookework03@gmail.com" at bounding box center [1273, 26] width 163 height 33
paste input "iweird129@gmail.com"
type input "iweird129@gmail.com"
click at [1314, 30] on input "iweird129@gmail.com" at bounding box center [1273, 26] width 163 height 33
paste input "ilovelemons86@gmail.com"
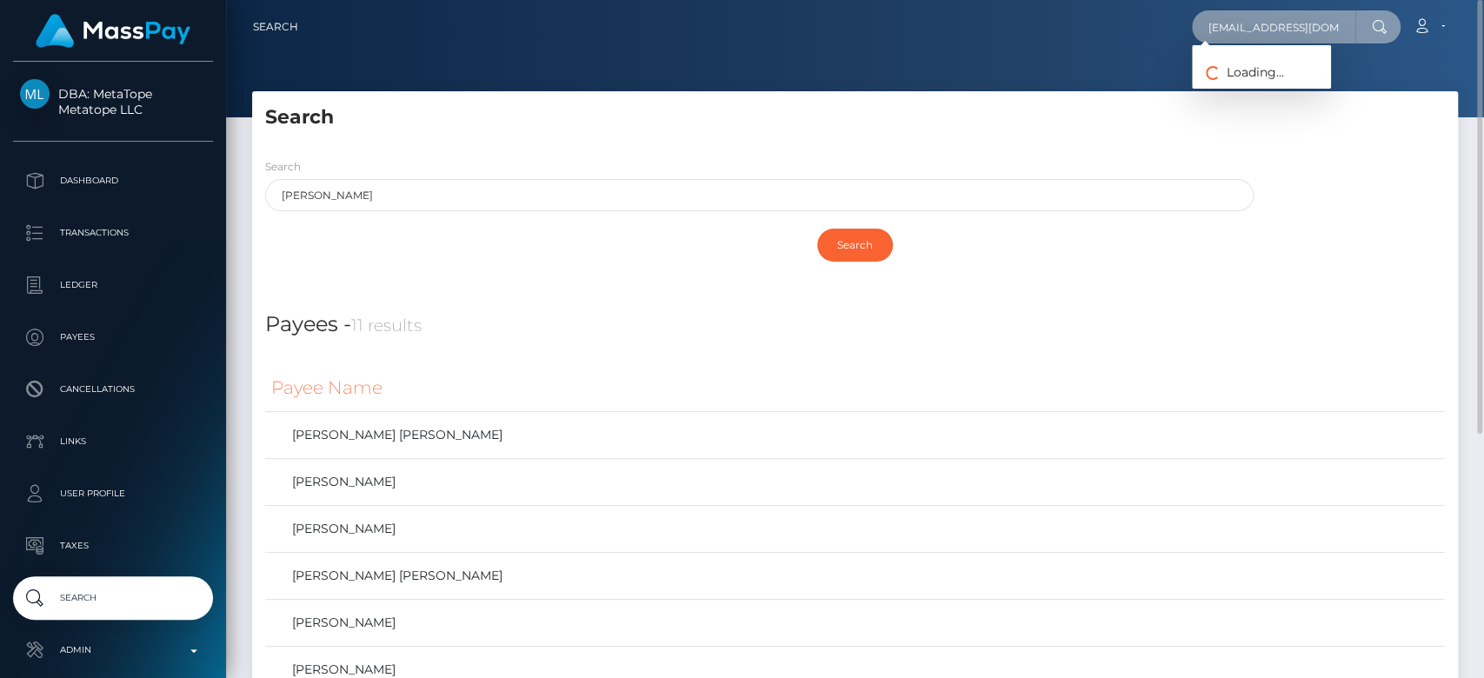
scroll to position [0, 13]
type input "ilovelemons86@gmail.com"
click at [1262, 24] on input "ilovelemons86@gmail.com" at bounding box center [1273, 26] width 163 height 33
paste input "rvanledis@gmail.com"
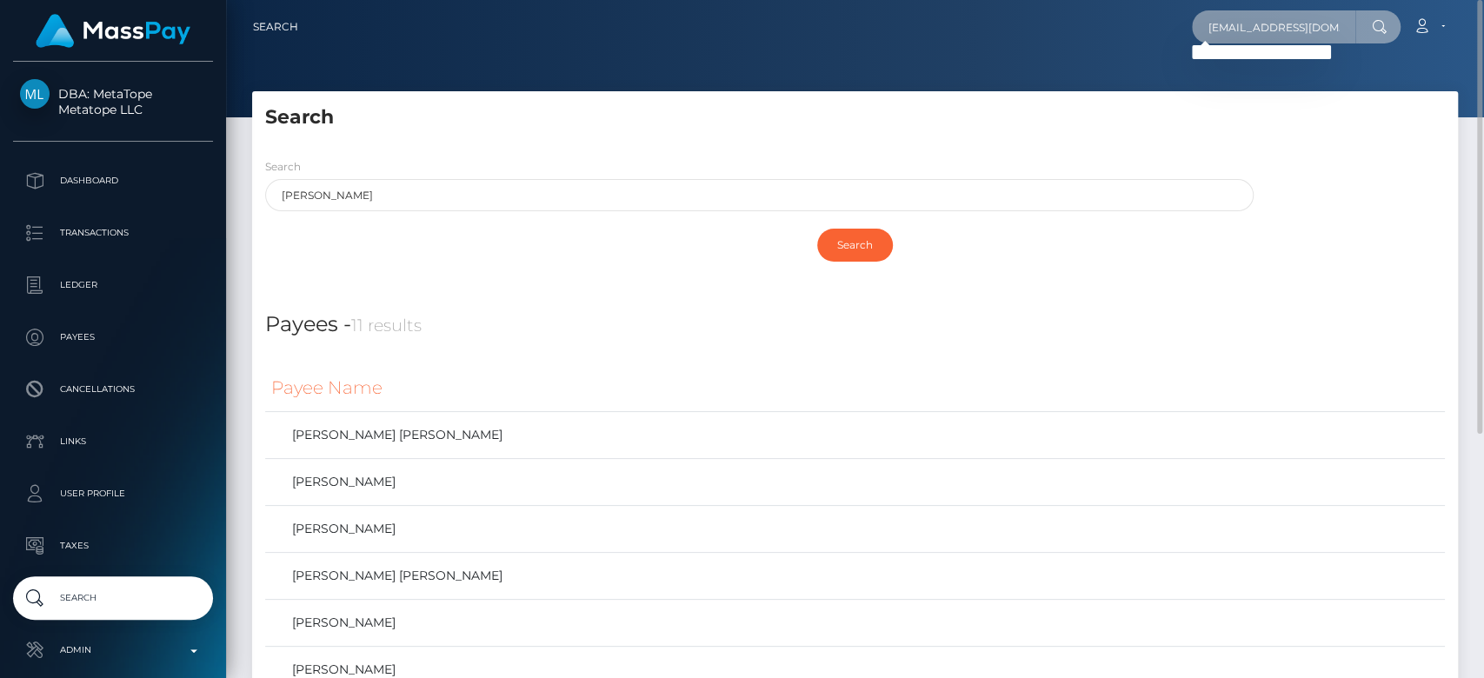
type input "rvanledis@gmail.com"
click at [1273, 31] on input "rvanledis@gmail.com" at bounding box center [1273, 26] width 163 height 33
paste input "lavlabrooke338@gmail.com"
type input "lavlabrooke338@gmail.com"
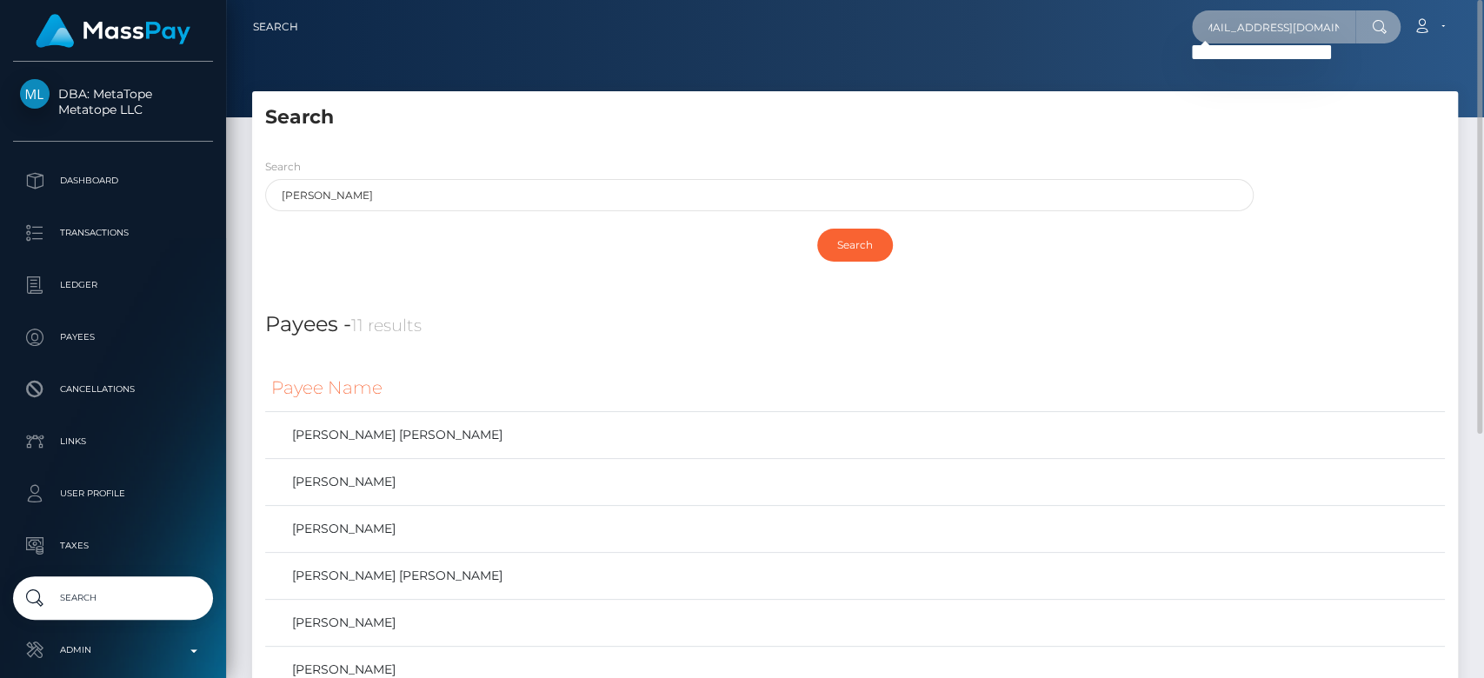
scroll to position [0, 0]
click at [1255, 30] on input "lavlabrooke338@gmail.com" at bounding box center [1273, 26] width 163 height 33
paste input "brookehaigh4@gmail.com"
type input "brookehaigh4@gmail.com"
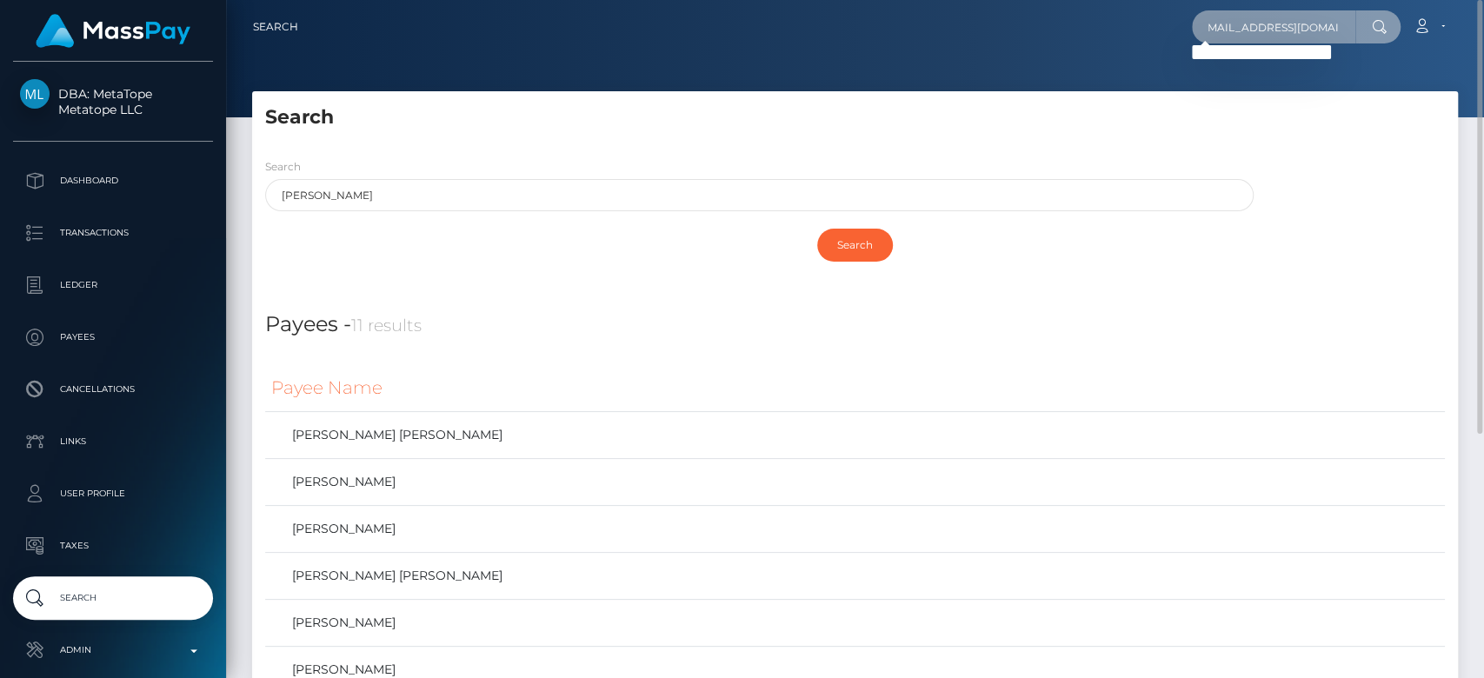
scroll to position [0, 0]
click at [1254, 29] on input "brookehaigh4@gmail.com" at bounding box center [1273, 26] width 163 height 33
paste input "b.proff03@gmail.com"
type input "b.proff03@gmail.com"
click at [1277, 40] on input "b.proff03@gmail.com" at bounding box center [1273, 26] width 163 height 33
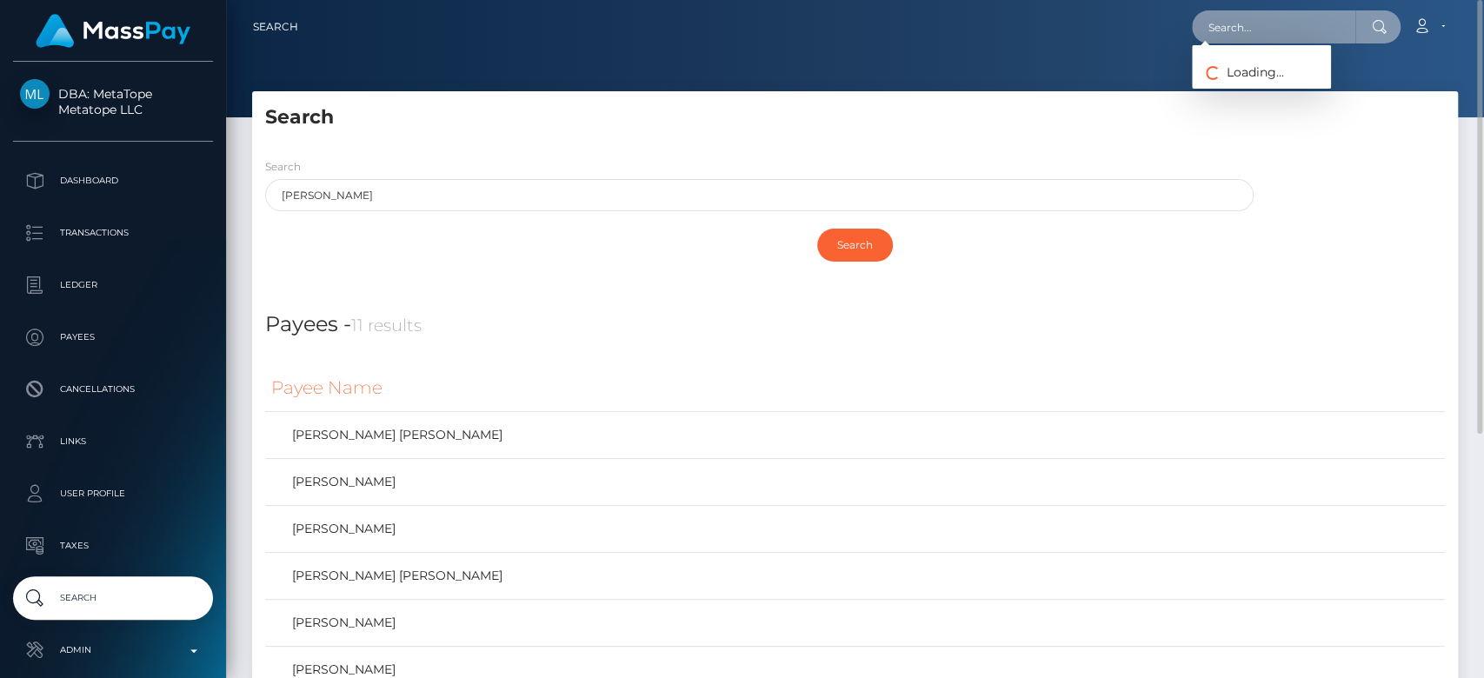
paste input "brookehaiah88@gmail.com"
type input "brookehaiah88@gmail.com"
click at [1250, 29] on input "brookehaiah88@gmail.com" at bounding box center [1273, 26] width 163 height 33
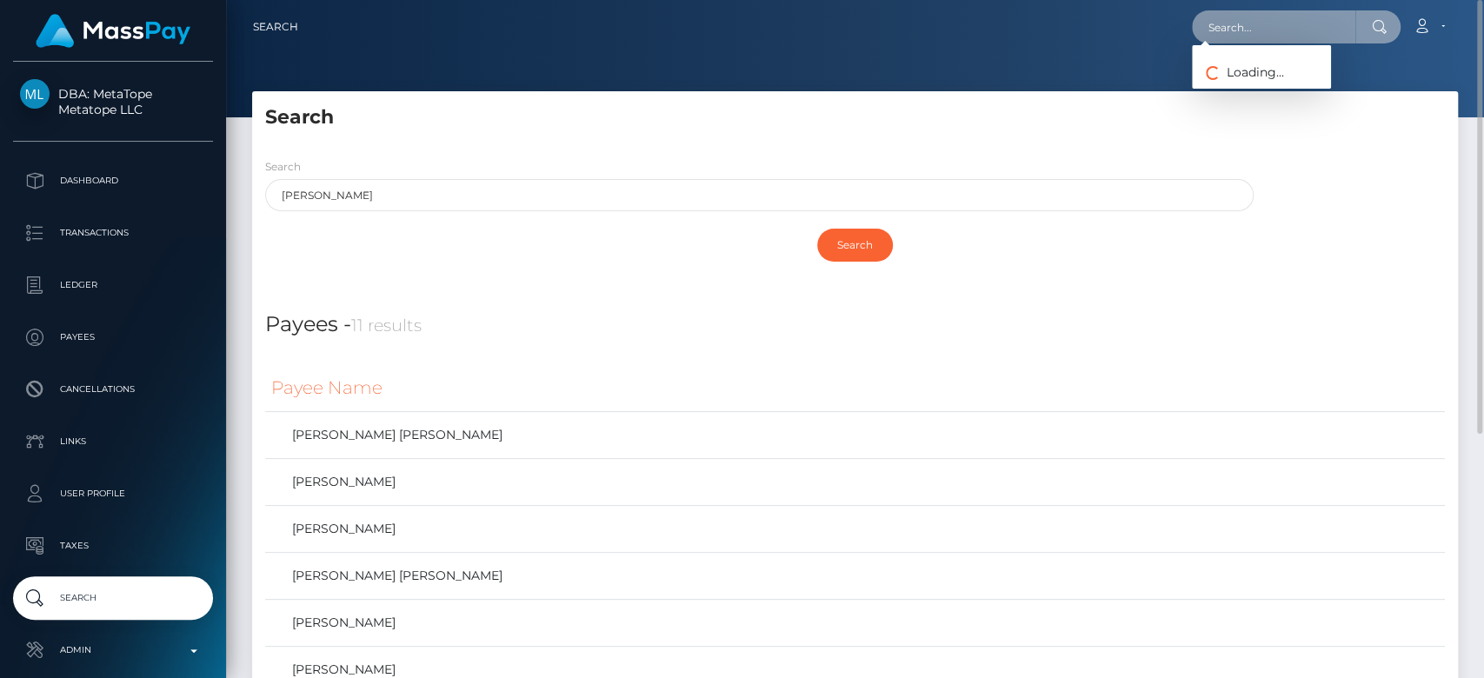
paste input "lavlaaria048@gmail.com"
type input "lavlaaria048@gmail.com"
click at [1244, 17] on input "lavlaaria048@gmail.com" at bounding box center [1273, 26] width 163 height 33
paste input "brookehaigh.prof@gmail.com"
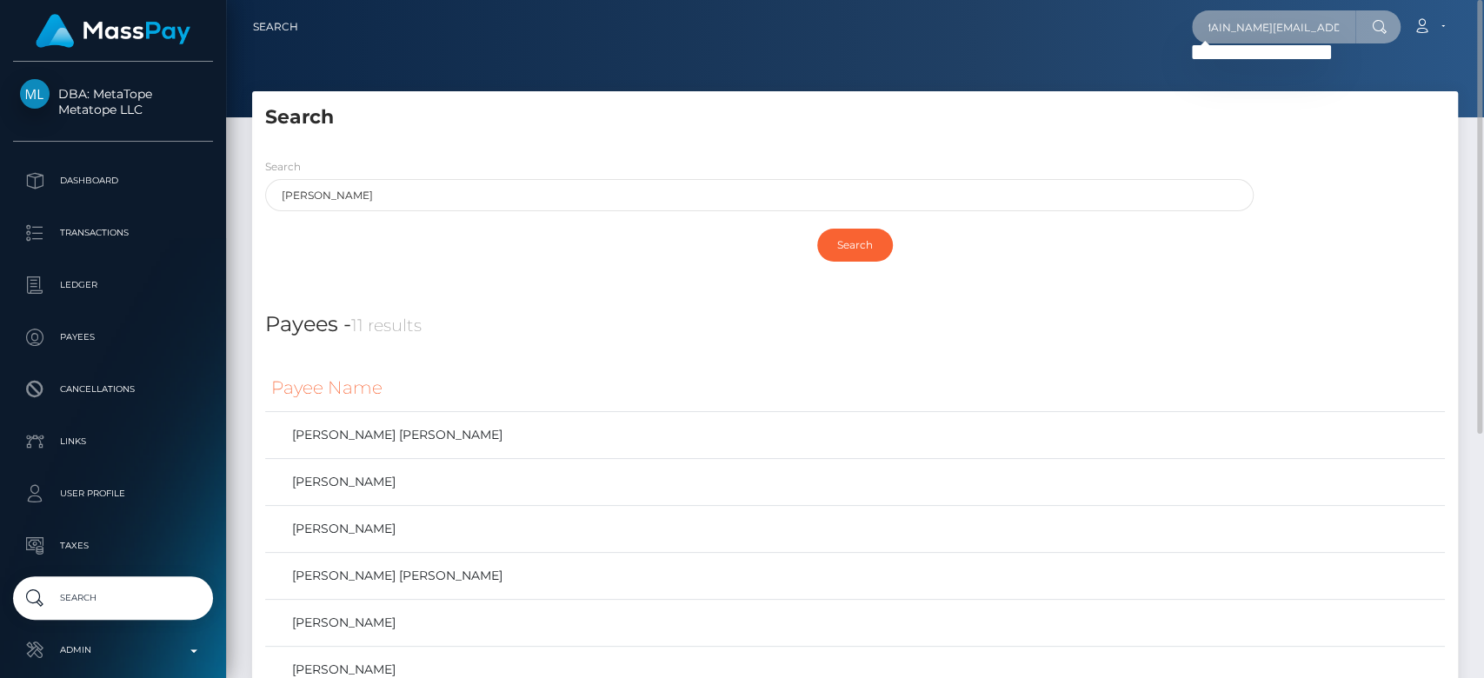
type input "brookehaigh.prof@gmail.com"
click at [1313, 31] on input "brookehaigh.prof@gmail.com" at bounding box center [1273, 26] width 163 height 33
paste input "brookelaurenhgiah@gmail.com"
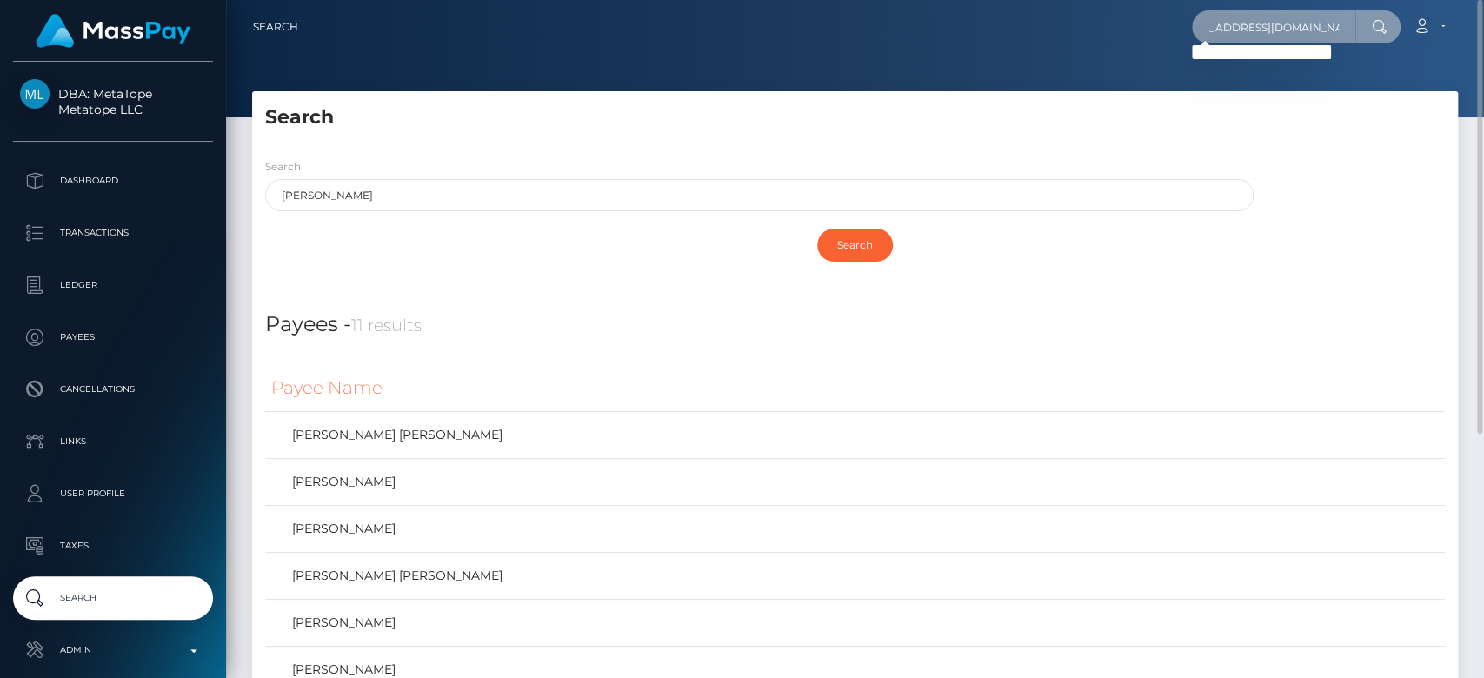
type input "brookelaurenhgiah@gmail.com"
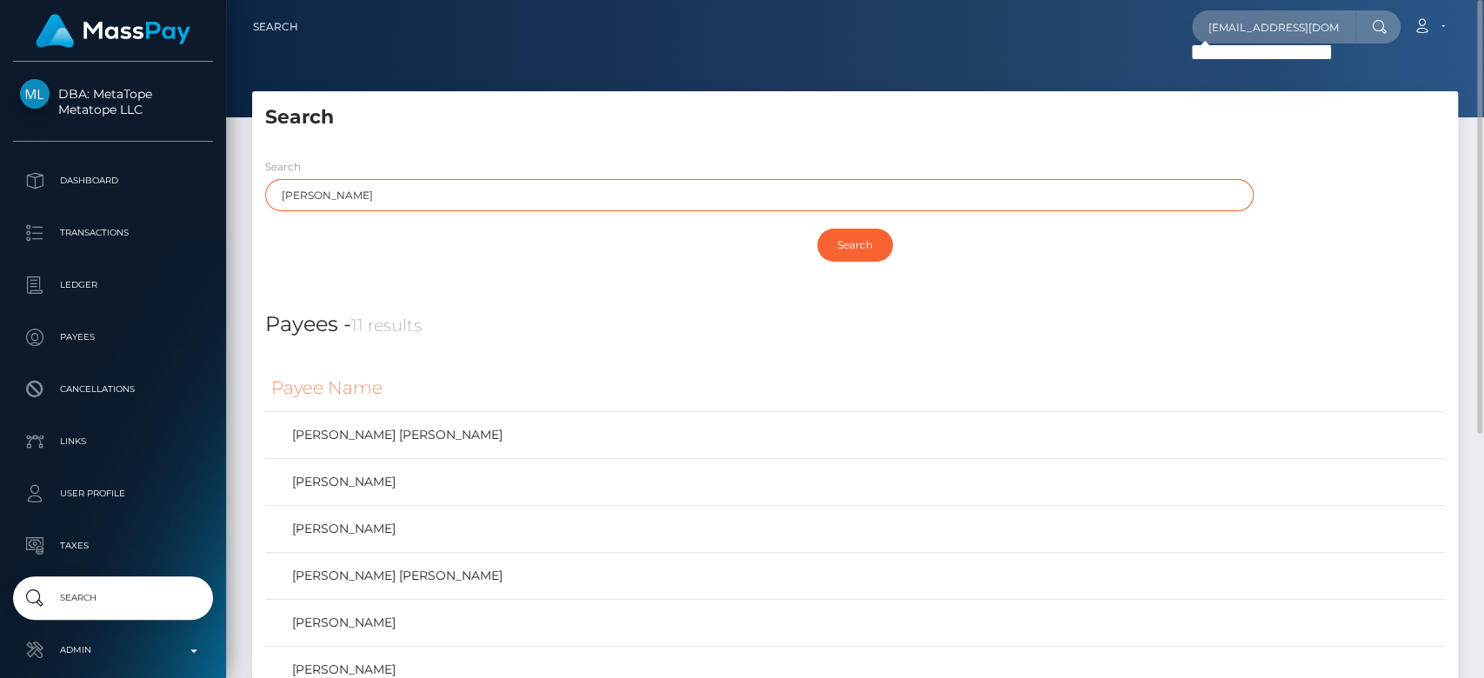
drag, startPoint x: 389, startPoint y: 188, endPoint x: 264, endPoint y: 206, distance: 126.5
click at [264, 206] on div "Search Haigh" at bounding box center [754, 188] width 1005 height 63
paste input "Lauren"
type input "Lauren"
click at [817, 229] on input "Search" at bounding box center [855, 245] width 76 height 33
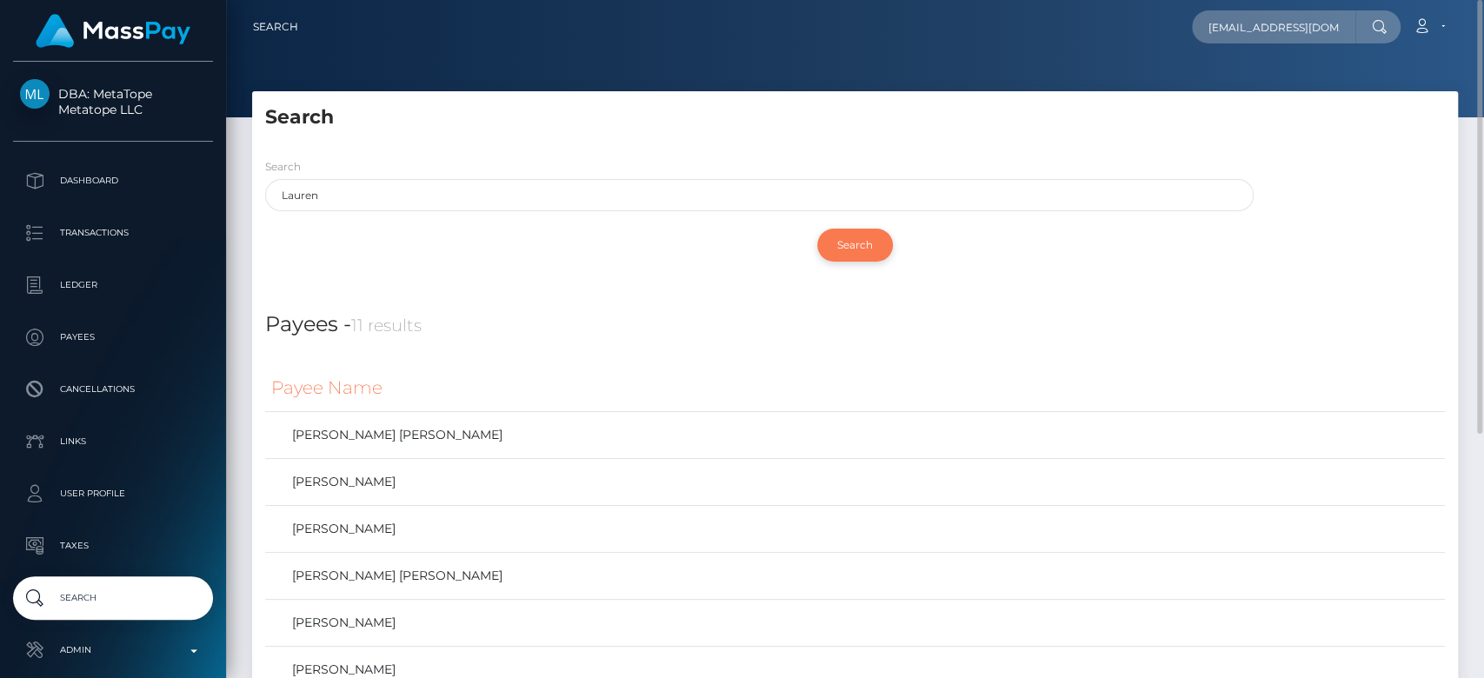
click at [857, 249] on input "Search" at bounding box center [855, 245] width 76 height 33
click at [842, 252] on input "Search" at bounding box center [855, 245] width 76 height 33
click at [1265, 30] on input "brookelaurenhgiah@gmail.com" at bounding box center [1273, 26] width 163 height 33
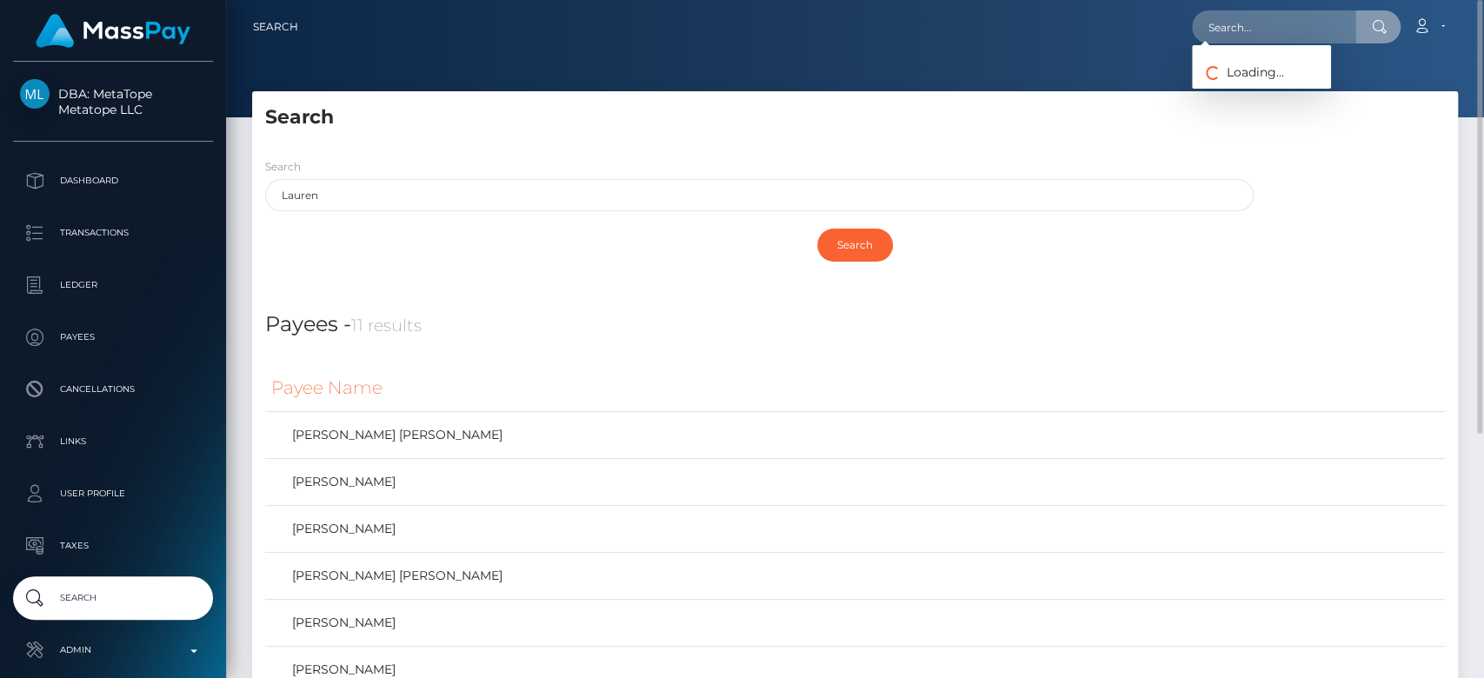
click at [546, 346] on div "Payees - 11 results Payee Name ELLIE LENI LOUISE HAIGH Claire Haigh trudy haigh…" at bounding box center [855, 623] width 1206 height 671
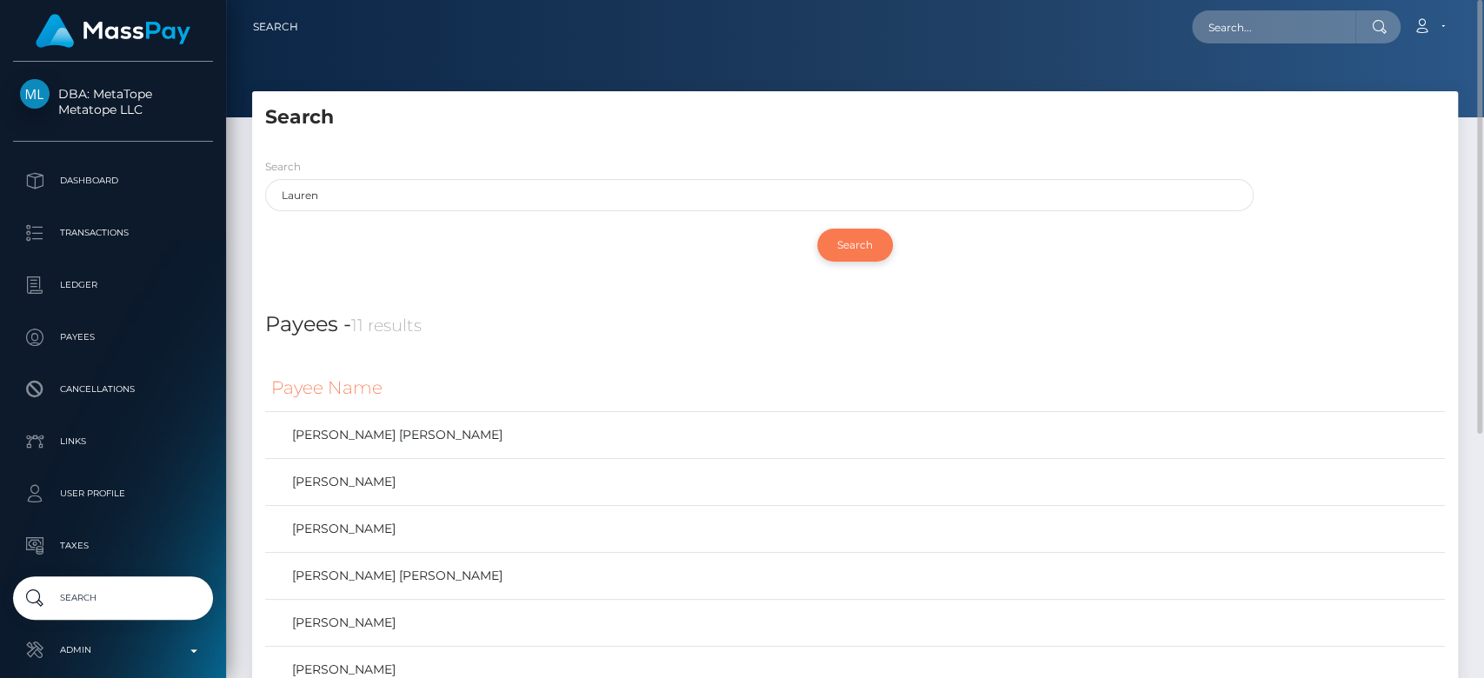
click at [855, 244] on input "Search" at bounding box center [855, 245] width 76 height 33
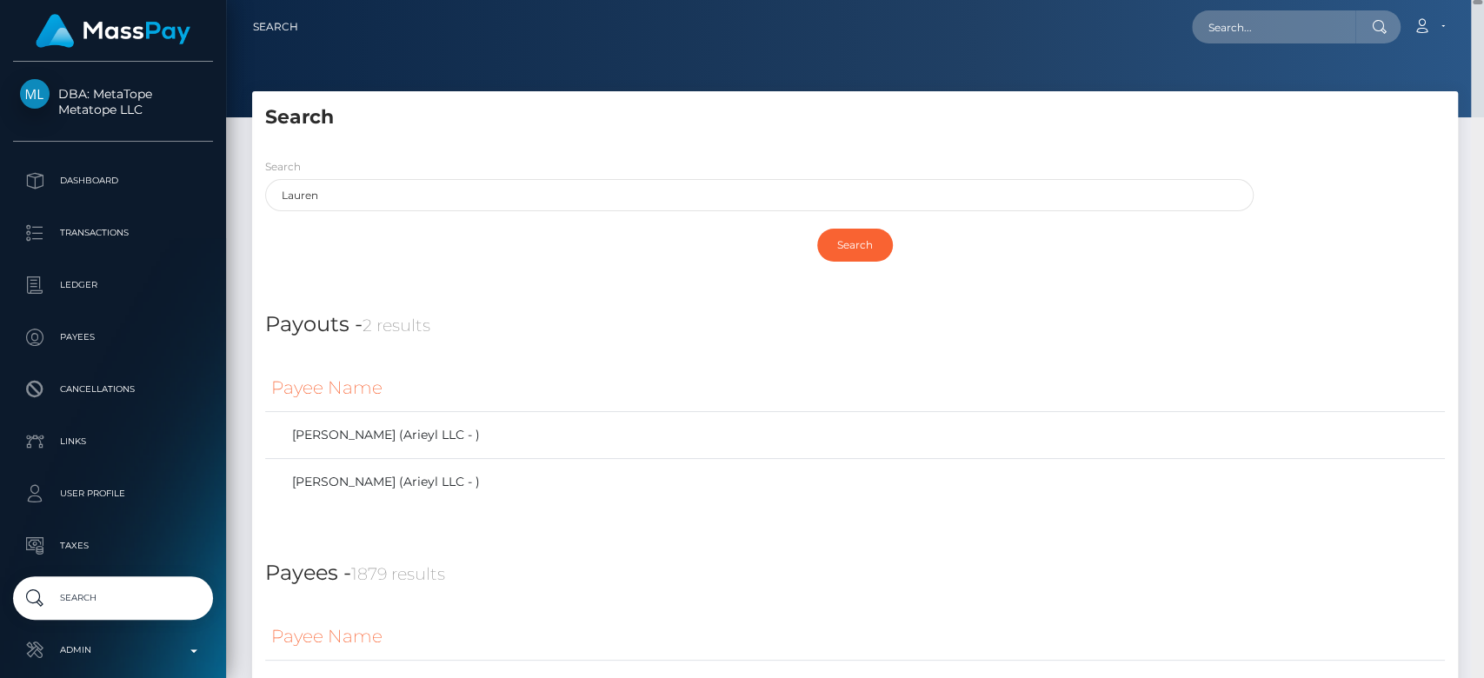
drag, startPoint x: 1475, startPoint y: 647, endPoint x: 1481, endPoint y: -61, distance: 707.6
click at [1481, 0] on html "DBA: MetaTope Metatope LLC Dashboard Transactions Ledger Payees Links" at bounding box center [742, 339] width 1484 height 678
drag, startPoint x: 585, startPoint y: 158, endPoint x: 559, endPoint y: 178, distance: 32.9
click at [562, 176] on div "Search Lauren" at bounding box center [759, 184] width 988 height 54
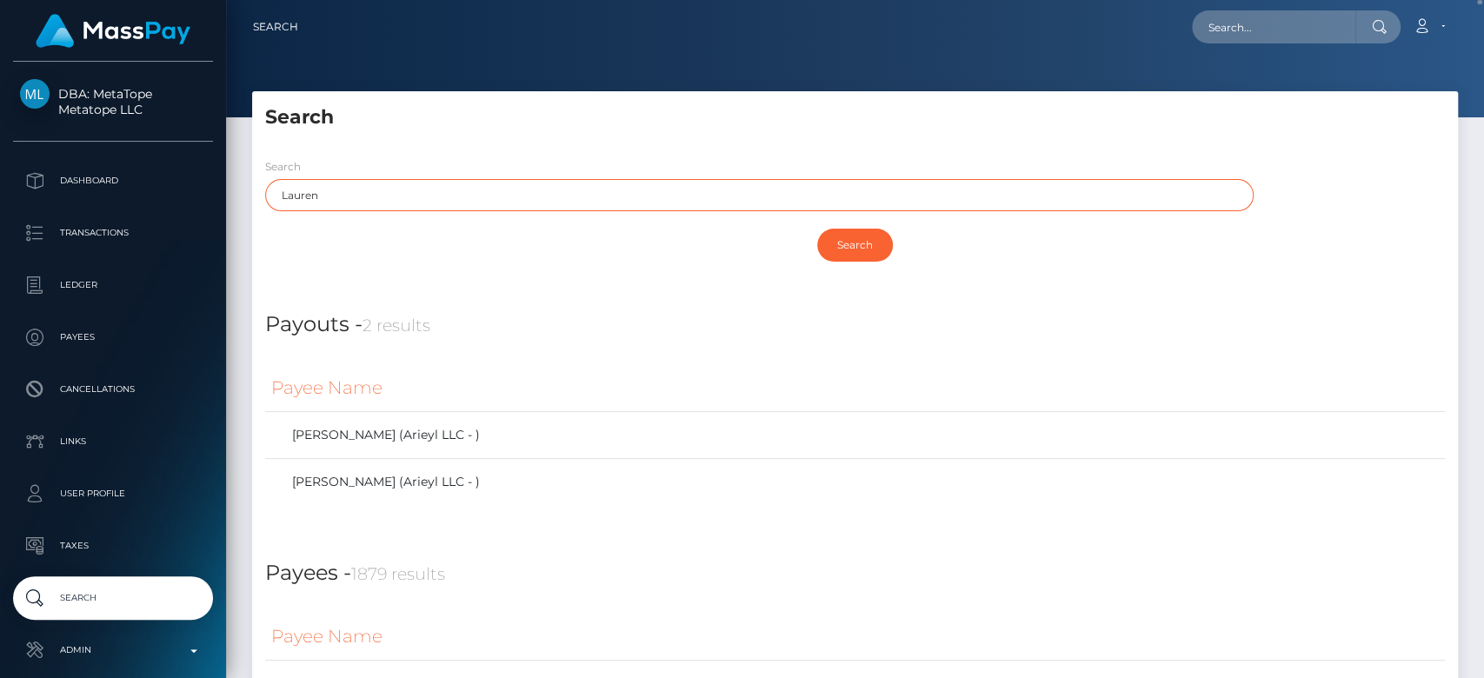
drag, startPoint x: 531, startPoint y: 189, endPoint x: 257, endPoint y: 196, distance: 273.9
click at [257, 196] on div "Search Lauren" at bounding box center [754, 188] width 1005 height 63
type input "Brooke"
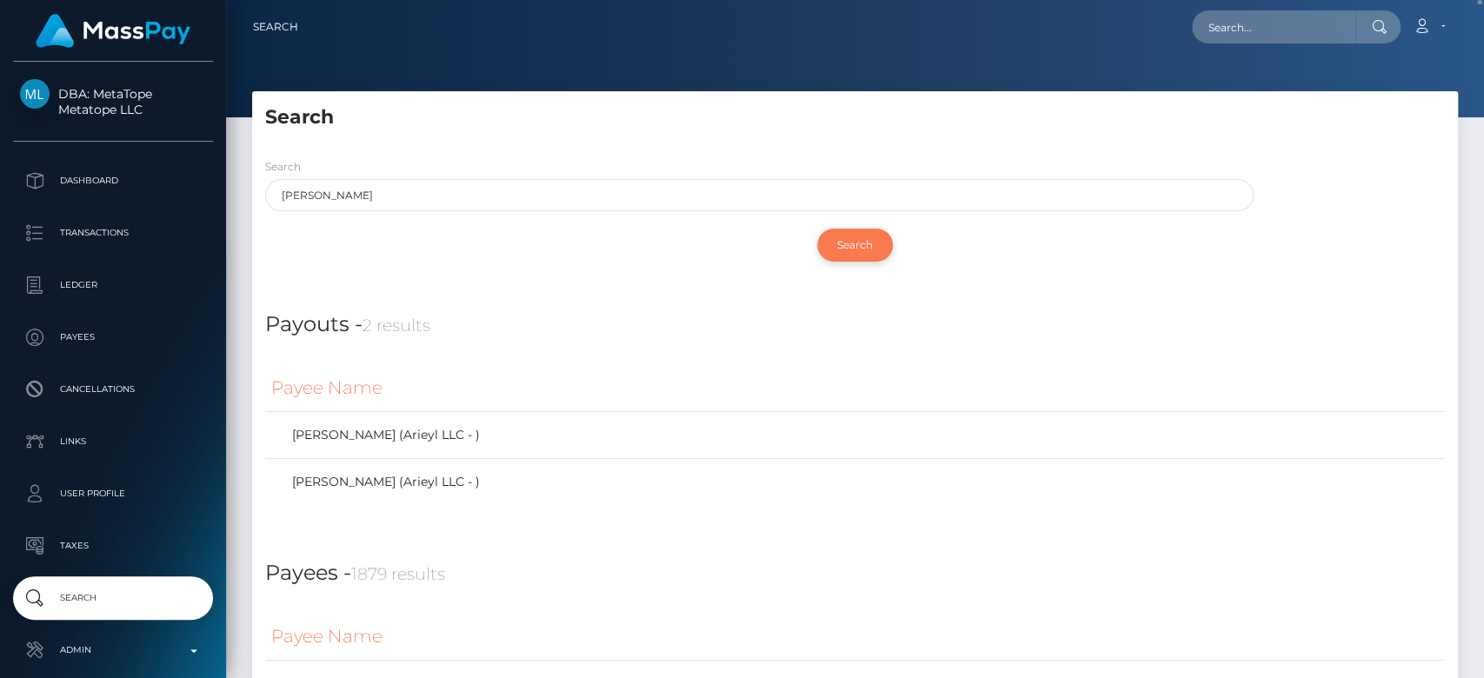
click at [855, 239] on input "Search" at bounding box center [855, 245] width 76 height 33
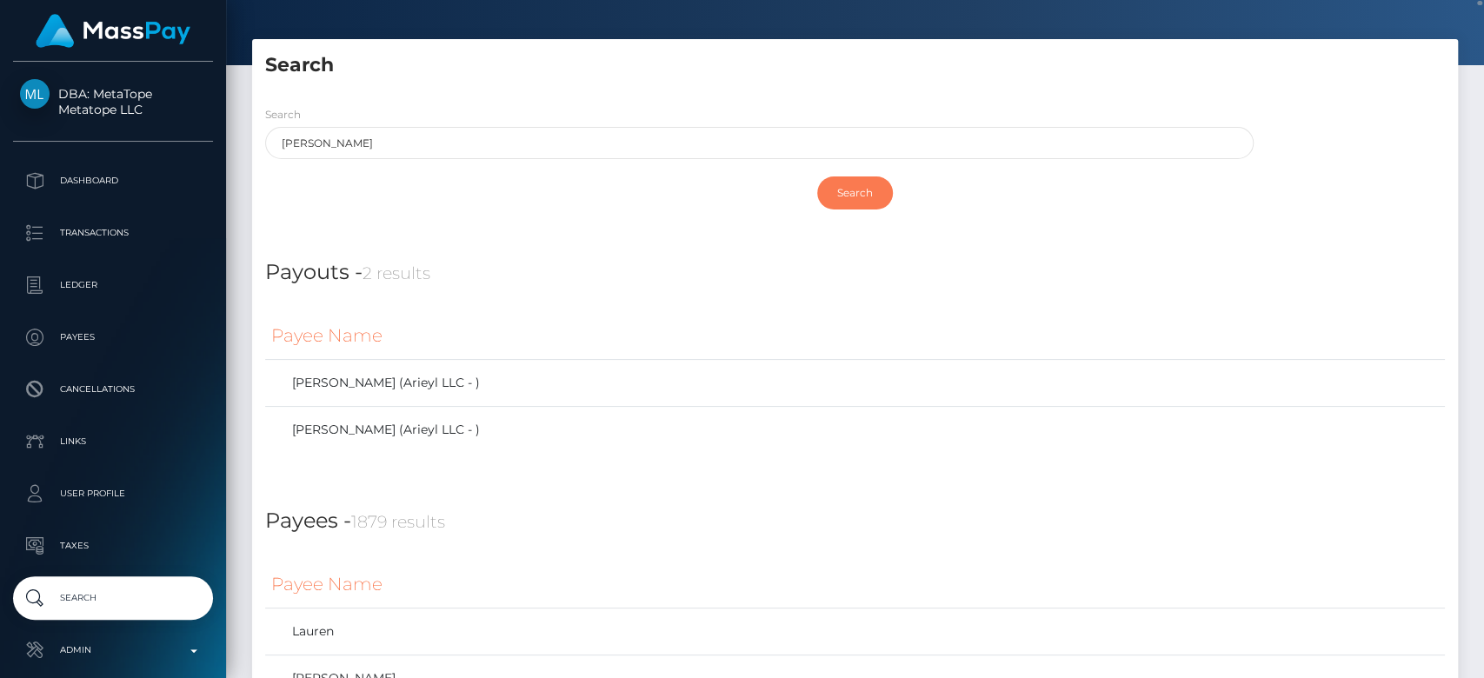
scroll to position [51, 0]
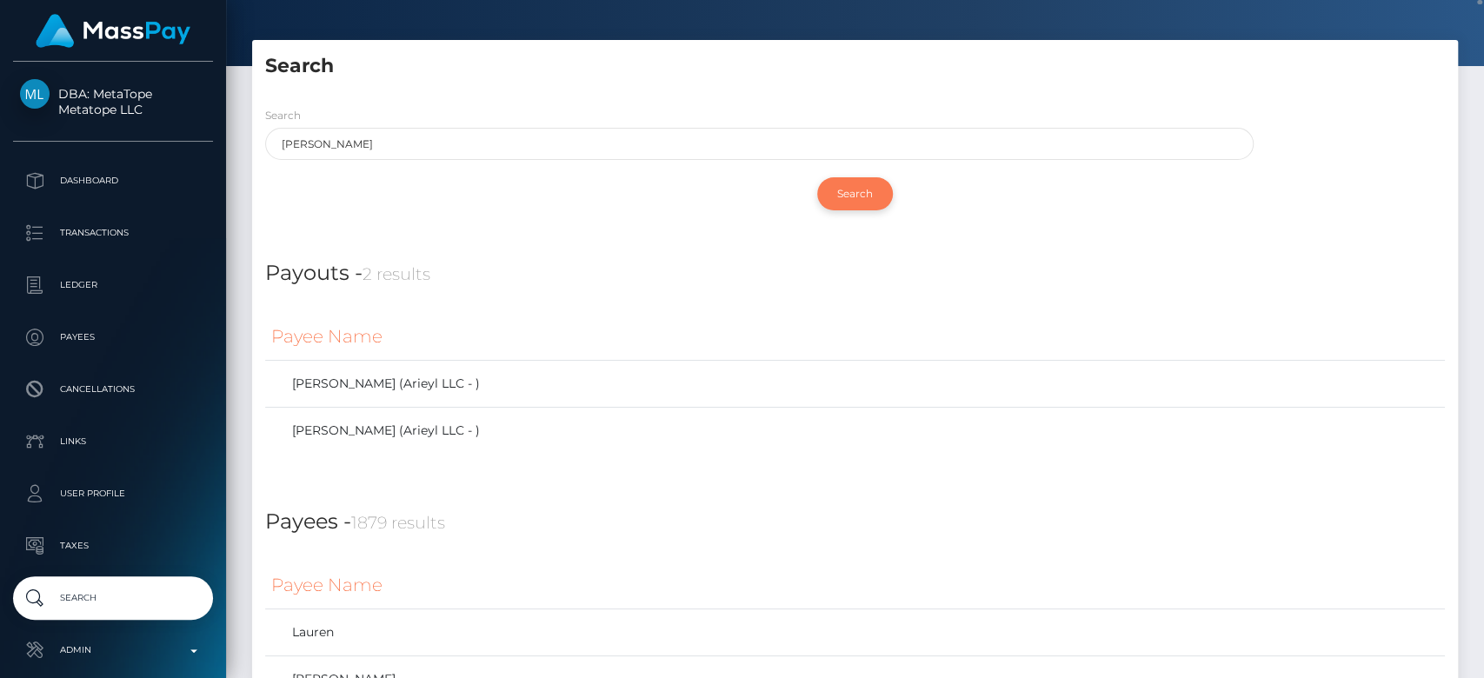
click at [856, 188] on input "Search" at bounding box center [855, 193] width 76 height 33
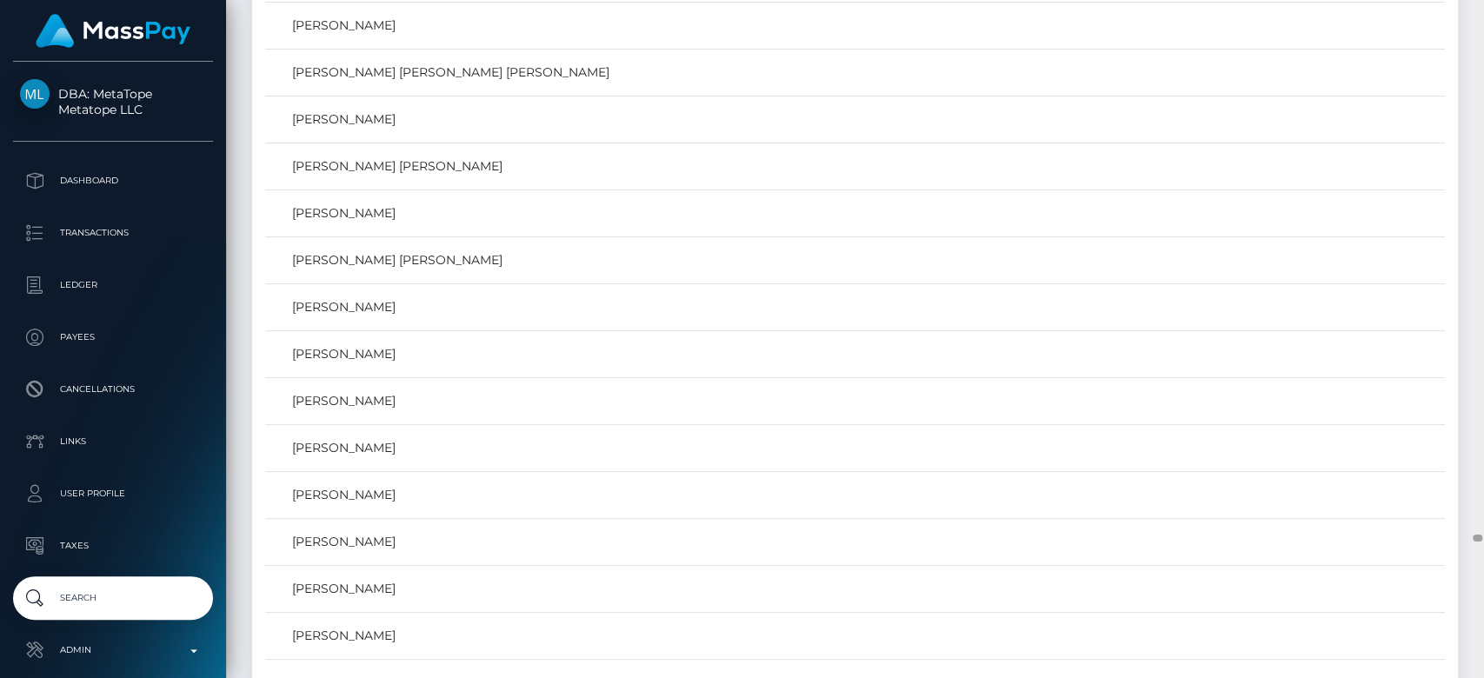
scroll to position [49953, 0]
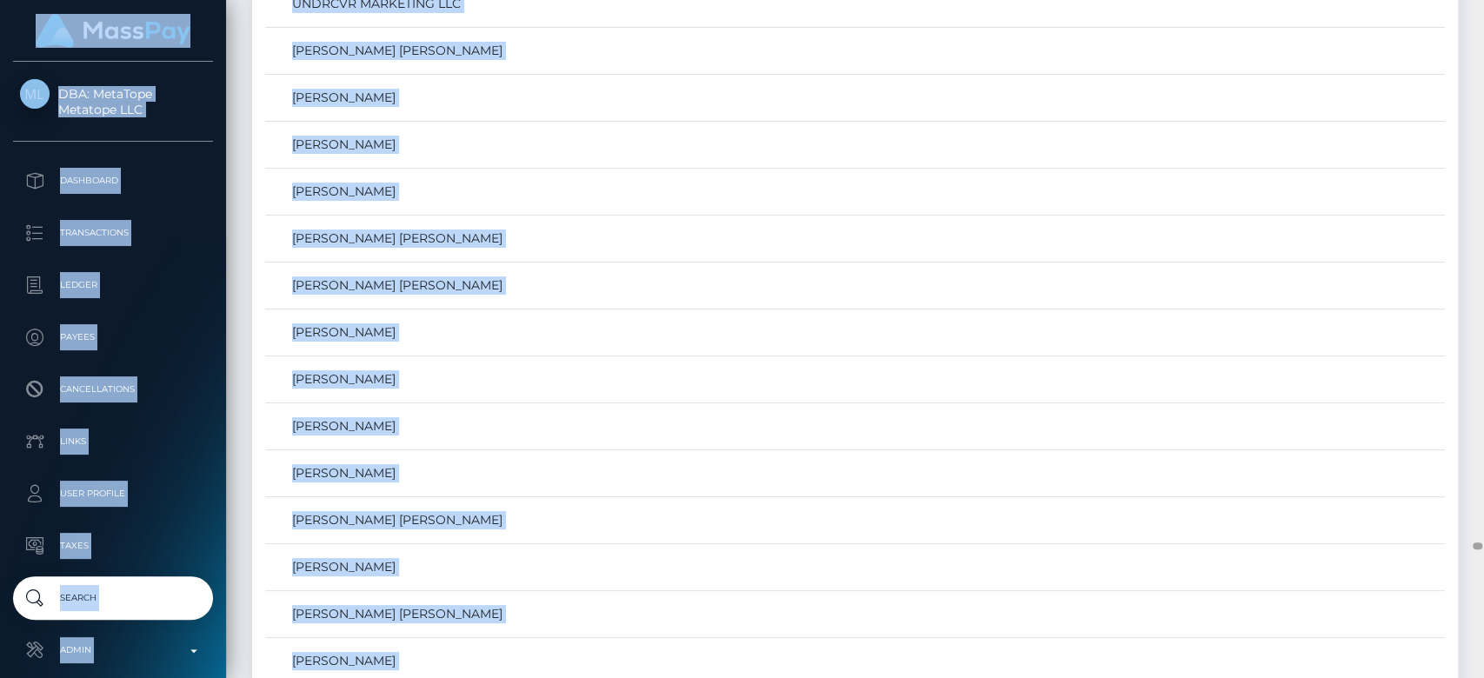
drag, startPoint x: 1481, startPoint y: 535, endPoint x: 1482, endPoint y: 64, distance: 470.3
click at [1482, 6] on div at bounding box center [1477, 339] width 13 height 679
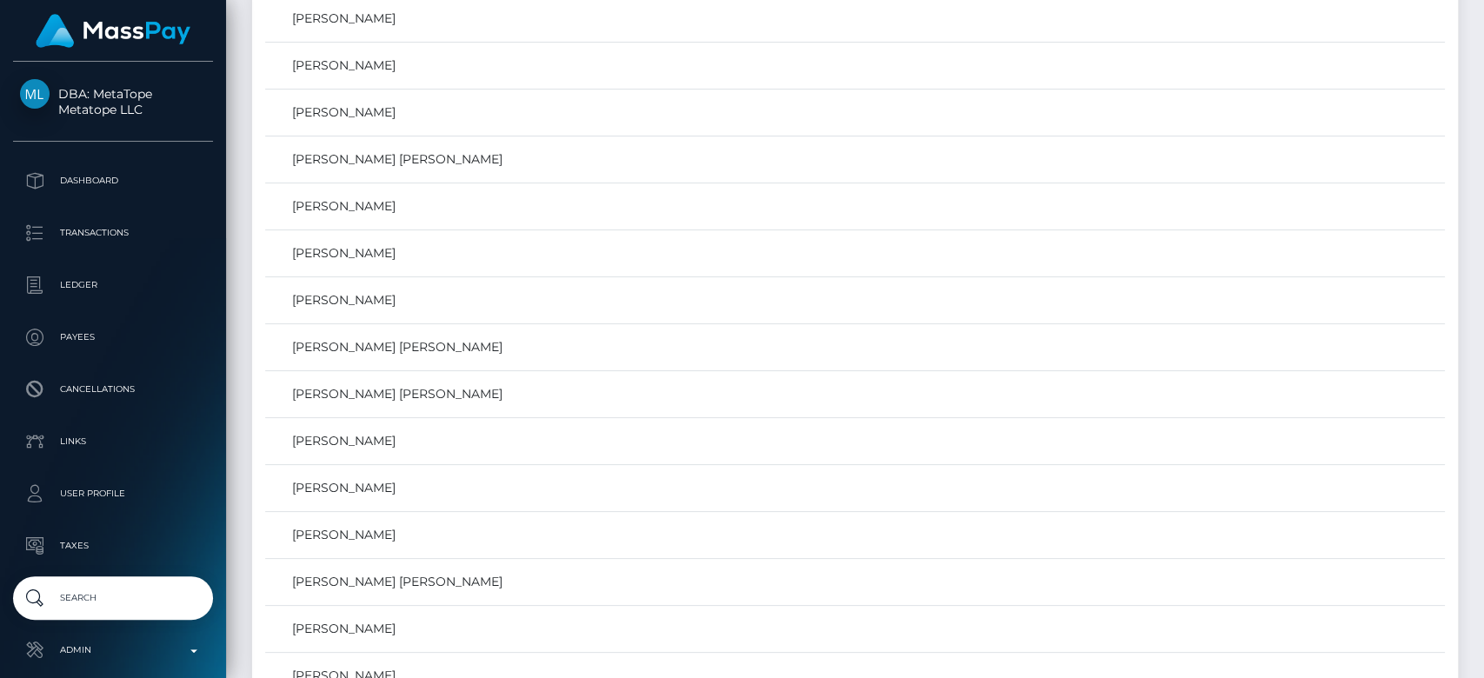
scroll to position [0, 0]
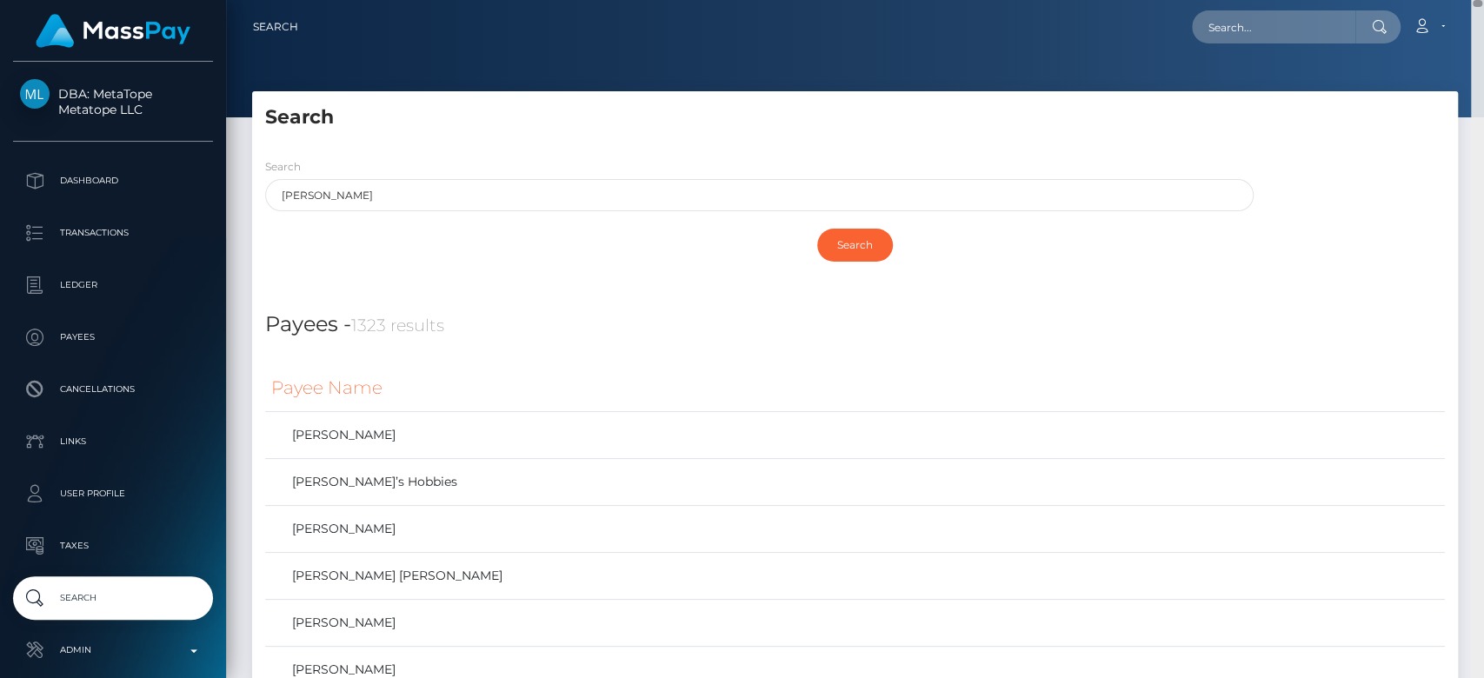
drag, startPoint x: 1474, startPoint y: 544, endPoint x: 1471, endPoint y: -79, distance: 623.3
click at [1471, 0] on html "DBA: MetaTope Metatope LLC Dashboard Transactions Ledger Payees Links" at bounding box center [742, 339] width 1484 height 678
click at [1309, 21] on input "text" at bounding box center [1273, 26] width 163 height 33
paste input "bprabbit15@gmail.com"
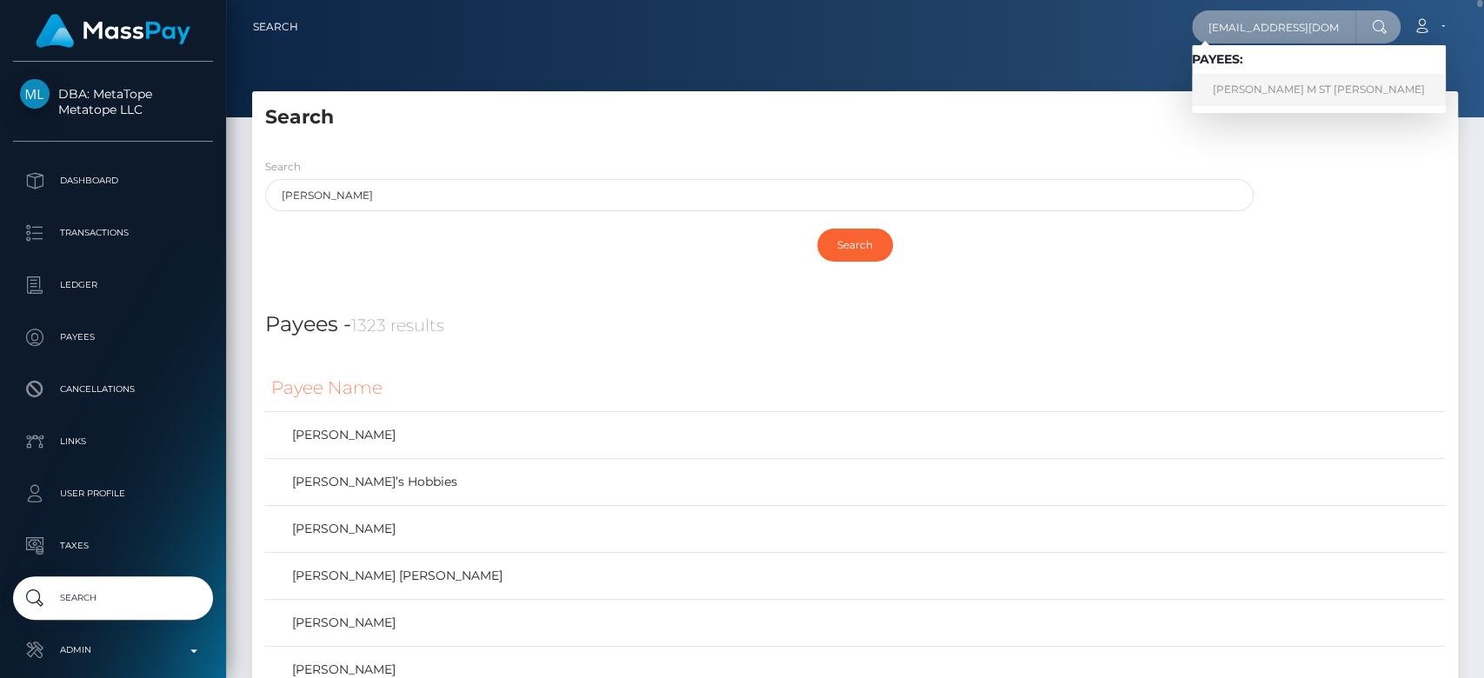
type input "bprabbit15@gmail.com"
click at [1300, 81] on link "DEREK M ST PETERS" at bounding box center [1319, 90] width 254 height 32
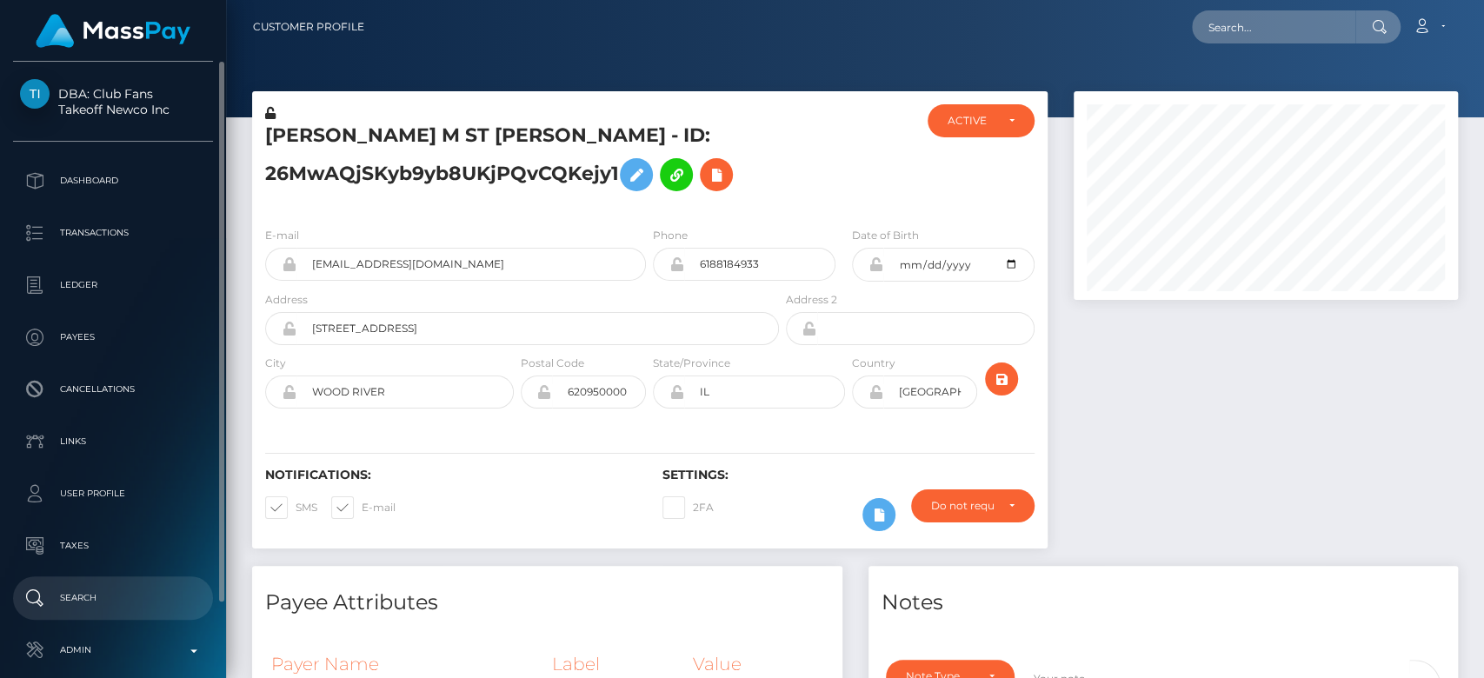
click at [76, 588] on p "Search" at bounding box center [113, 598] width 186 height 26
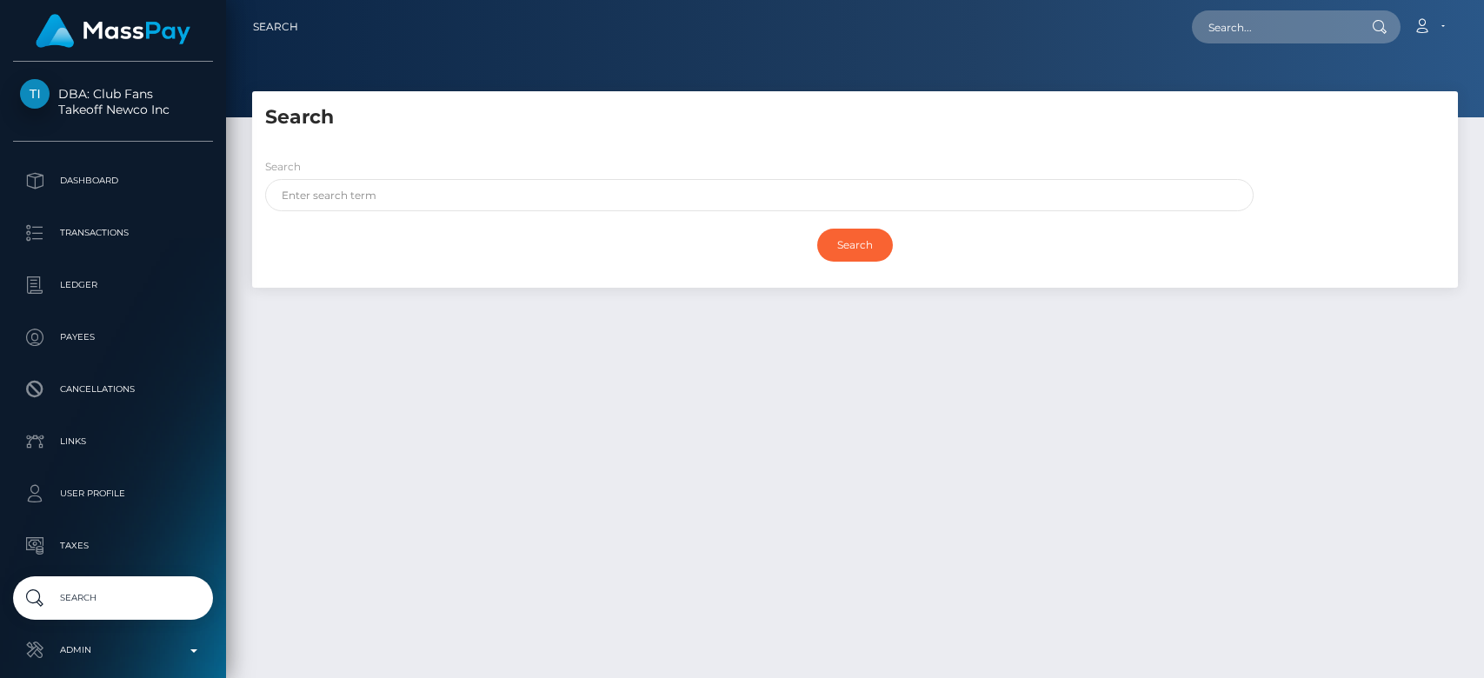
click at [471, 184] on input "text" at bounding box center [759, 195] width 988 height 32
click at [862, 261] on div "Search" at bounding box center [855, 245] width 1180 height 50
click at [862, 256] on input "Search" at bounding box center [855, 245] width 76 height 33
click at [837, 245] on input "Search" at bounding box center [855, 245] width 76 height 33
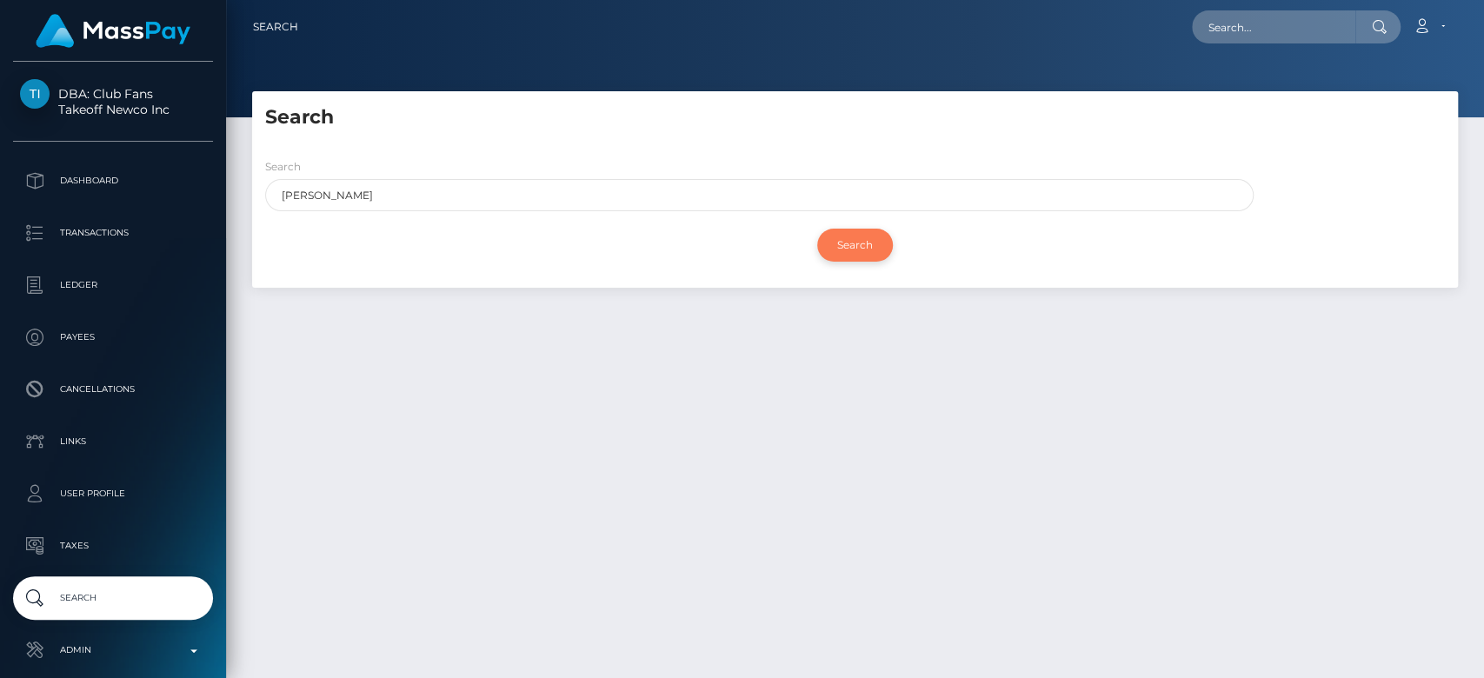
click at [837, 245] on input "Search" at bounding box center [855, 245] width 76 height 33
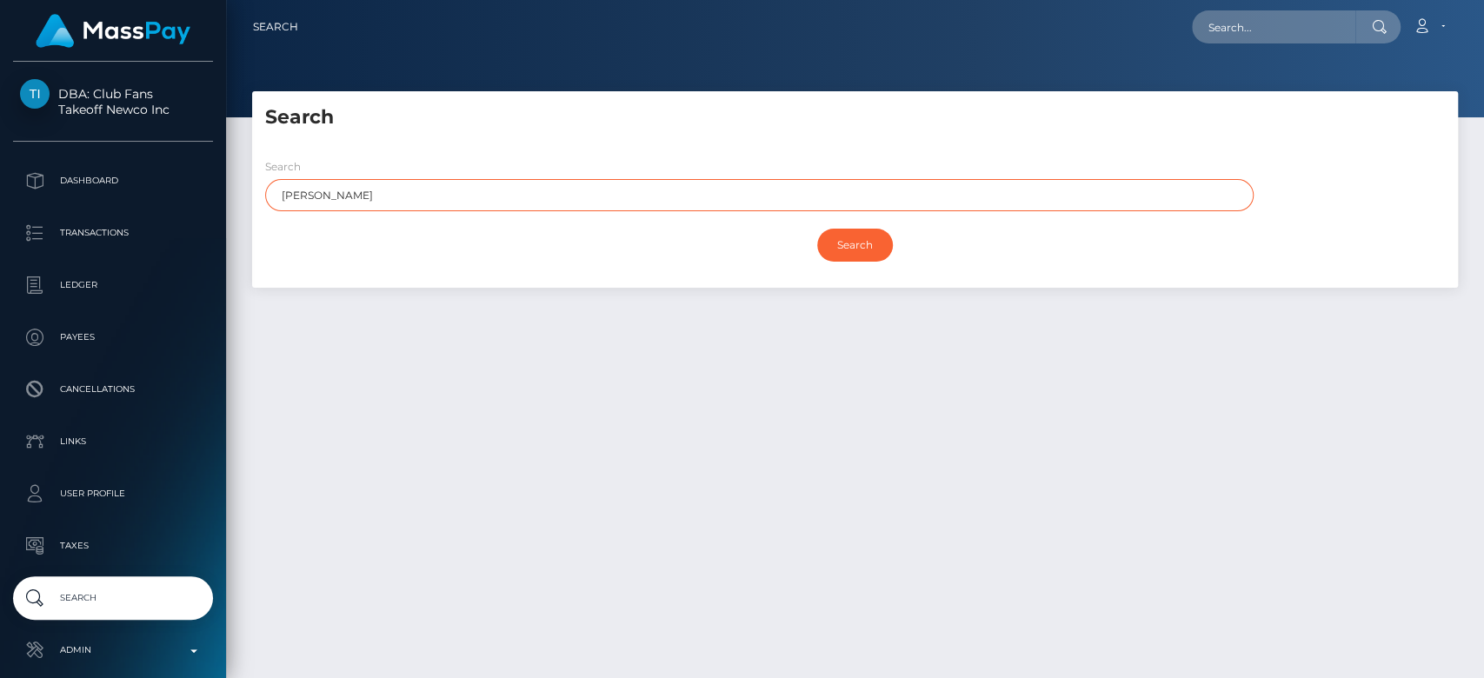
click at [540, 198] on input "Brooke" at bounding box center [759, 195] width 988 height 32
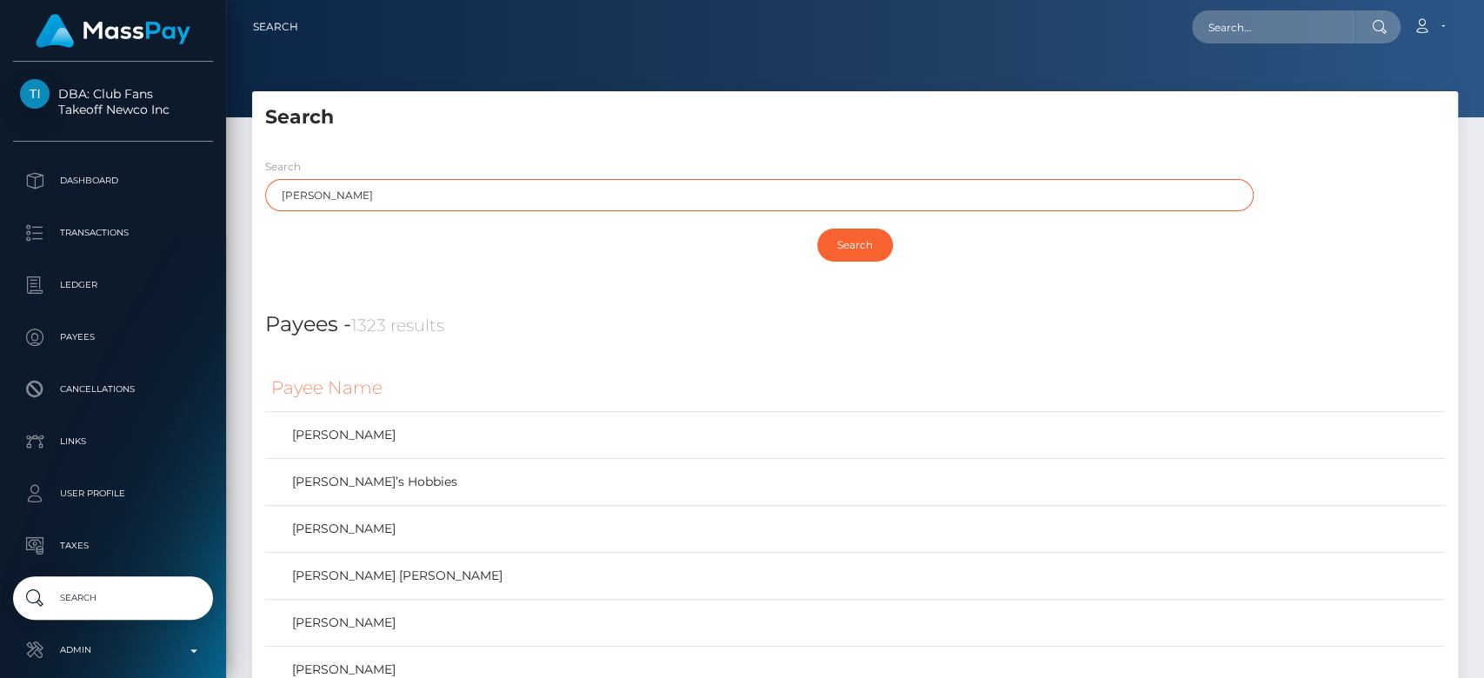
type input "Brooke"
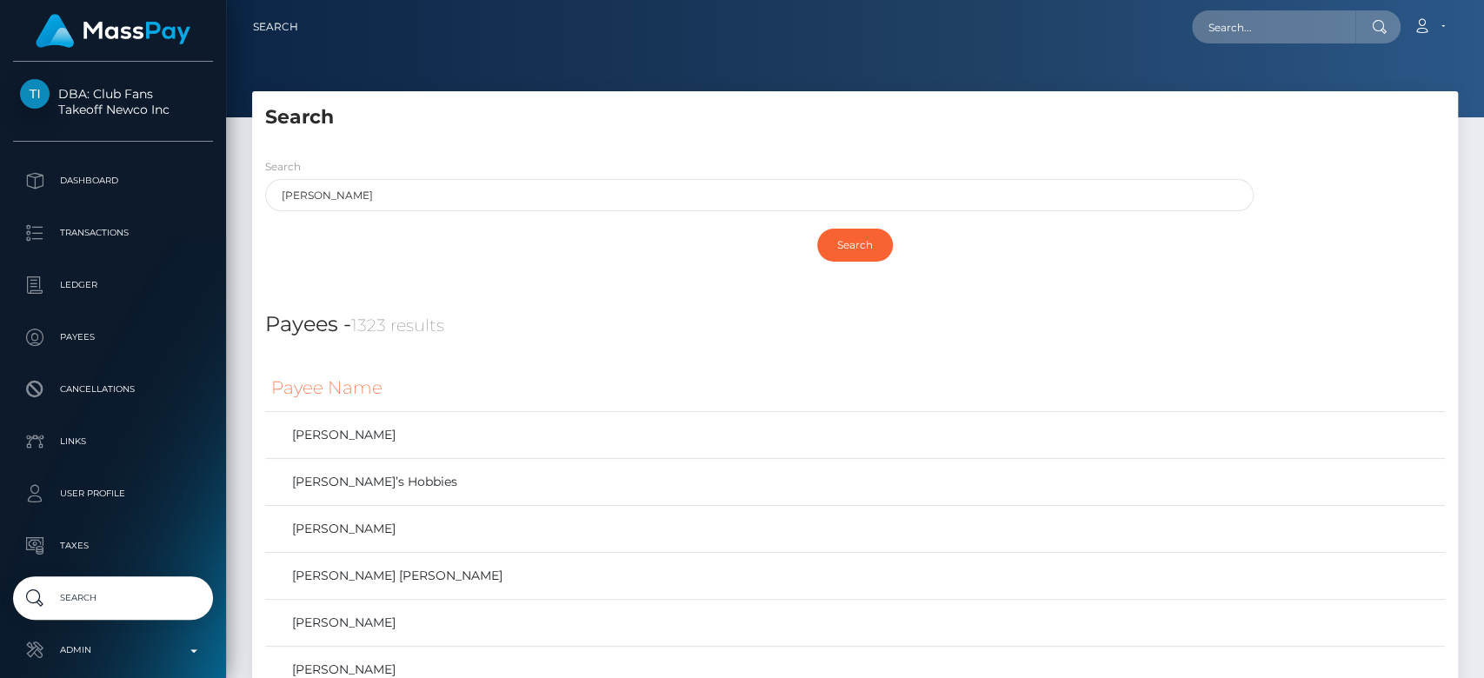
click at [535, 302] on div "Payees - 1323 results" at bounding box center [855, 314] width 1206 height 53
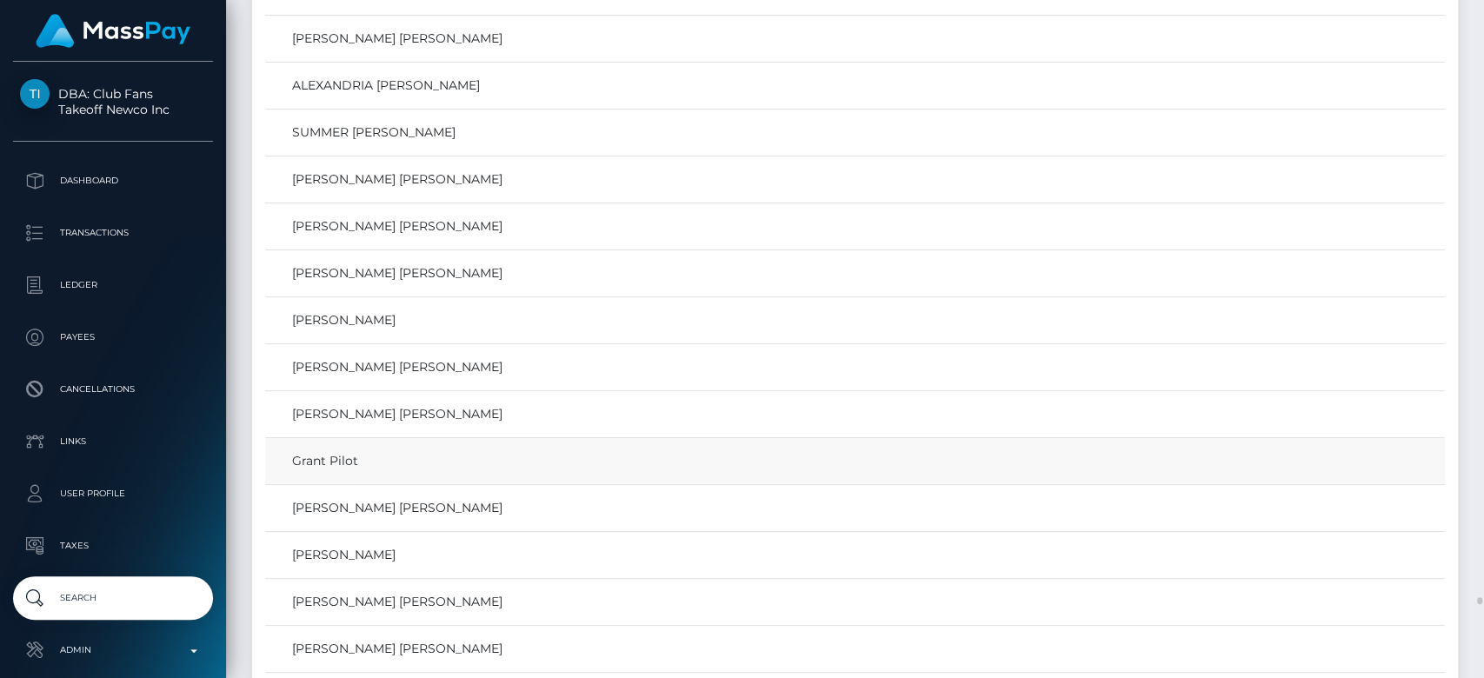
scroll to position [55694, 0]
click at [450, 588] on link "LAURALEE BROOKE HUDSON" at bounding box center [854, 600] width 1167 height 25
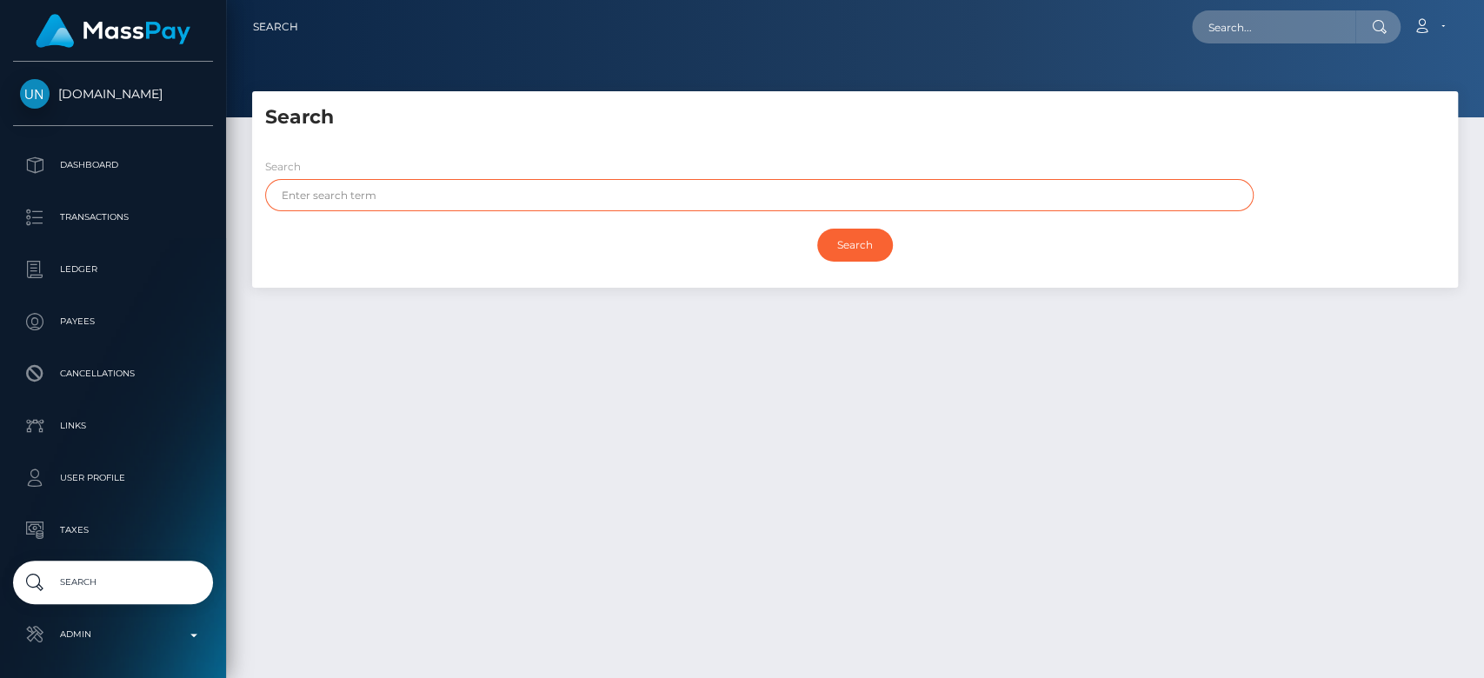
click at [431, 189] on input "text" at bounding box center [759, 195] width 988 height 32
paste input "[PERSON_NAME]"
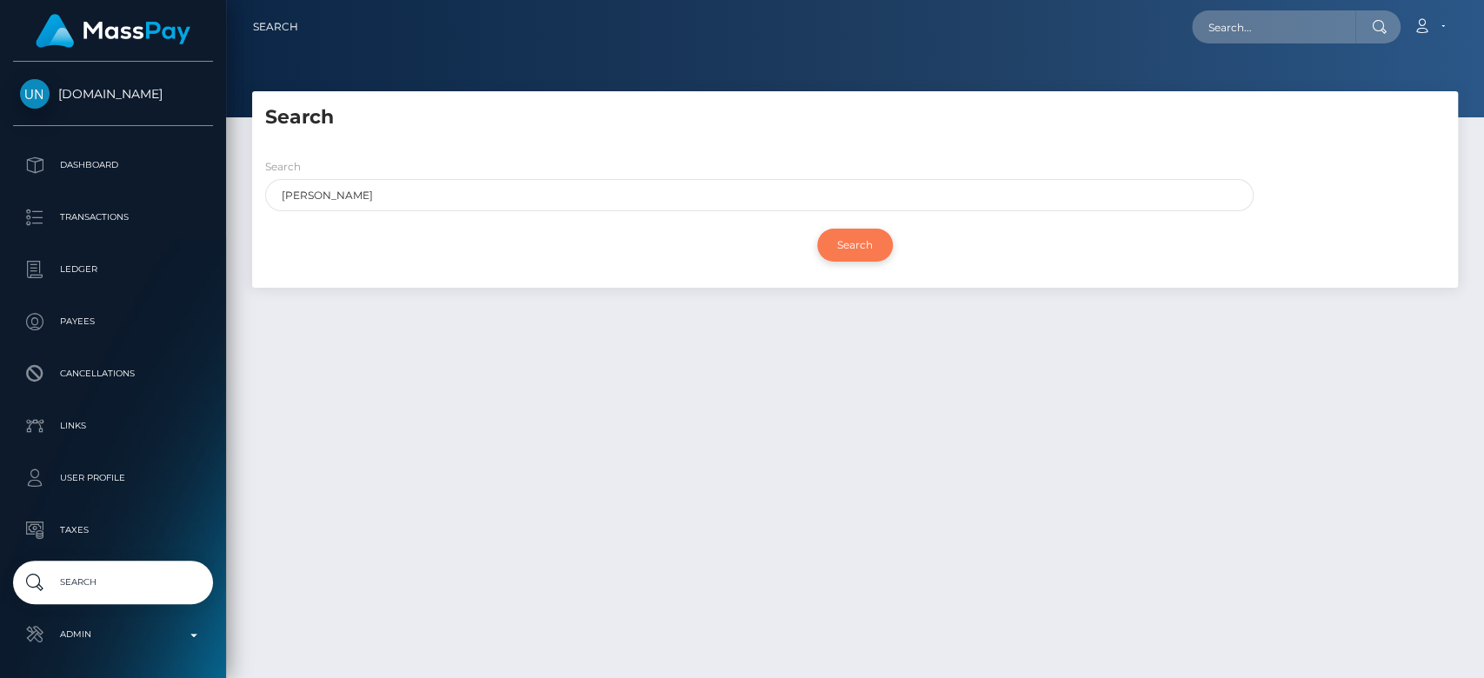
click at [843, 242] on input "Search" at bounding box center [855, 245] width 76 height 33
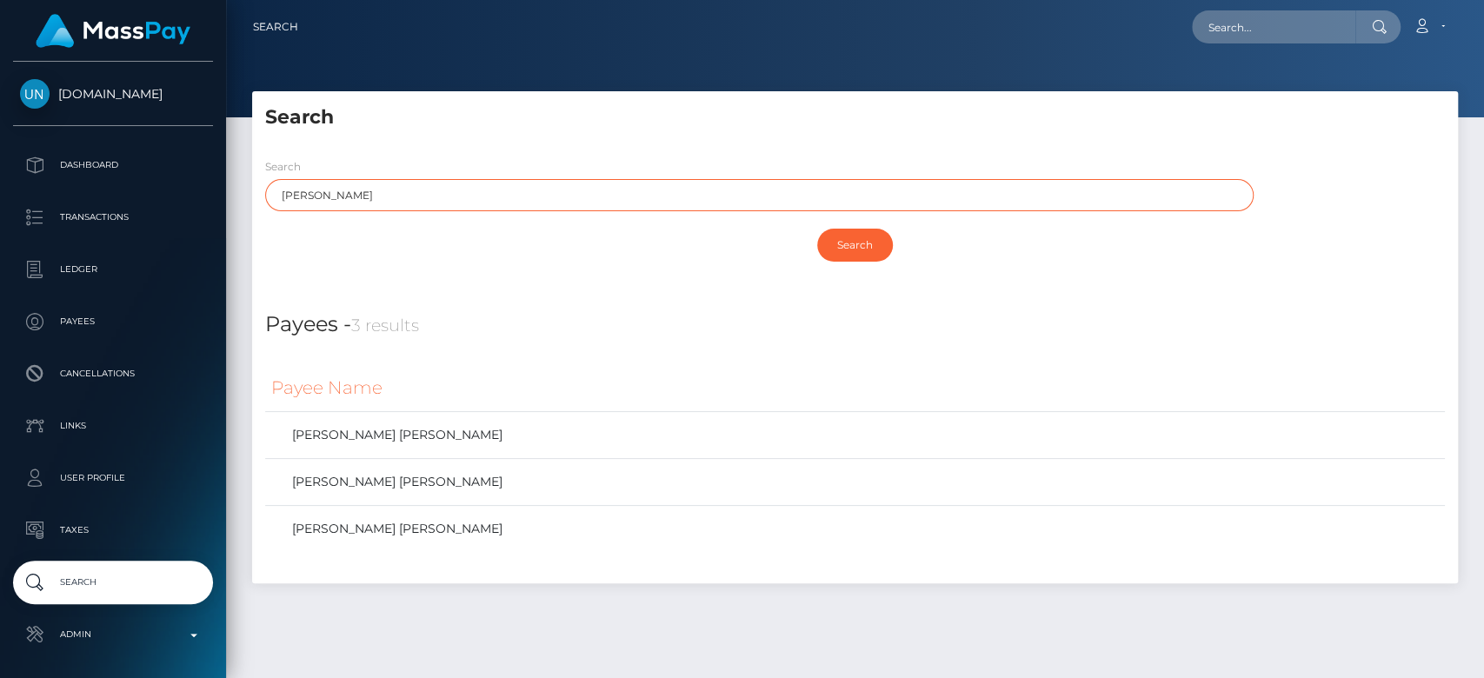
click at [398, 196] on input "[PERSON_NAME]" at bounding box center [759, 195] width 988 height 32
drag, startPoint x: 325, startPoint y: 191, endPoint x: 278, endPoint y: 193, distance: 47.0
click at [278, 193] on input "[PERSON_NAME]" at bounding box center [759, 195] width 988 height 32
type input "[PERSON_NAME]"
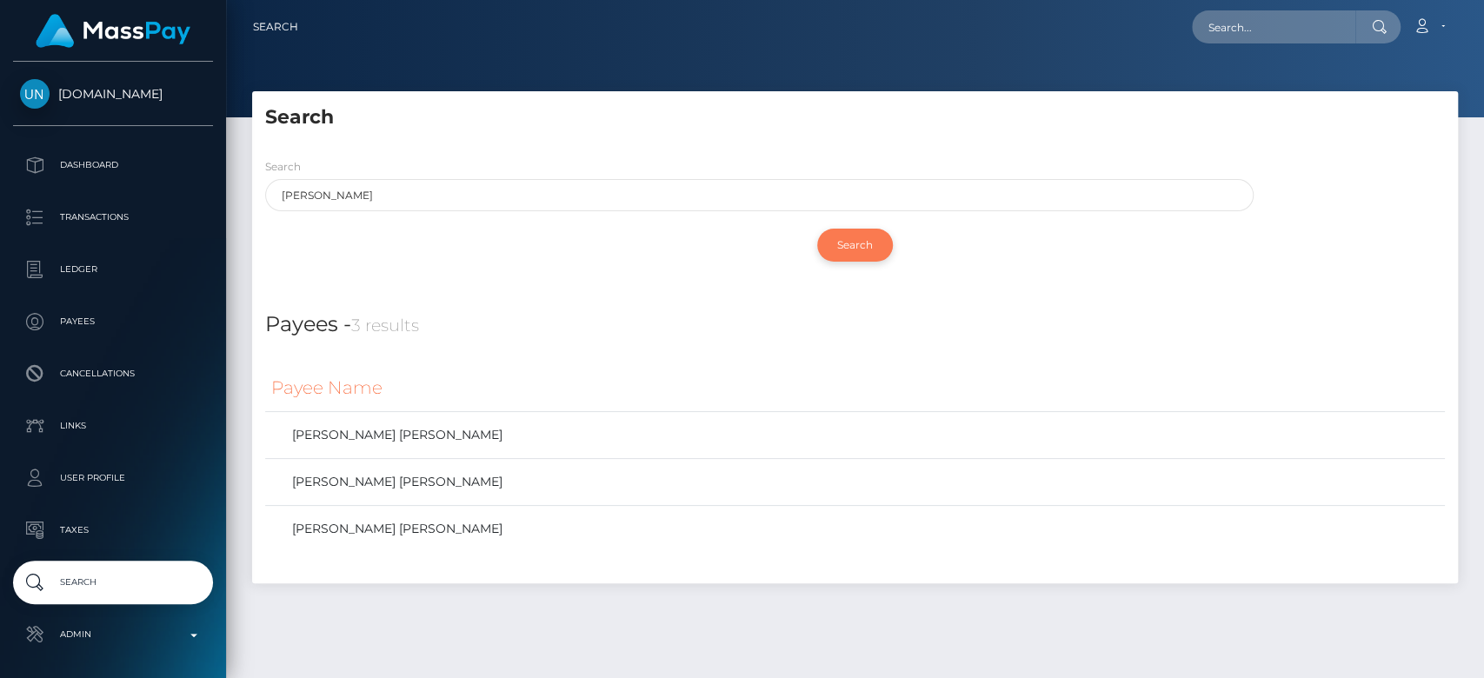
click at [862, 240] on input "Search" at bounding box center [855, 245] width 76 height 33
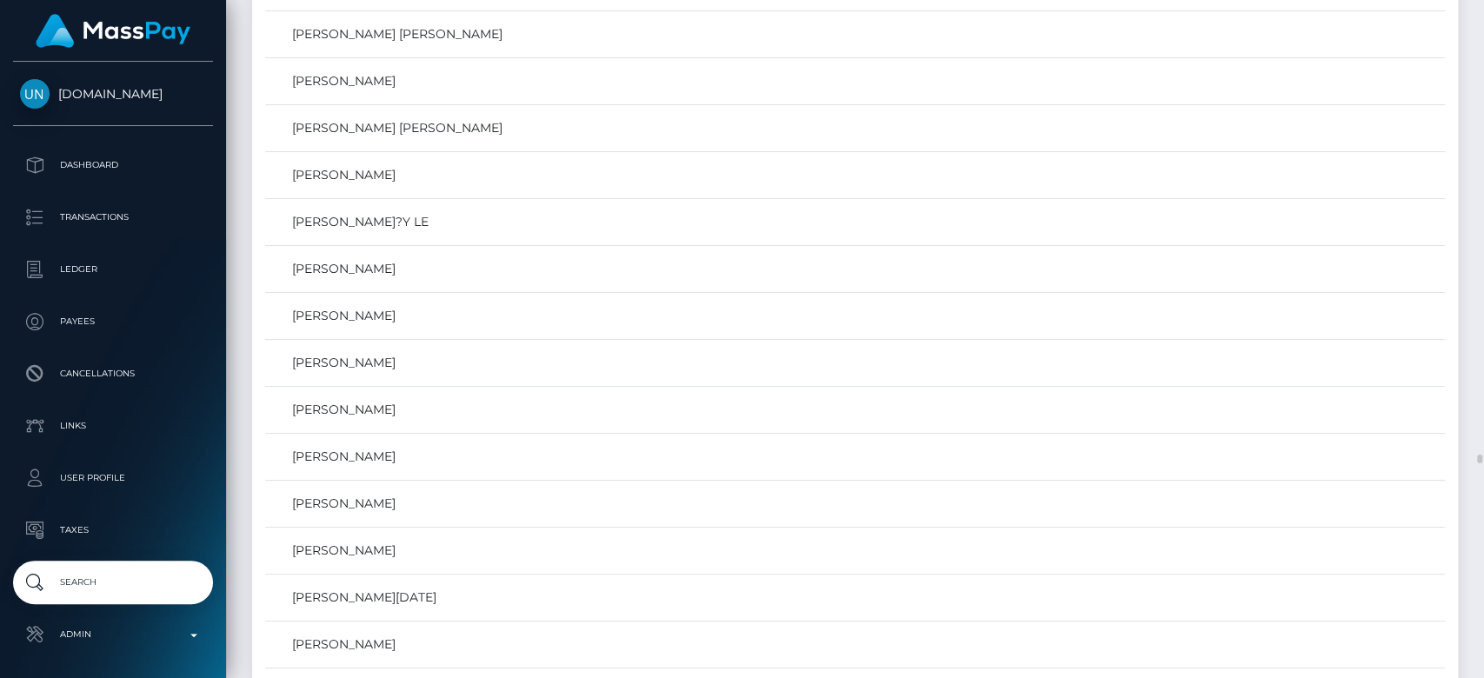
scroll to position [32556, 0]
drag, startPoint x: 727, startPoint y: 203, endPoint x: 237, endPoint y: 435, distance: 541.6
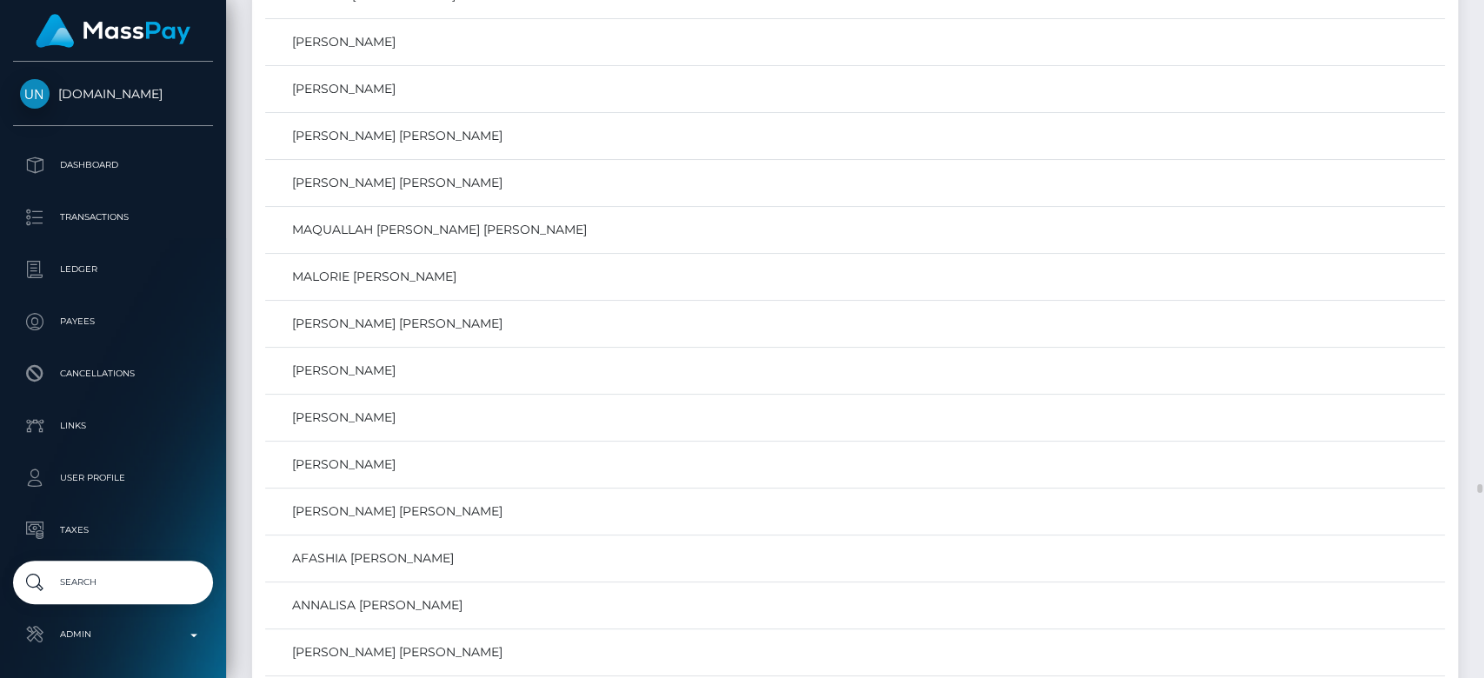
scroll to position [34662, 0]
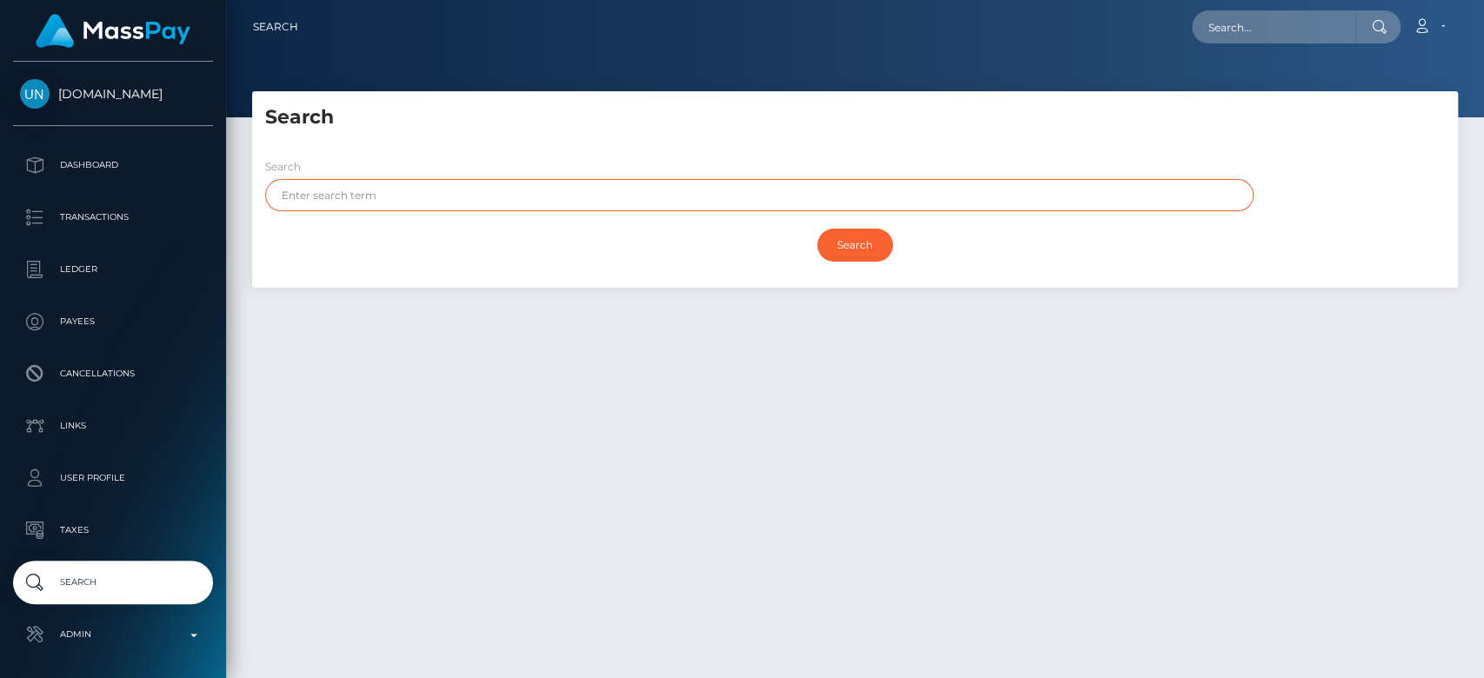
click at [471, 196] on input "text" at bounding box center [759, 195] width 988 height 32
paste input "Brooke Lauren Christine"
drag, startPoint x: 320, startPoint y: 197, endPoint x: 242, endPoint y: 197, distance: 78.2
click at [242, 197] on div "Search Search brooke Brooke Lauren Christine Search Payouts - Payee Name" at bounding box center [855, 198] width 1232 height 214
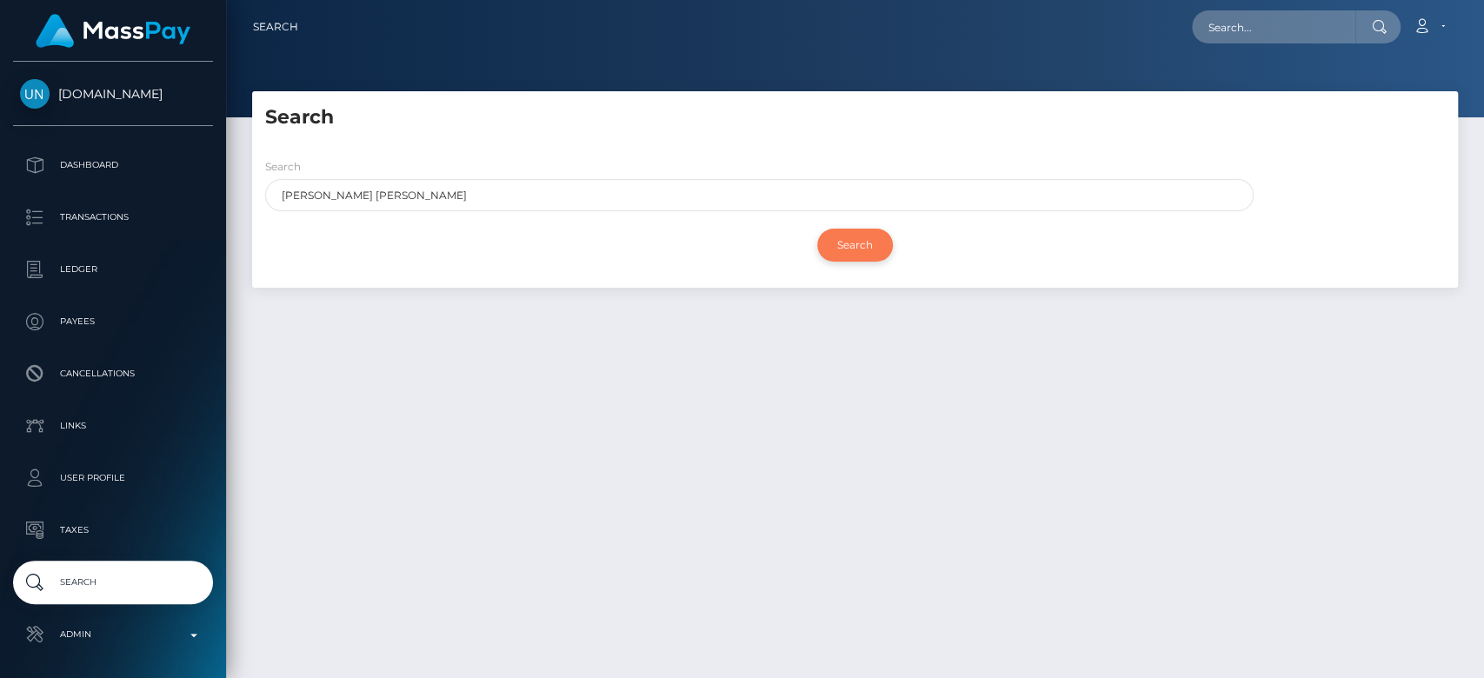
click at [860, 237] on input "Search" at bounding box center [855, 245] width 76 height 33
click at [841, 236] on input "Search" at bounding box center [855, 245] width 76 height 33
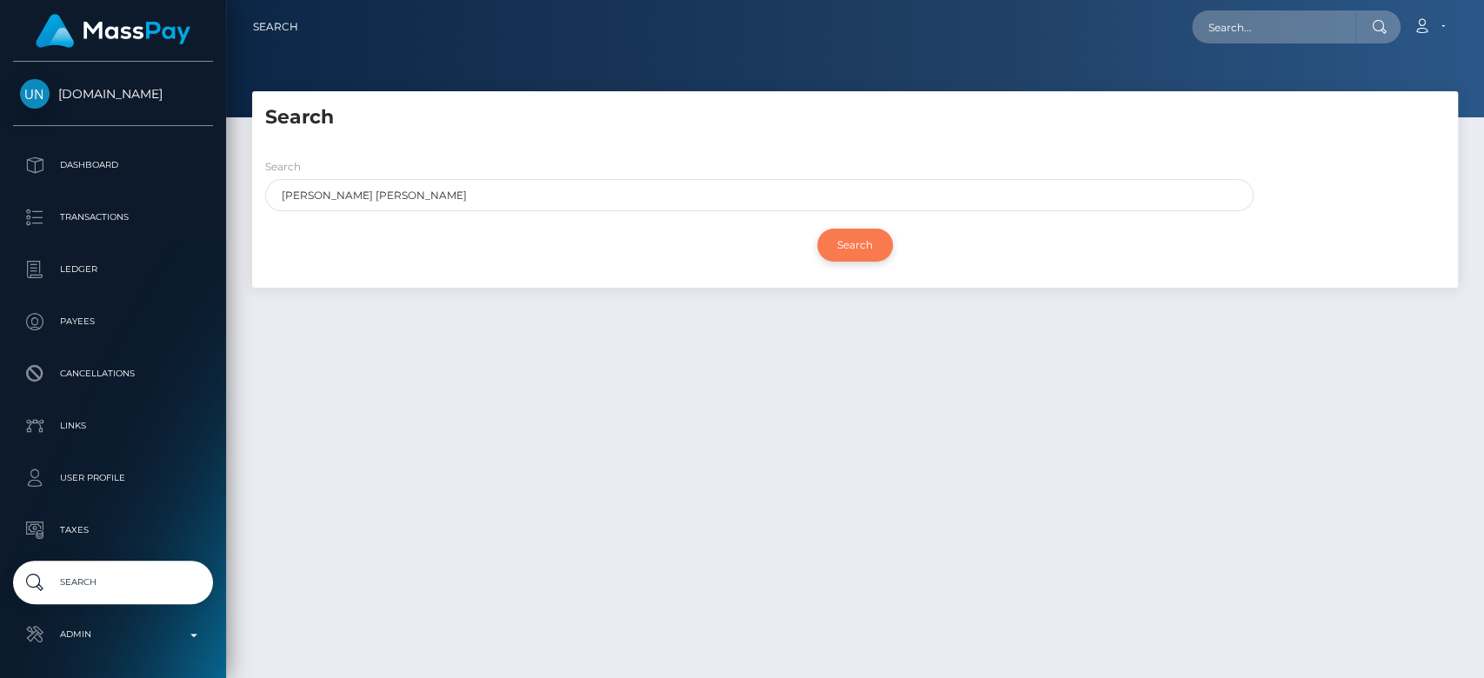
click at [841, 236] on input "Search" at bounding box center [855, 245] width 76 height 33
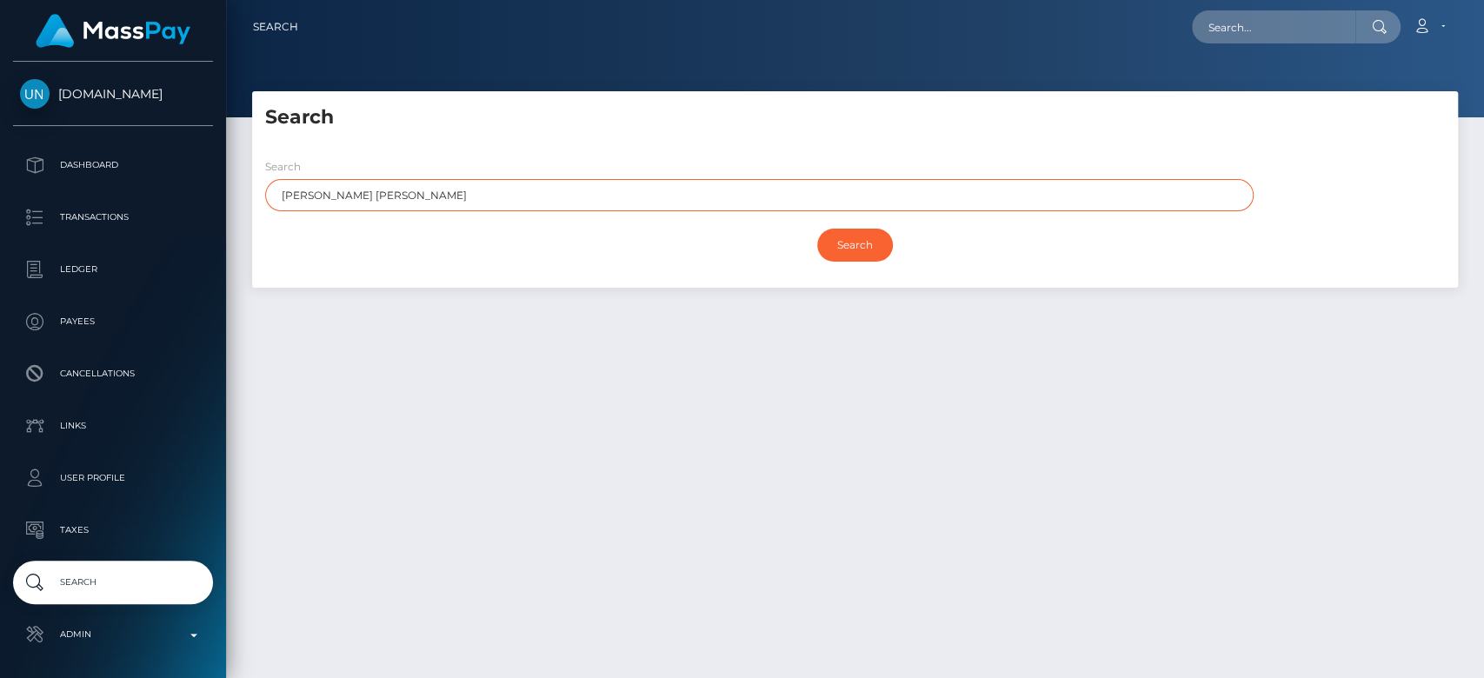
drag, startPoint x: 358, startPoint y: 191, endPoint x: 318, endPoint y: 198, distance: 40.6
click at [318, 198] on input "Brooke Lauren Christine" at bounding box center [759, 195] width 988 height 32
type input "[PERSON_NAME]"
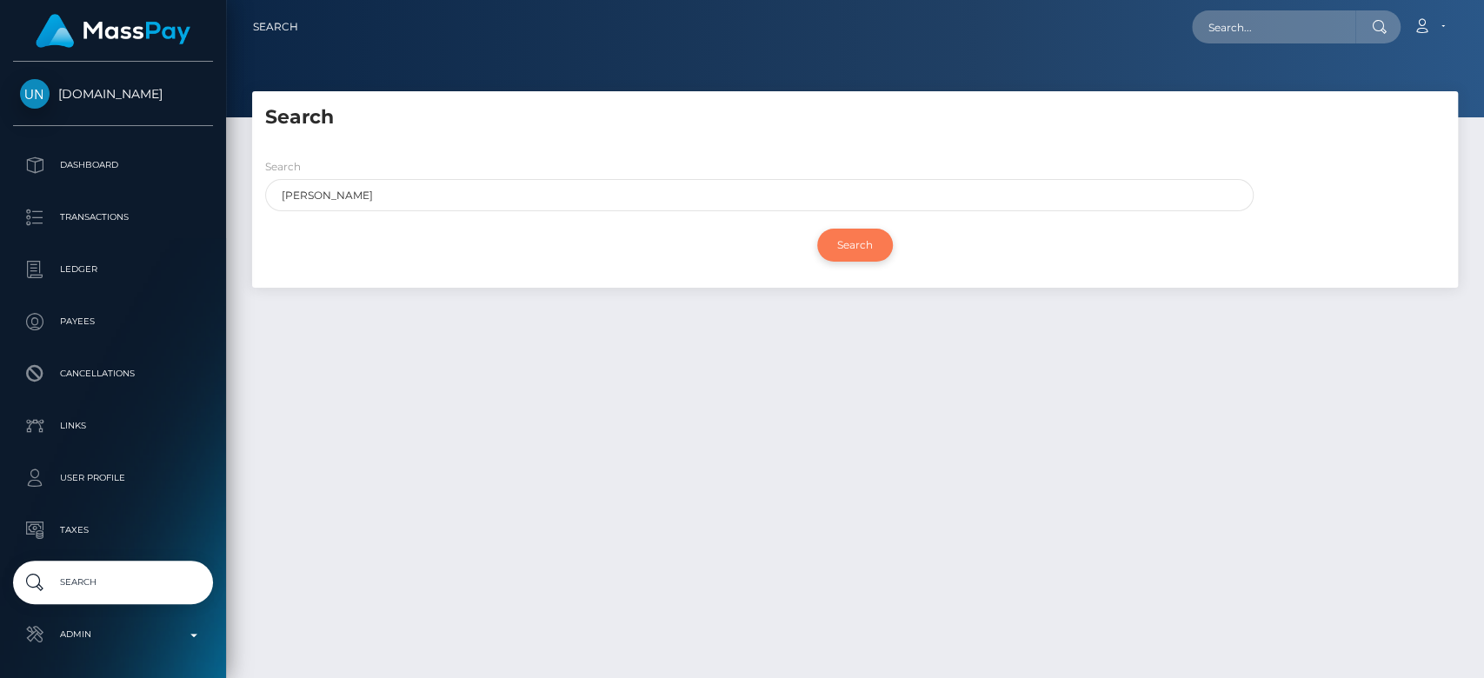
click at [845, 241] on input "Search" at bounding box center [855, 245] width 76 height 33
click at [374, 235] on div "Search" at bounding box center [855, 245] width 1180 height 50
click at [869, 253] on input "Search" at bounding box center [855, 245] width 76 height 33
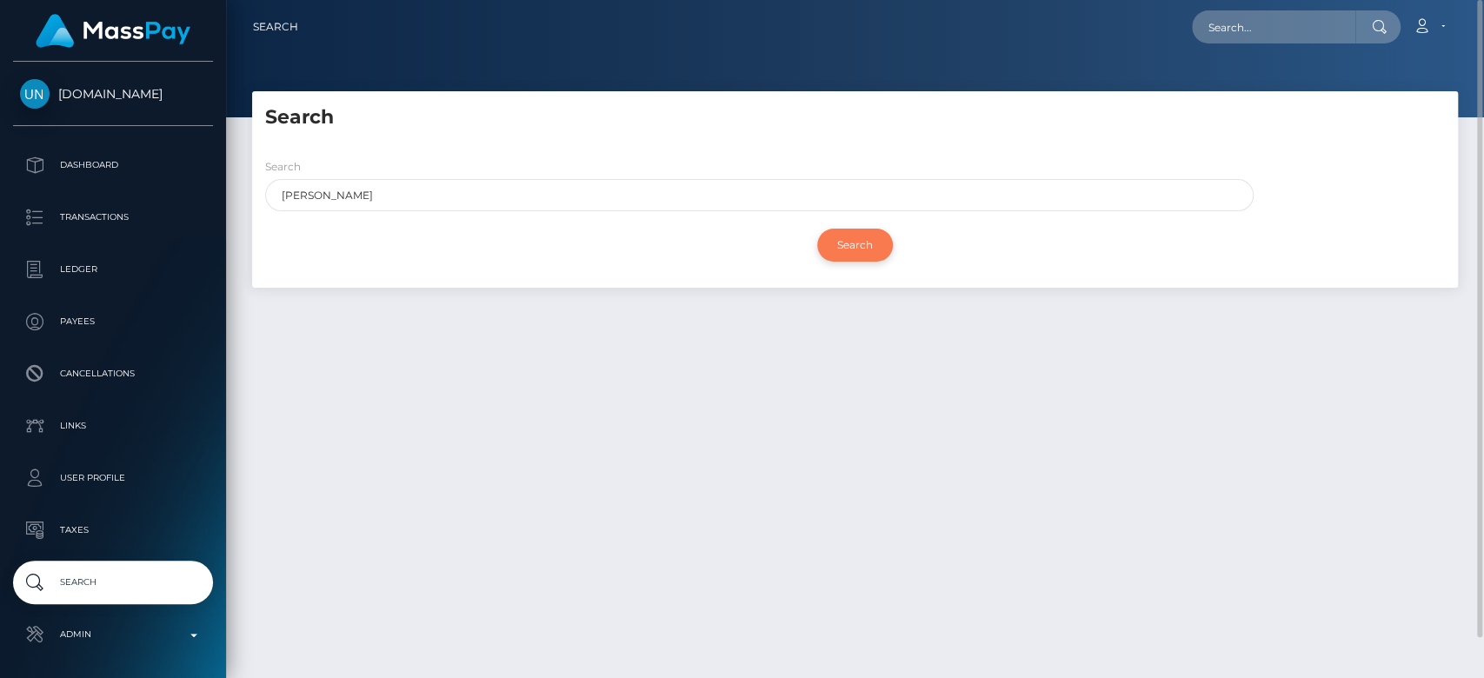
click at [869, 253] on input "Search" at bounding box center [855, 245] width 76 height 33
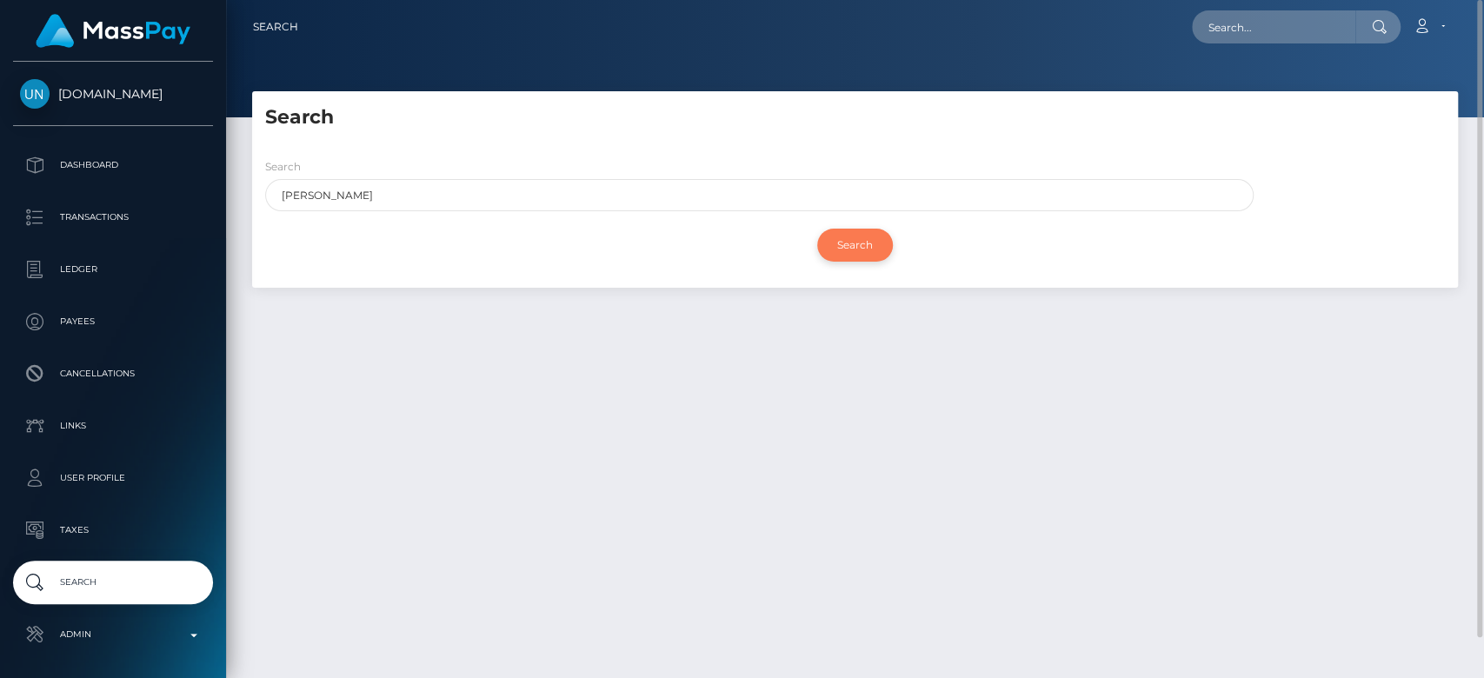
click at [869, 253] on input "Search" at bounding box center [855, 245] width 76 height 33
click at [888, 246] on input "Search" at bounding box center [855, 245] width 76 height 33
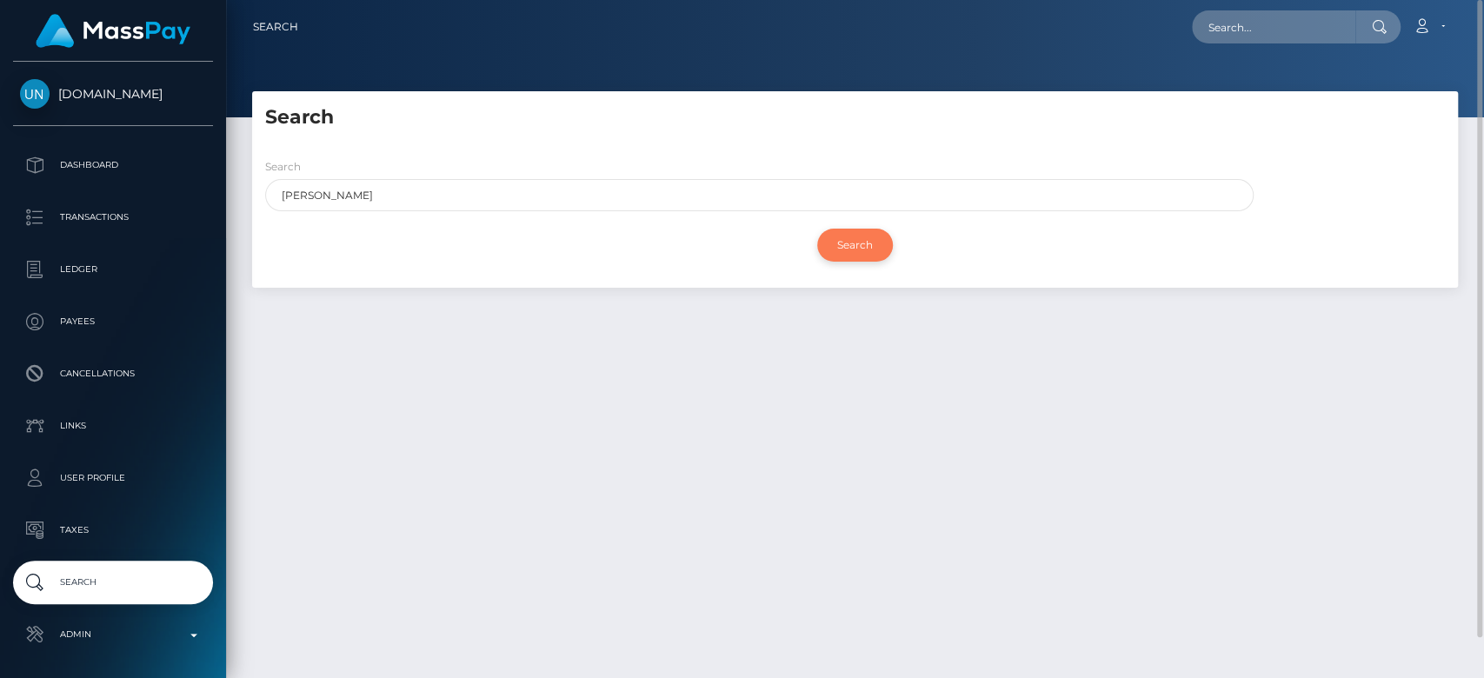
click at [888, 246] on input "Search" at bounding box center [855, 245] width 76 height 33
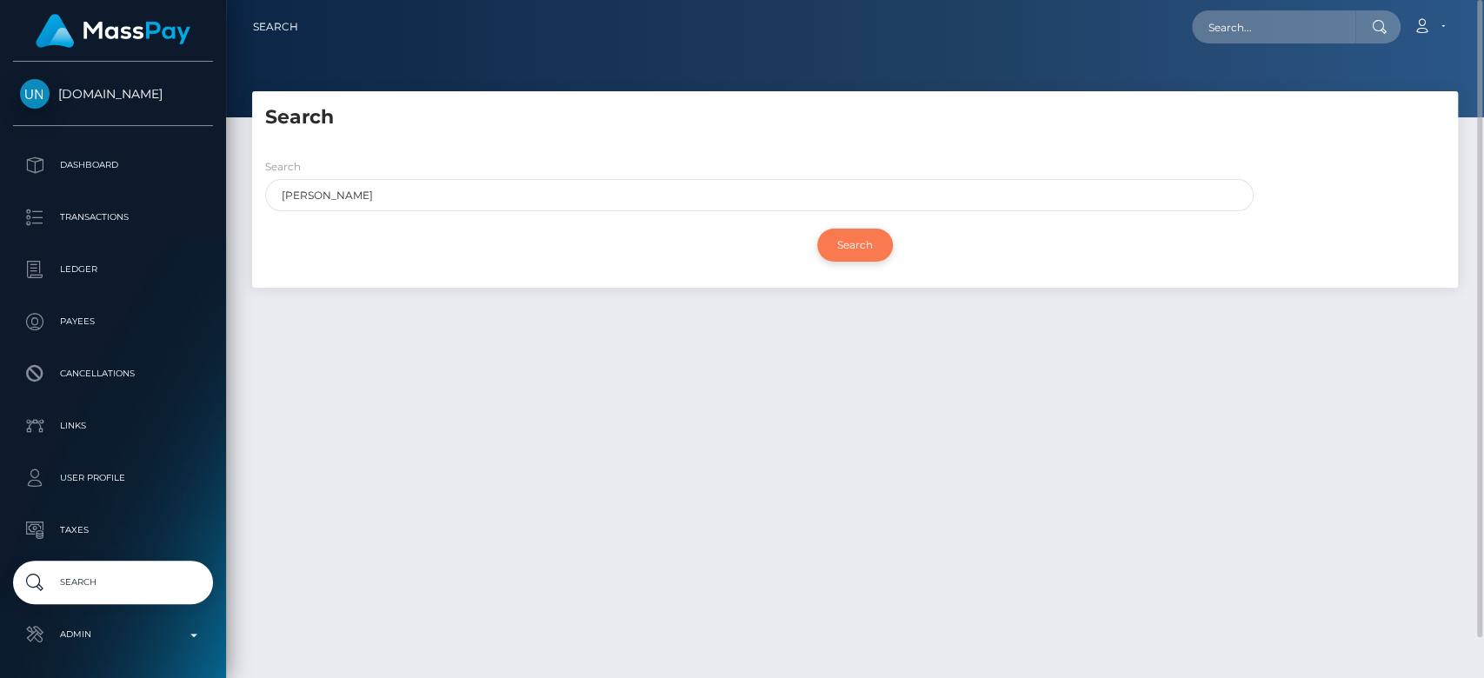
click at [837, 256] on input "Search" at bounding box center [855, 245] width 76 height 33
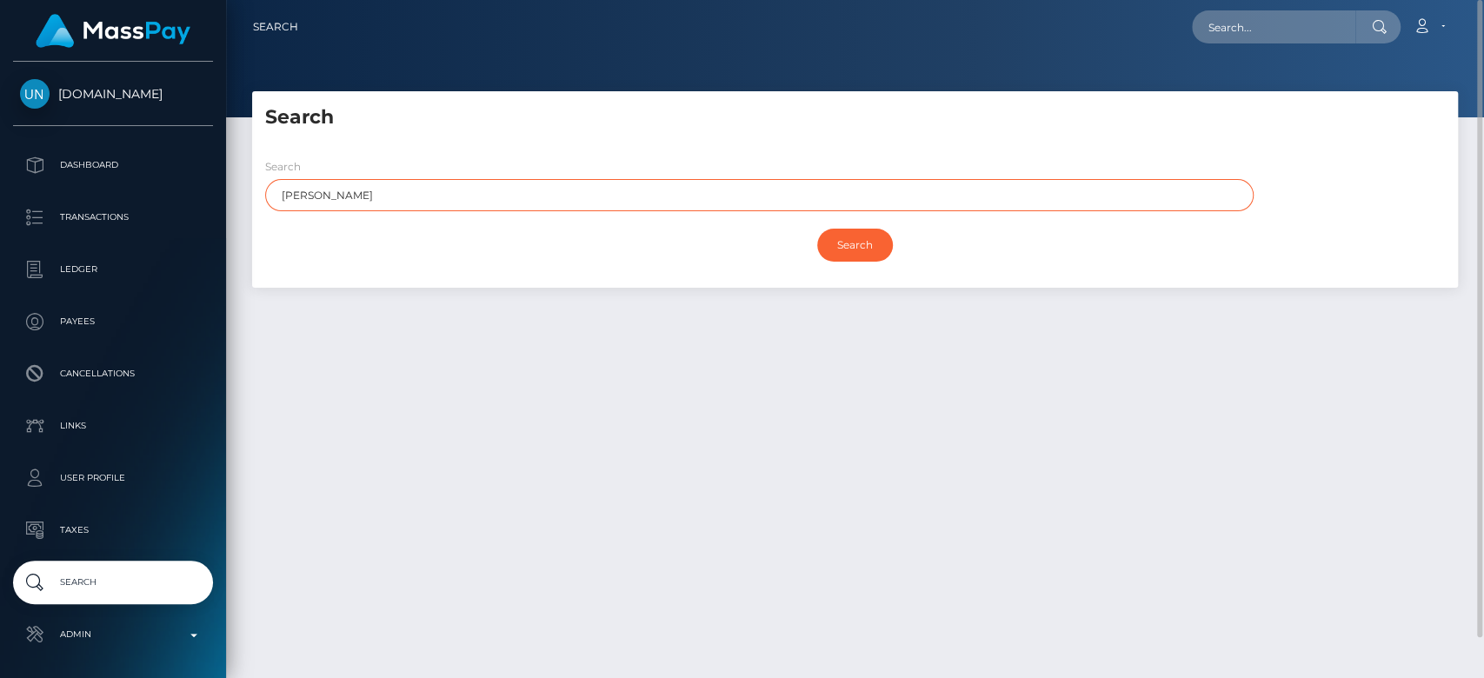
drag, startPoint x: 391, startPoint y: 195, endPoint x: 251, endPoint y: 197, distance: 140.0
click at [252, 197] on div "Search [PERSON_NAME]" at bounding box center [754, 188] width 1005 height 63
click at [404, 208] on input "text" at bounding box center [759, 195] width 988 height 32
paste input "[PERSON_NAME]"
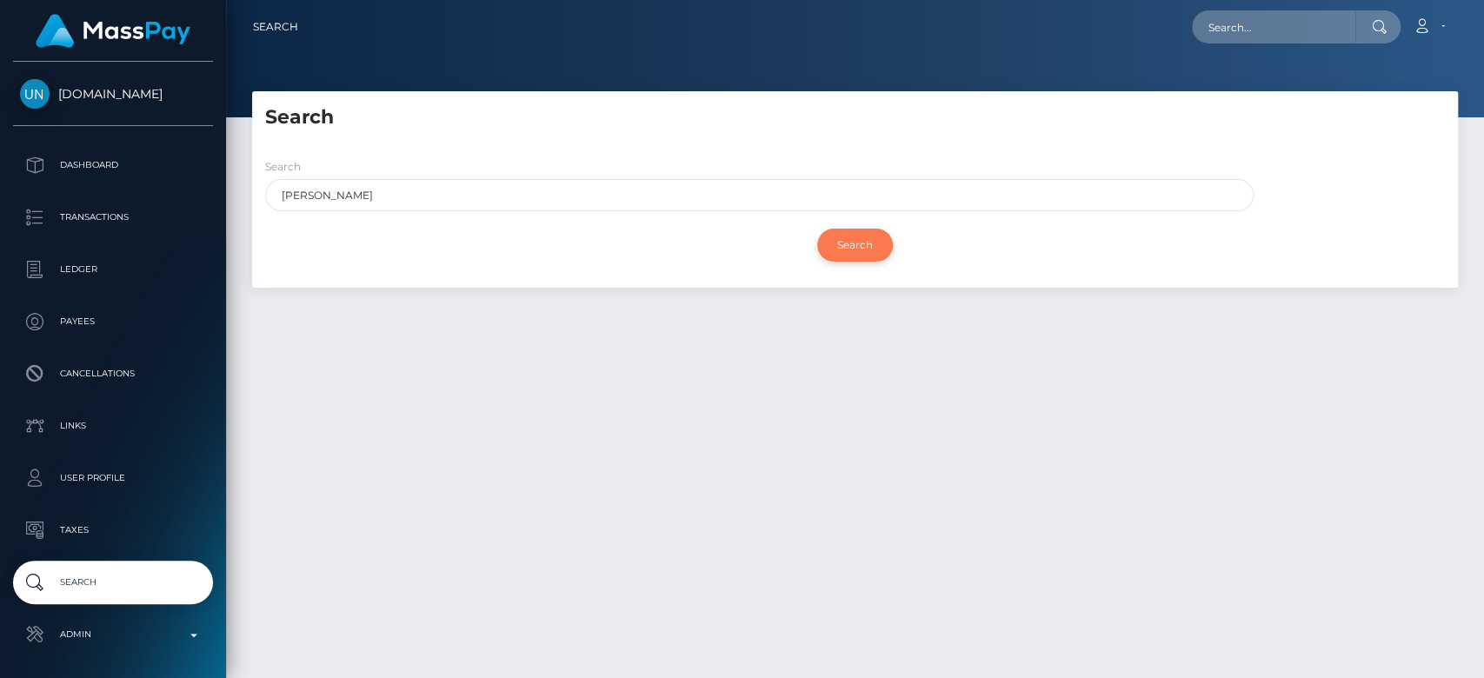
click at [845, 247] on input "Search" at bounding box center [855, 245] width 76 height 33
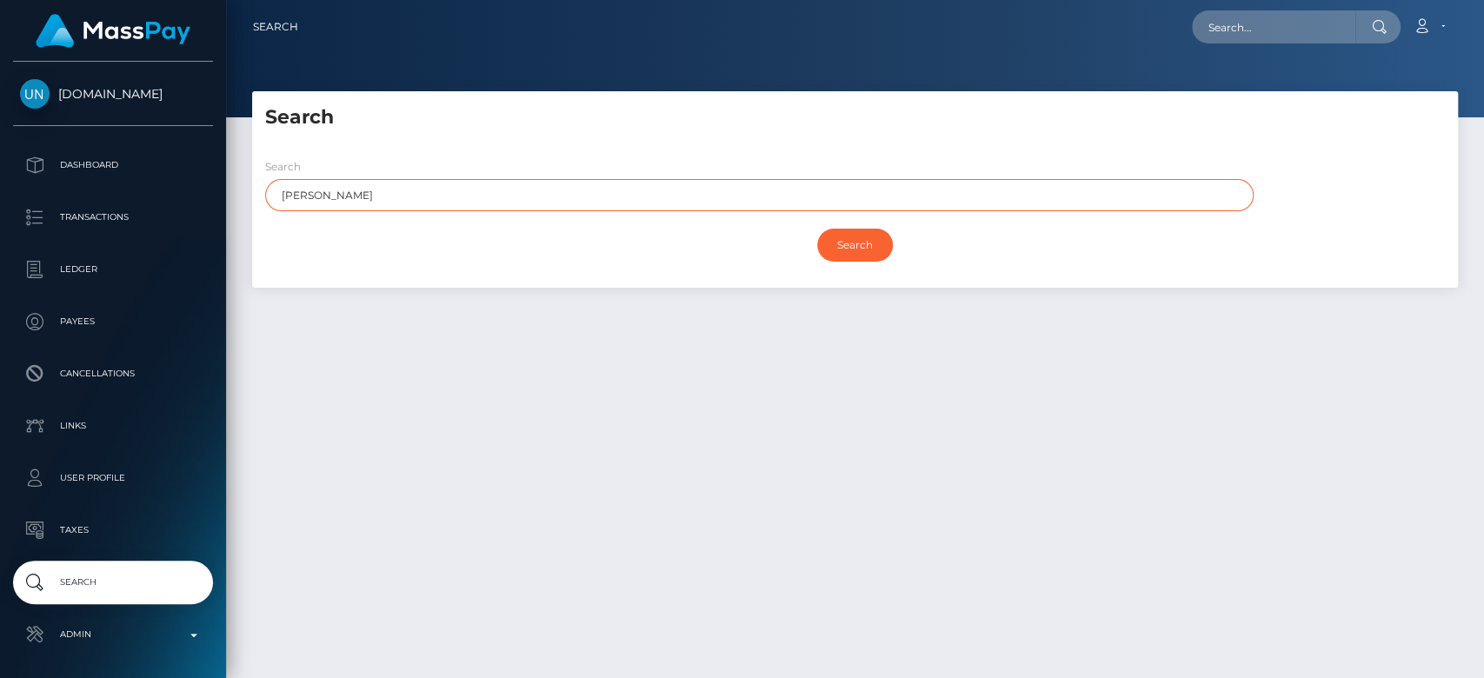
drag, startPoint x: 615, startPoint y: 182, endPoint x: 262, endPoint y: 177, distance: 352.9
click at [262, 177] on div "Search [PERSON_NAME]" at bounding box center [754, 188] width 1005 height 63
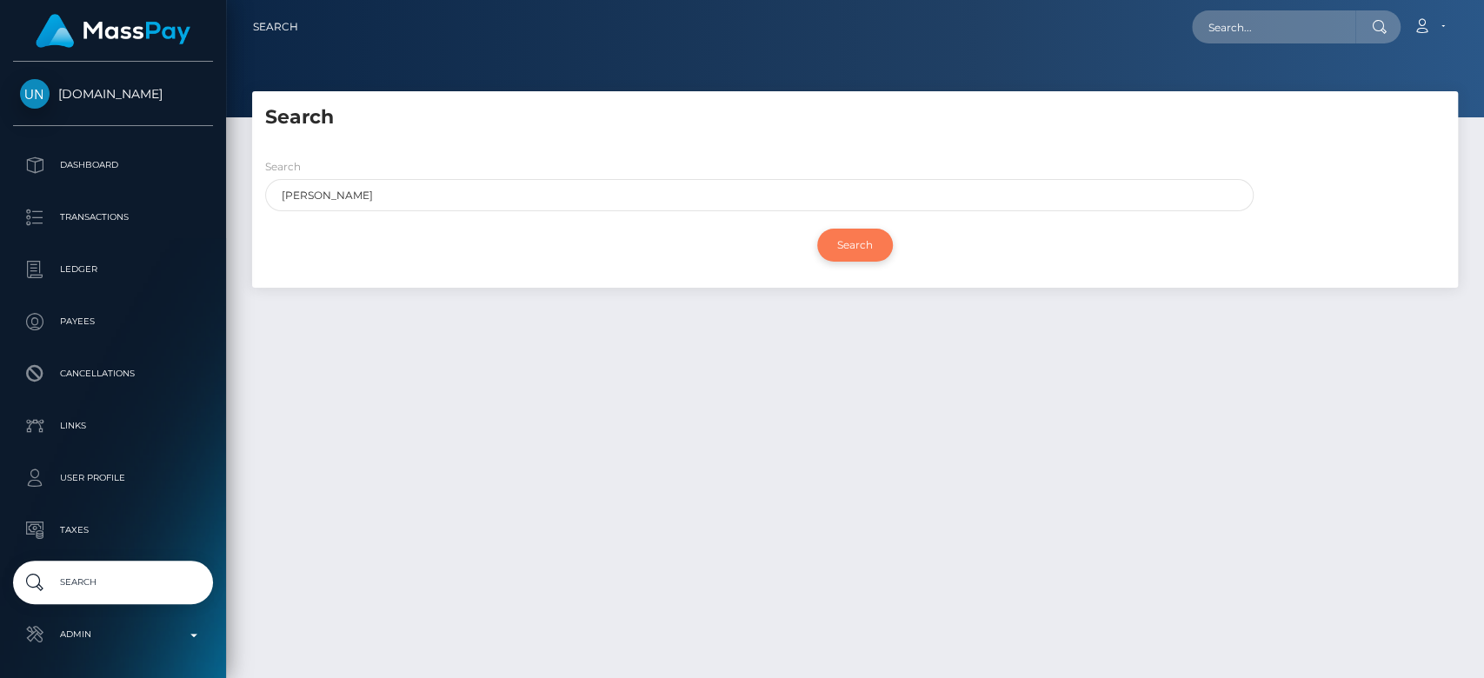
click at [869, 243] on input "Search" at bounding box center [855, 245] width 76 height 33
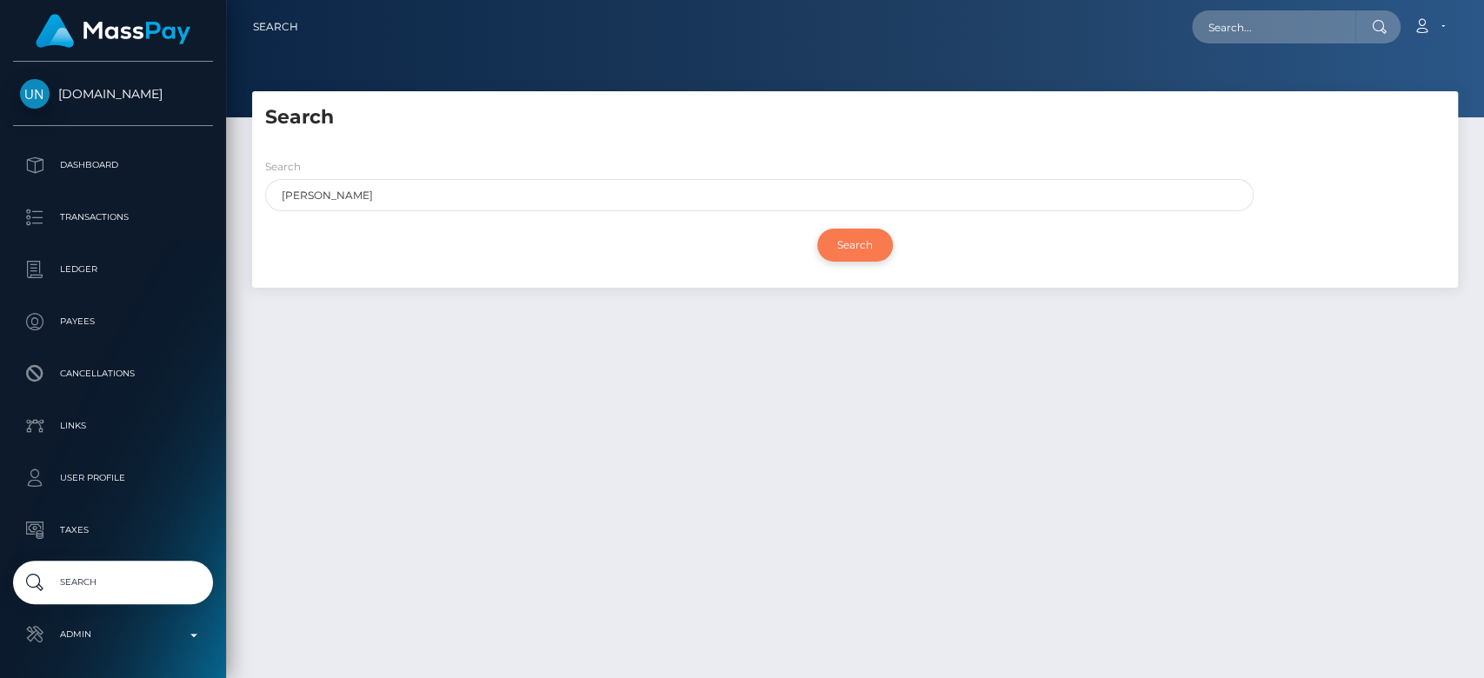
click at [869, 243] on input "Search" at bounding box center [855, 245] width 76 height 33
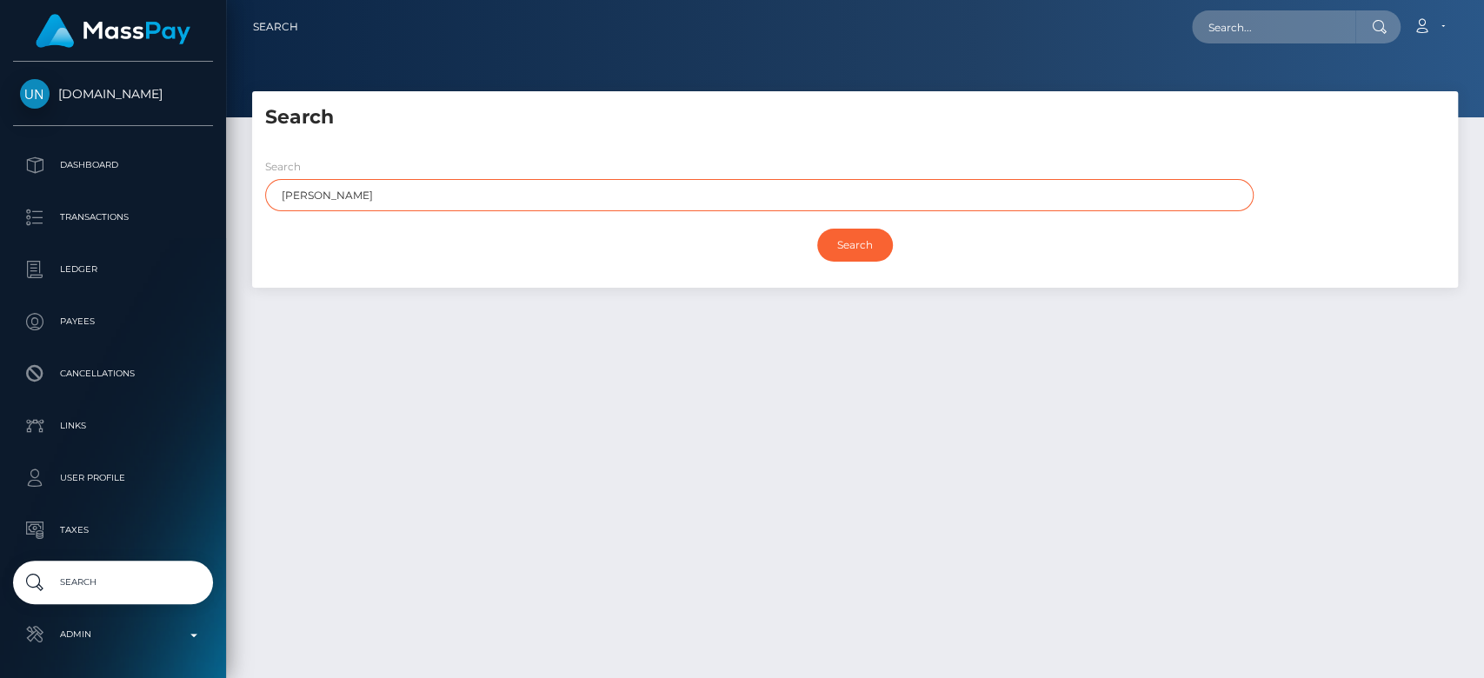
paste input "Lauren"
type input "[PERSON_NAME]"
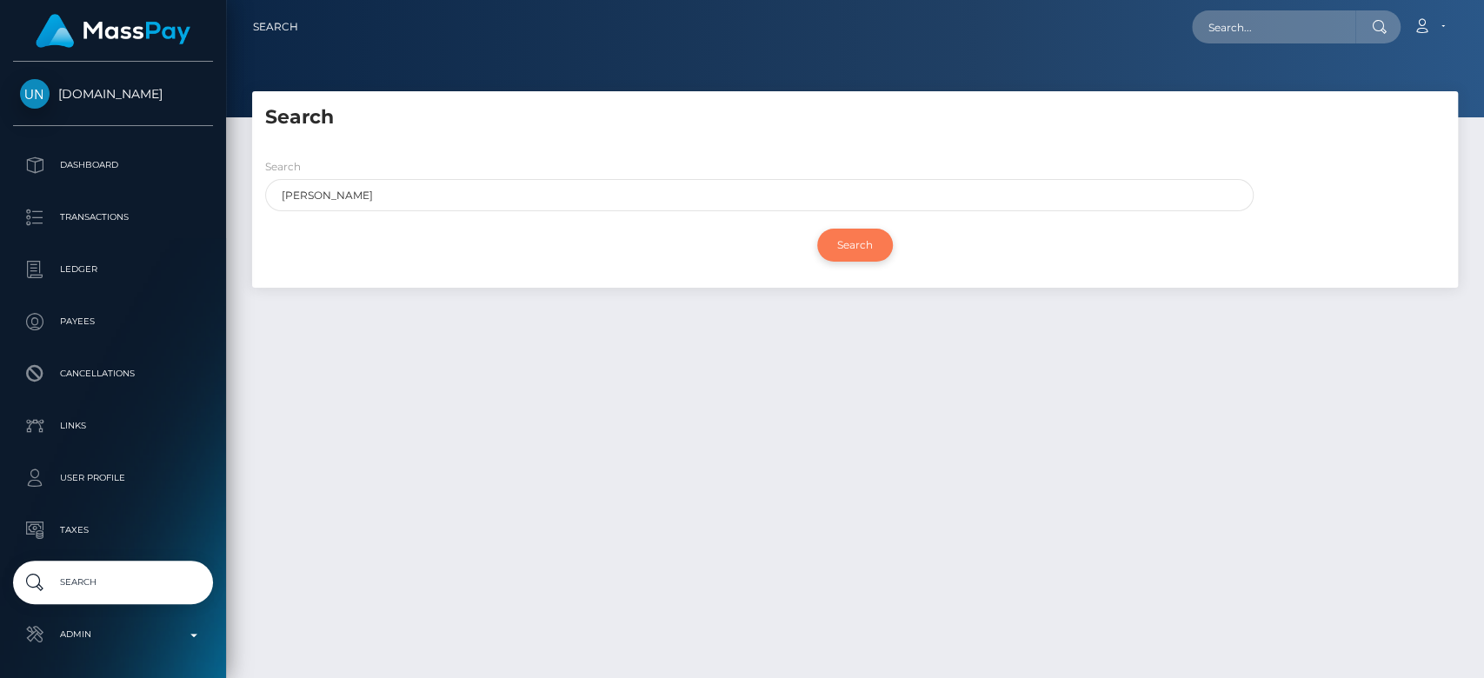
click at [855, 246] on input "Search" at bounding box center [855, 245] width 76 height 33
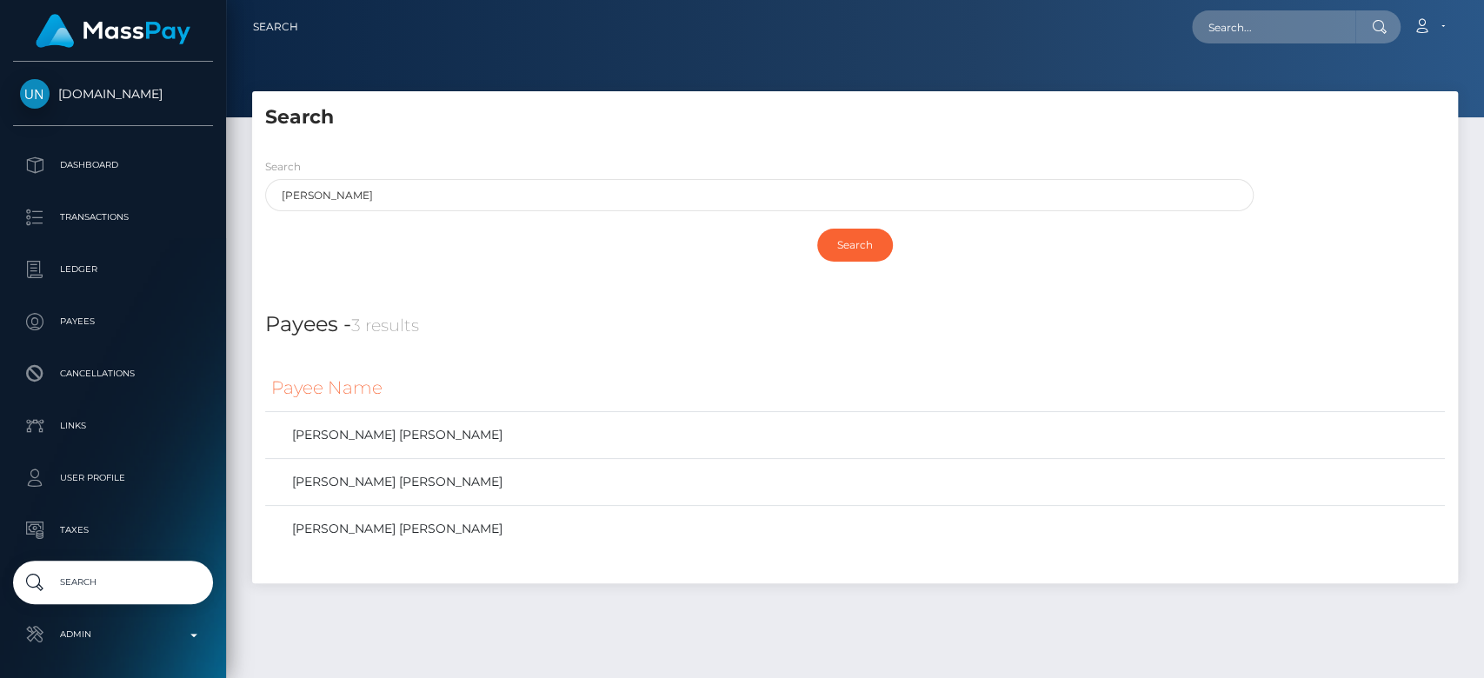
click at [525, 354] on div "Payee Name Brooke Lauren Csikos BROOKE LAUREN SCOTT BROOKE LAUREN BOWERS" at bounding box center [855, 467] width 1206 height 232
click at [439, 523] on link "BROOKE LAUREN BOWERS" at bounding box center [854, 528] width 1167 height 25
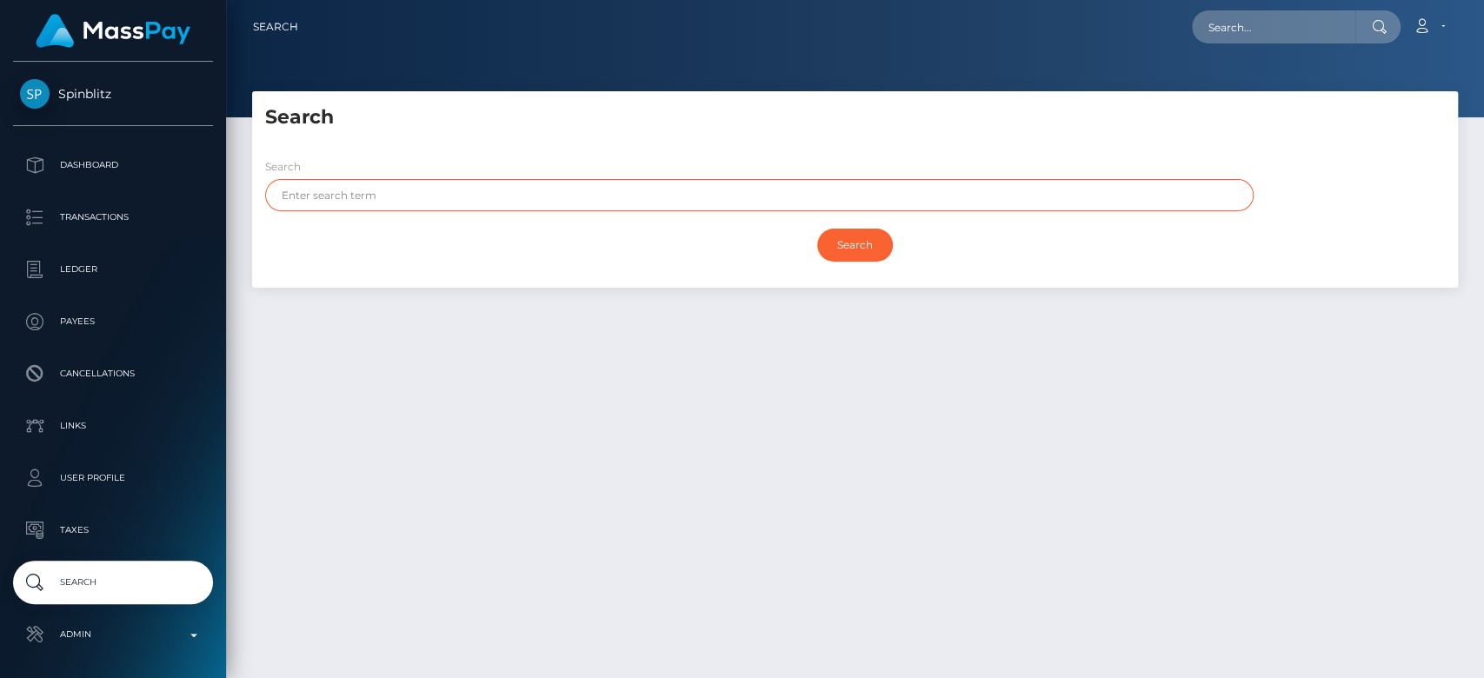
drag, startPoint x: 425, startPoint y: 203, endPoint x: 346, endPoint y: 203, distance: 79.1
click at [348, 203] on input "text" at bounding box center [759, 195] width 988 height 32
paste input "Christine"
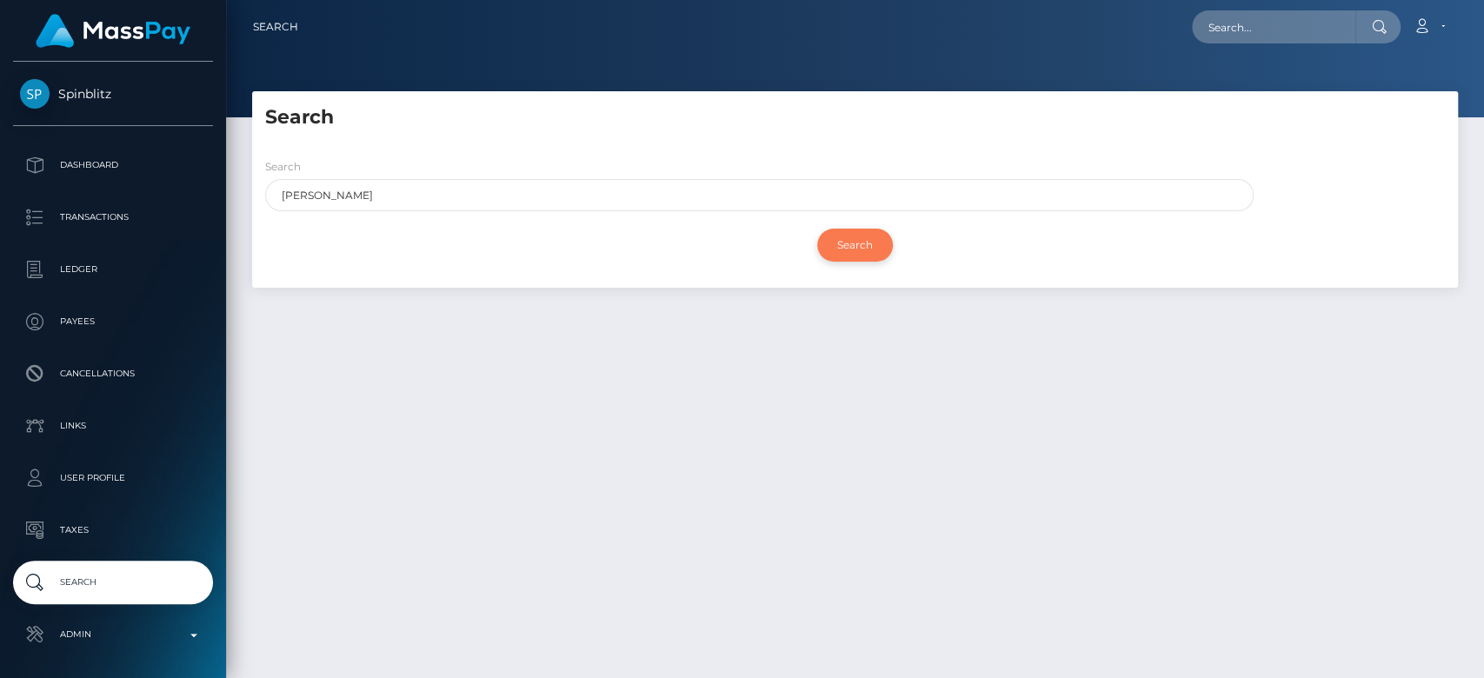
click at [850, 233] on input "Search" at bounding box center [855, 245] width 76 height 33
click at [851, 237] on input "Search" at bounding box center [855, 245] width 76 height 33
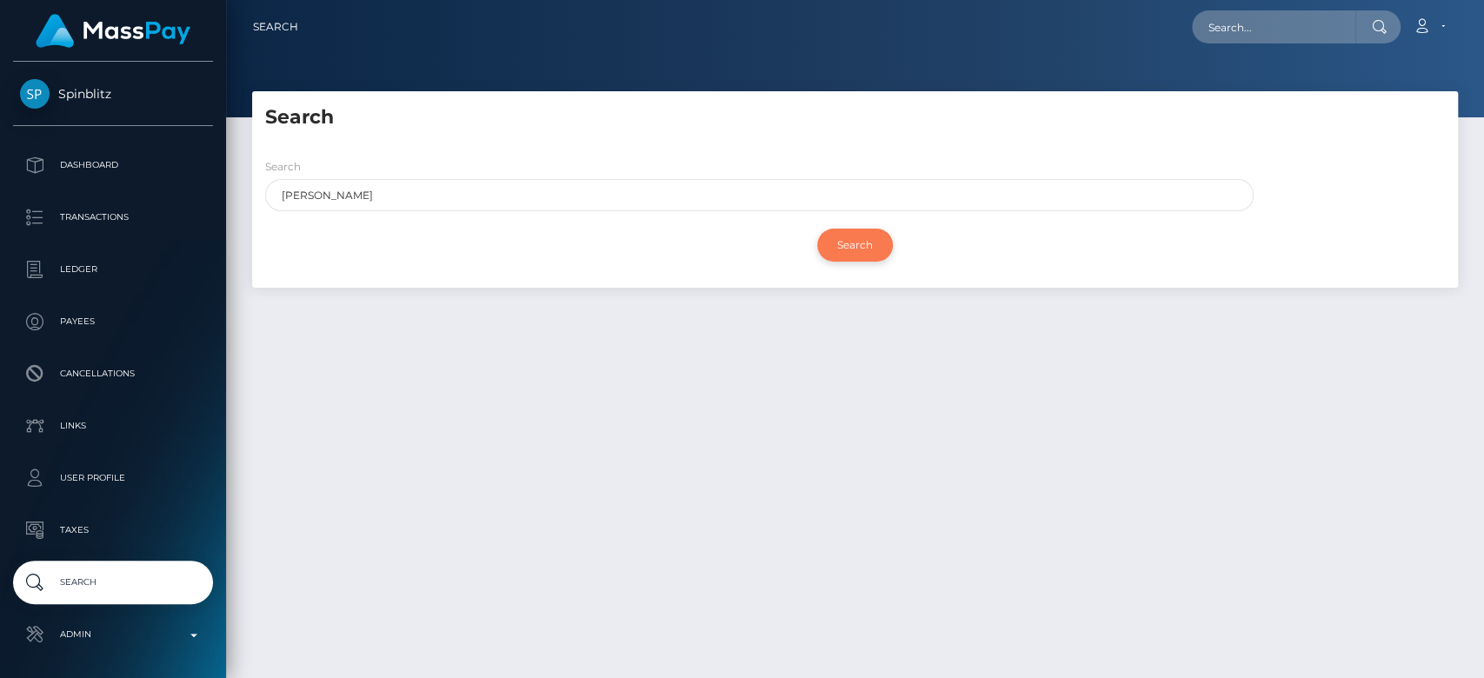
click at [851, 237] on input "Search" at bounding box center [855, 245] width 76 height 33
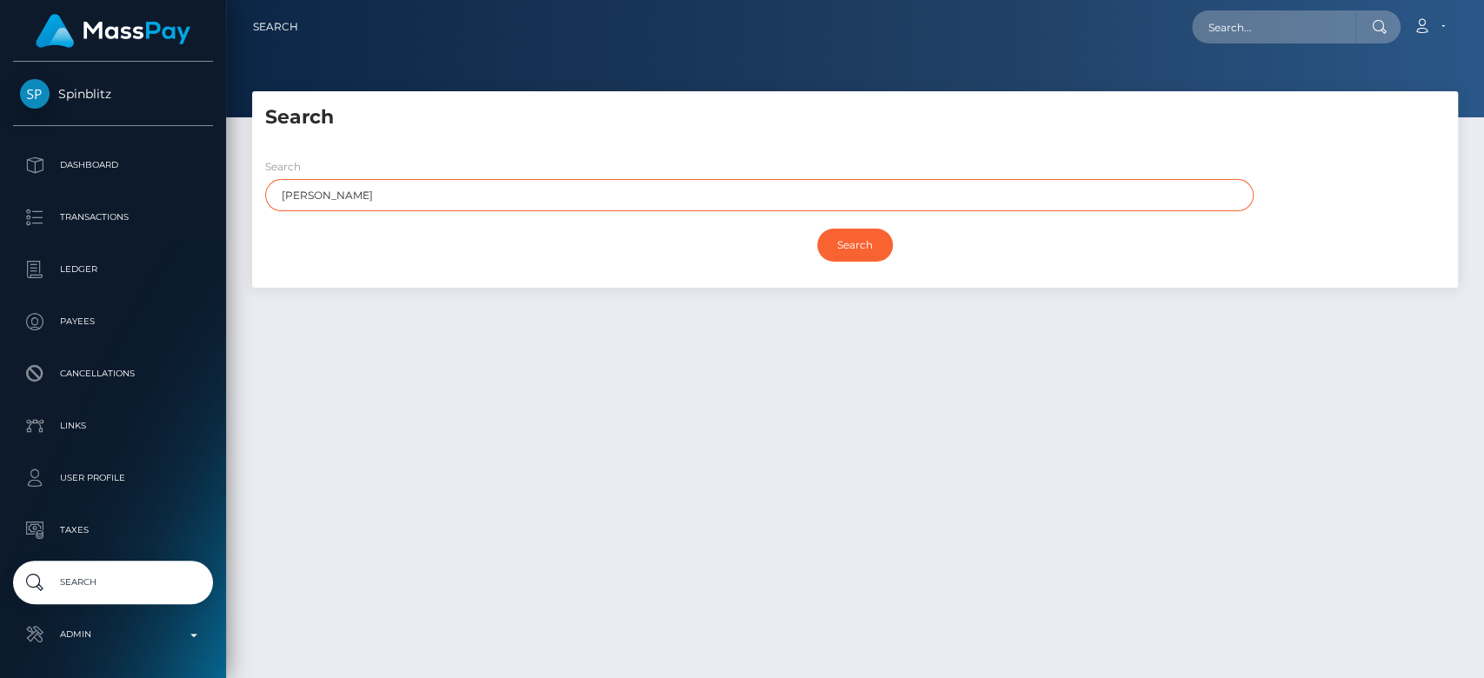
drag, startPoint x: 307, startPoint y: 181, endPoint x: 236, endPoint y: 191, distance: 71.2
click at [236, 191] on div "Search Search Christine Haigh Search Payouts - 0 results Payee Name" at bounding box center [855, 376] width 1258 height 571
paste input "[PERSON_NAME]"
type input "[PERSON_NAME]"
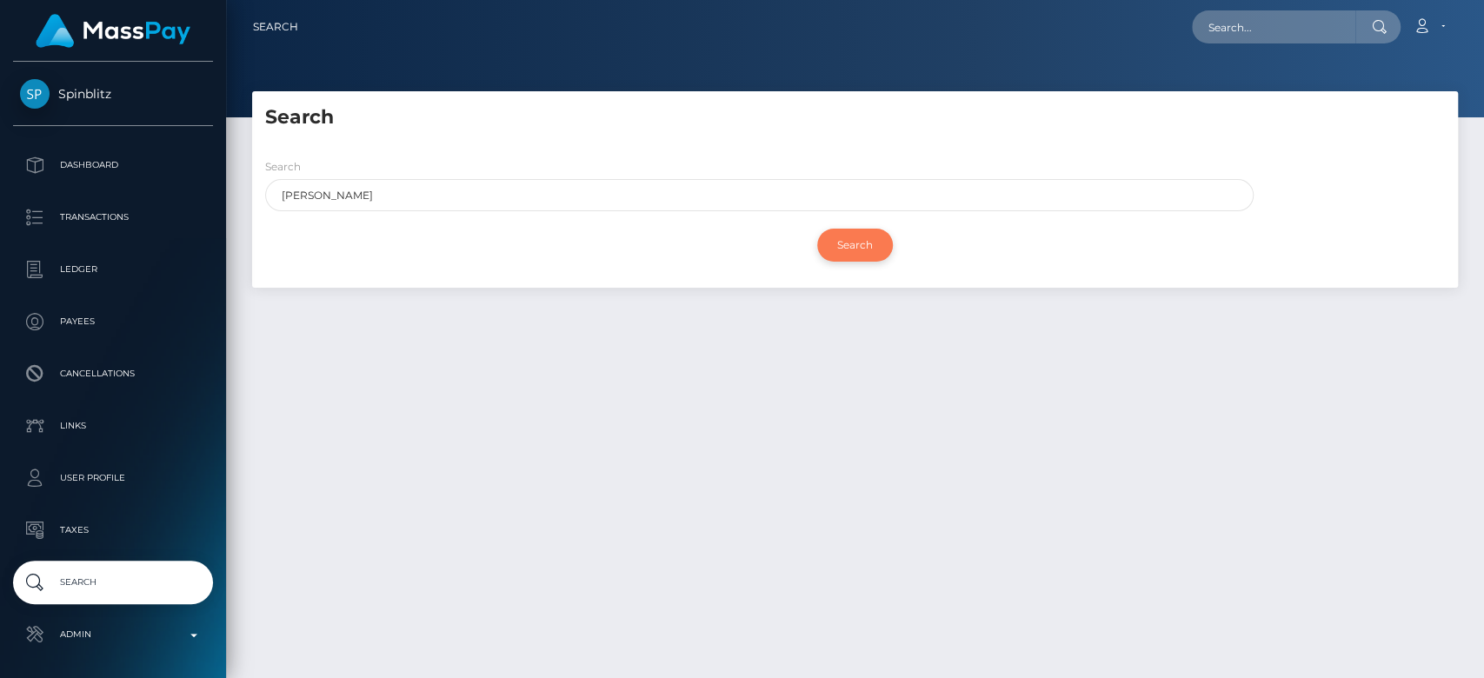
click at [843, 243] on input "Search" at bounding box center [855, 245] width 76 height 33
click at [859, 248] on input "Search" at bounding box center [855, 245] width 76 height 33
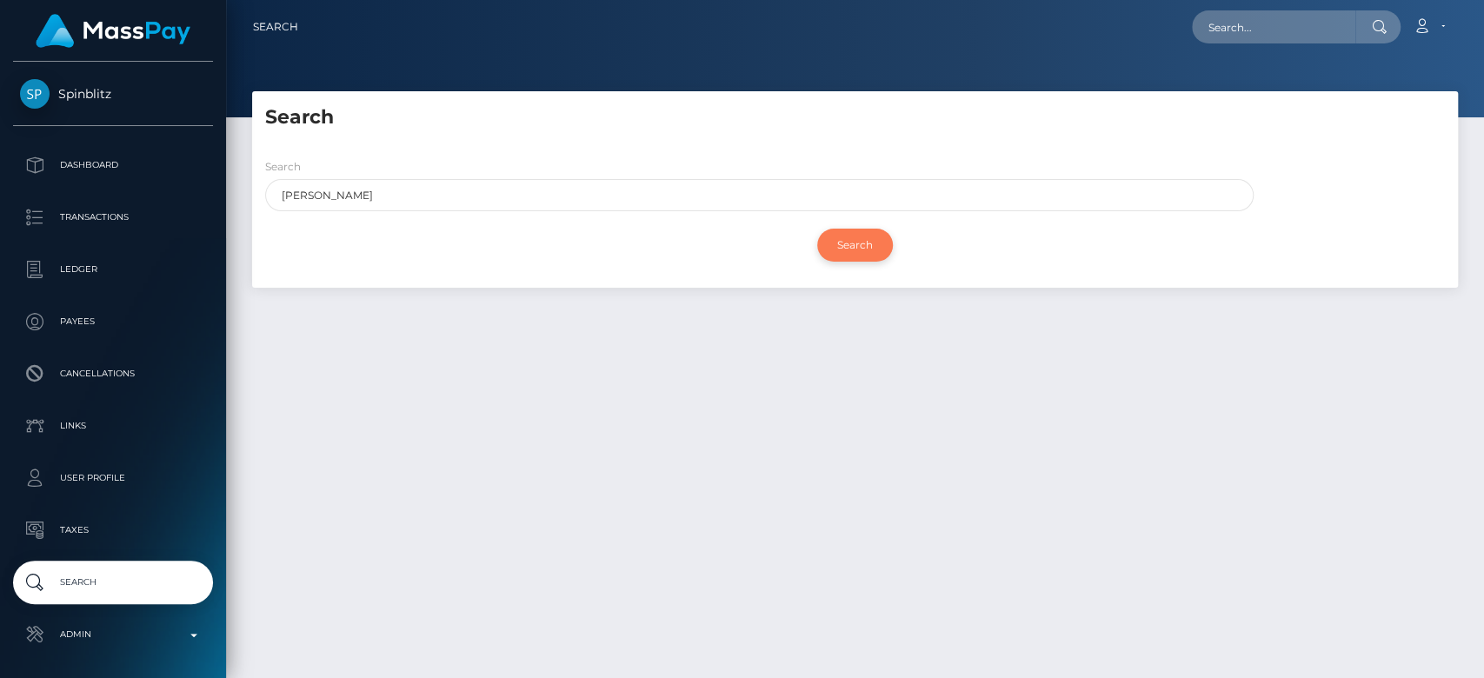
click at [859, 248] on input "Search" at bounding box center [855, 245] width 76 height 33
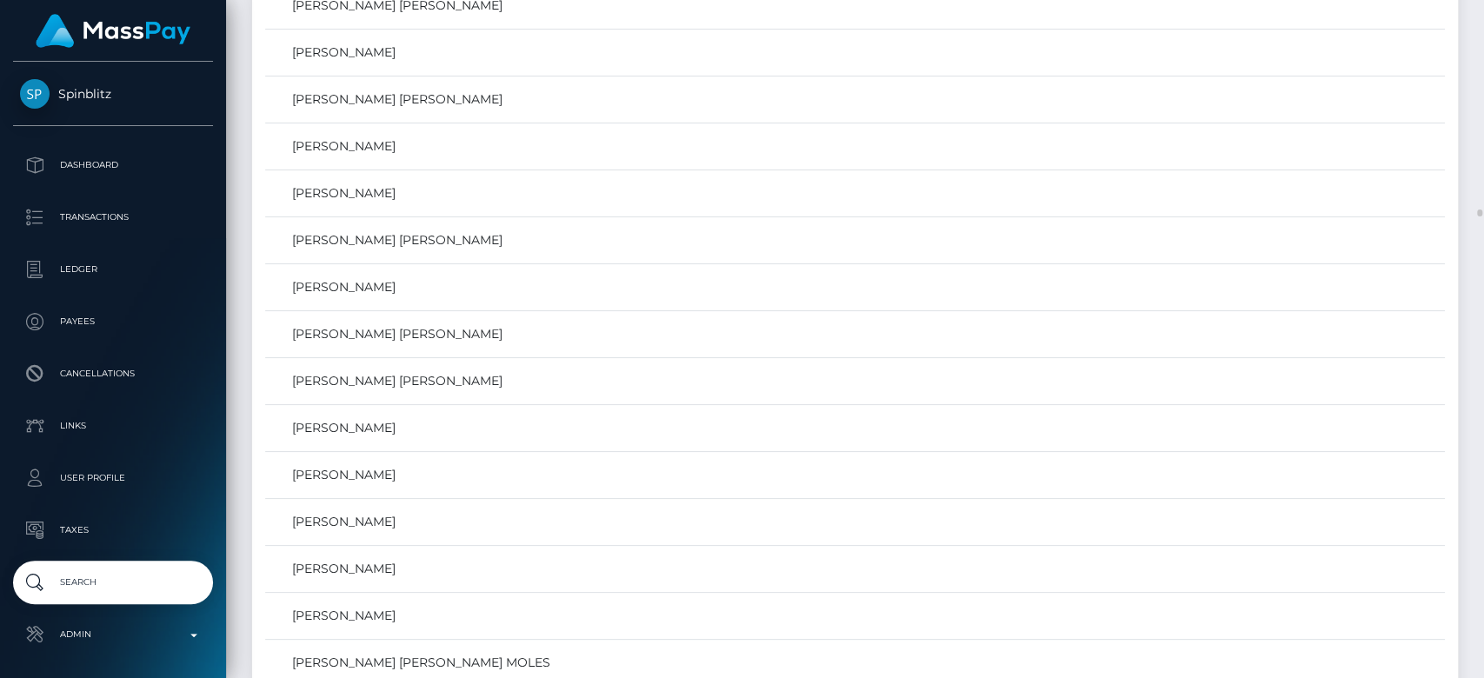
scroll to position [19349, 0]
click at [626, 366] on link "BROOKE LAUREN CHRISTINE HAIGH" at bounding box center [854, 378] width 1167 height 25
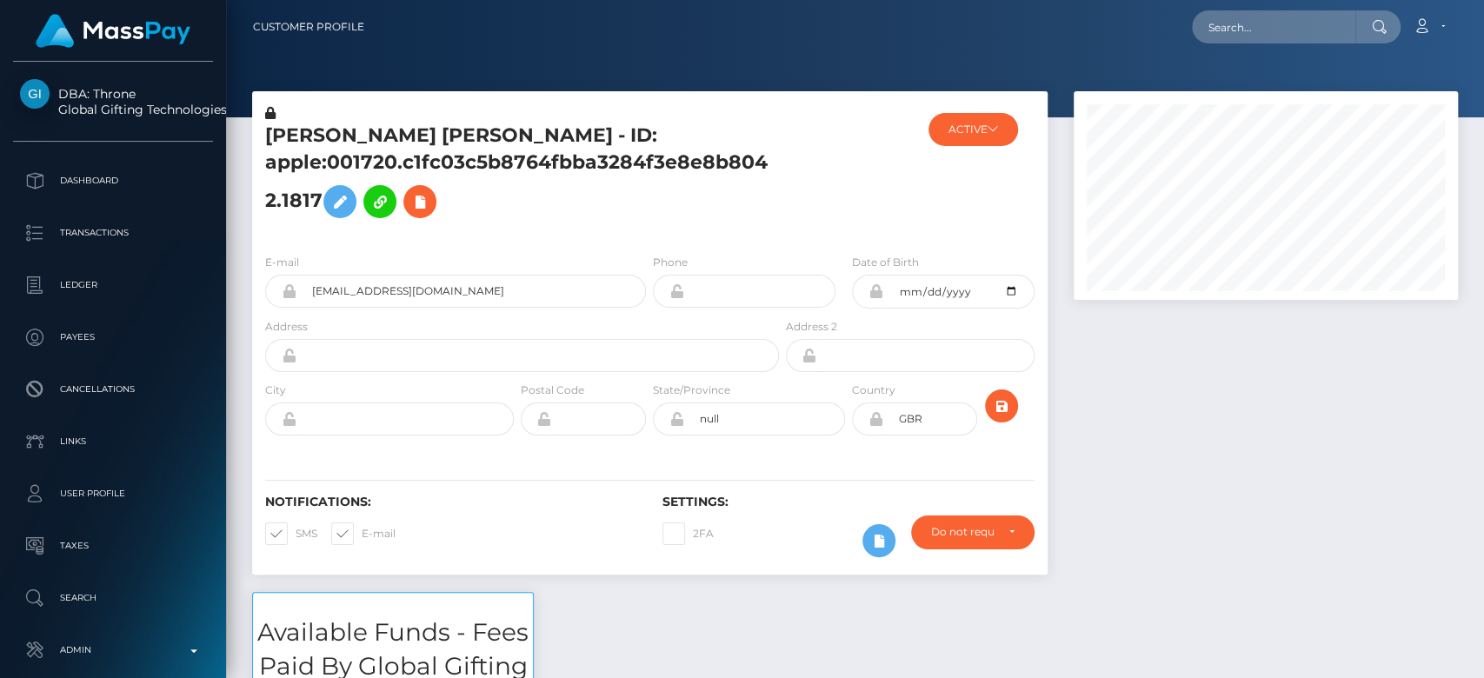
scroll to position [209, 384]
click at [550, 203] on h5 "[PERSON_NAME] [PERSON_NAME] - ID: apple:001720.c1fc03c5b8764fbba3284f3e8e8b8042…" at bounding box center [517, 175] width 504 height 104
click at [595, 150] on h5 "[PERSON_NAME] [PERSON_NAME] - ID: apple:001720.c1fc03c5b8764fbba3284f3e8e8b8042…" at bounding box center [517, 175] width 504 height 104
click at [593, 153] on h5 "[PERSON_NAME] [PERSON_NAME] - ID: apple:001720.c1fc03c5b8764fbba3284f3e8e8b8042…" at bounding box center [517, 175] width 504 height 104
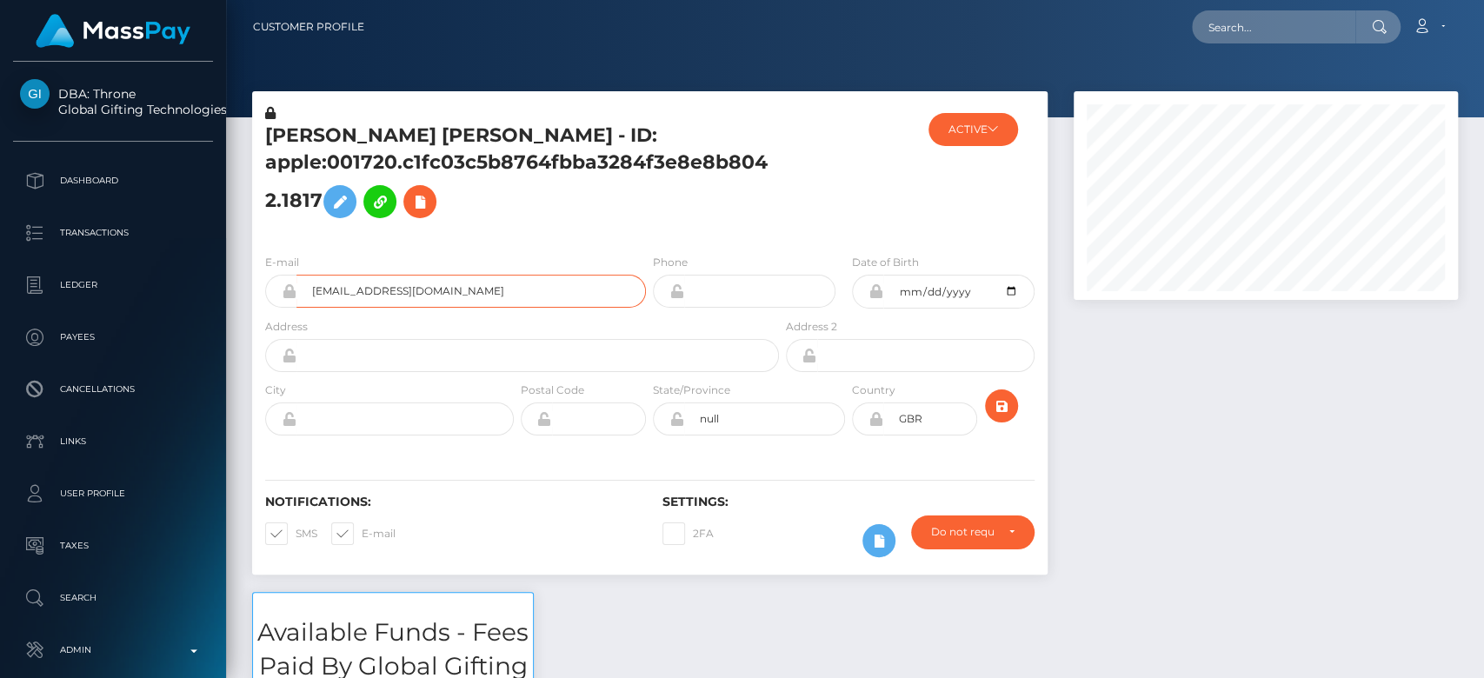
click at [553, 291] on input "[EMAIL_ADDRESS][DOMAIN_NAME]" at bounding box center [470, 291] width 349 height 33
drag, startPoint x: 313, startPoint y: 293, endPoint x: 566, endPoint y: 303, distance: 253.1
click at [566, 303] on input "[EMAIL_ADDRESS][DOMAIN_NAME]" at bounding box center [470, 291] width 349 height 33
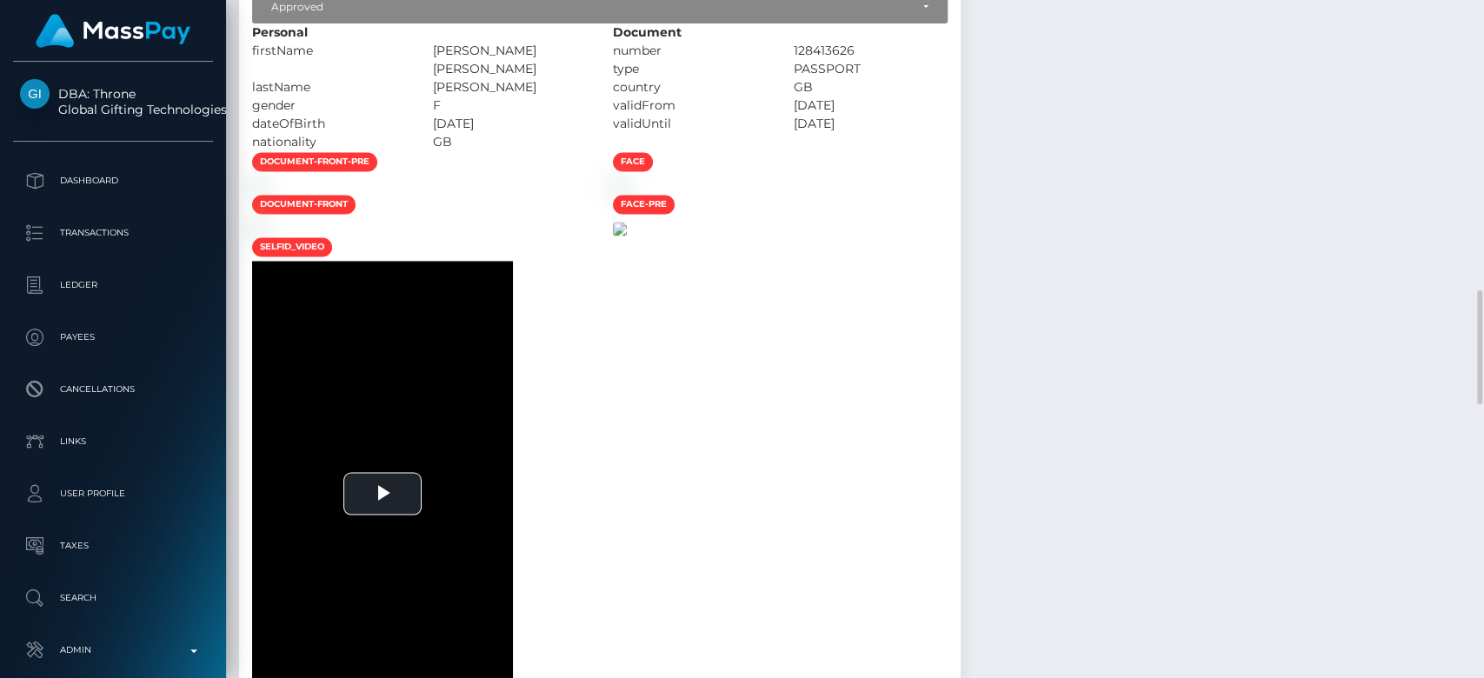
scroll to position [1789, 0]
